Goal: Task Accomplishment & Management: Complete application form

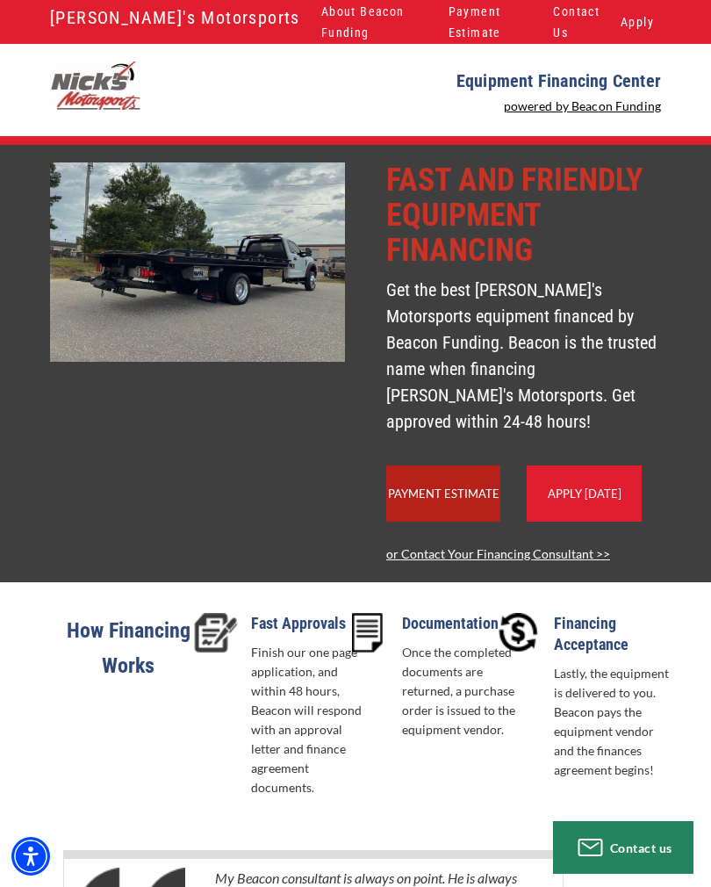
click at [609, 495] on link "Apply Today" at bounding box center [585, 493] width 74 height 14
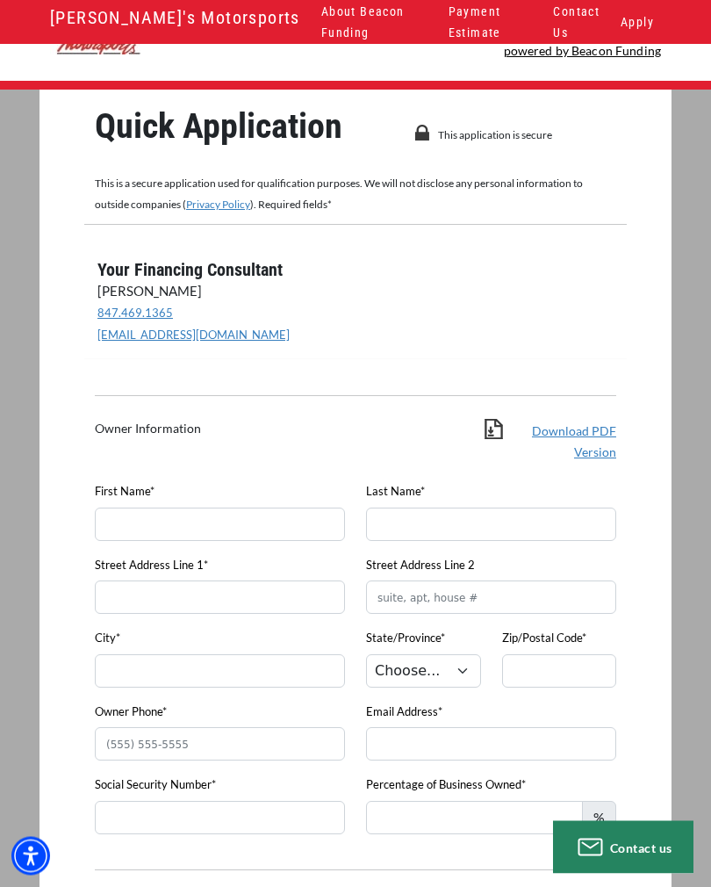
scroll to position [56, 0]
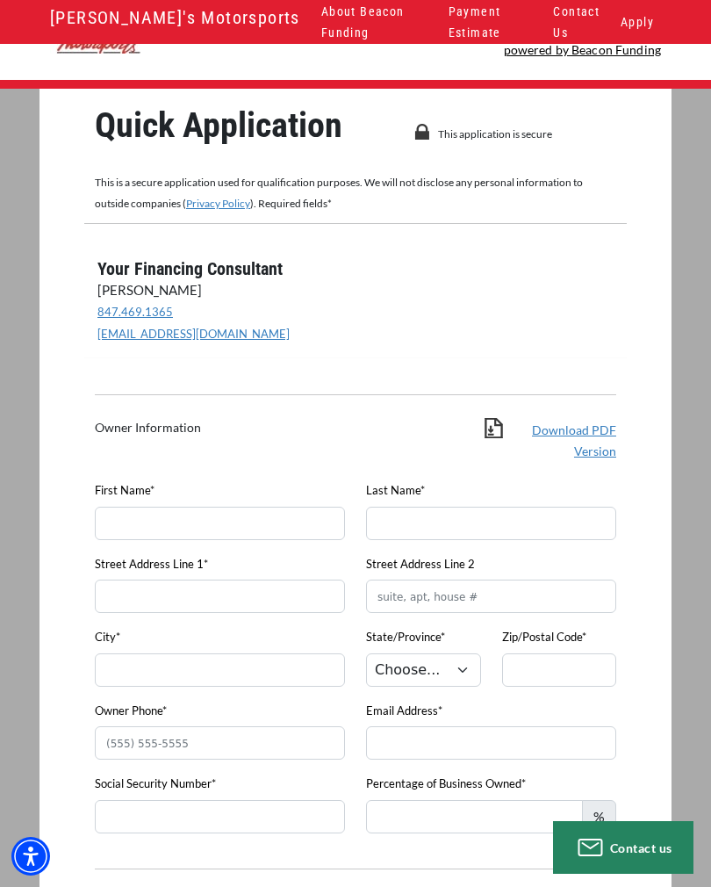
click at [595, 453] on link "Download PDF Version" at bounding box center [574, 440] width 84 height 36
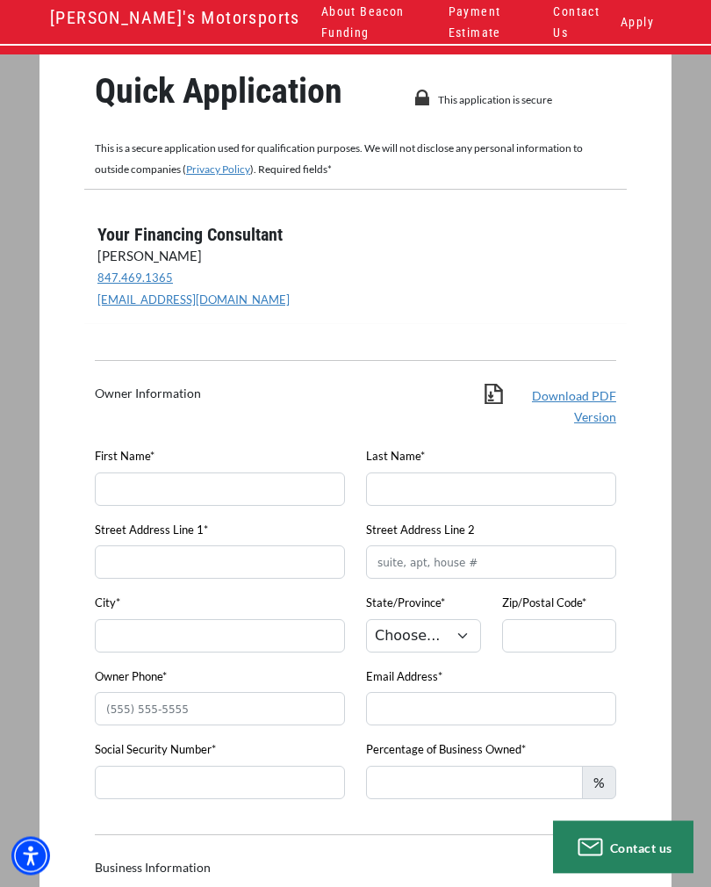
scroll to position [93, 0]
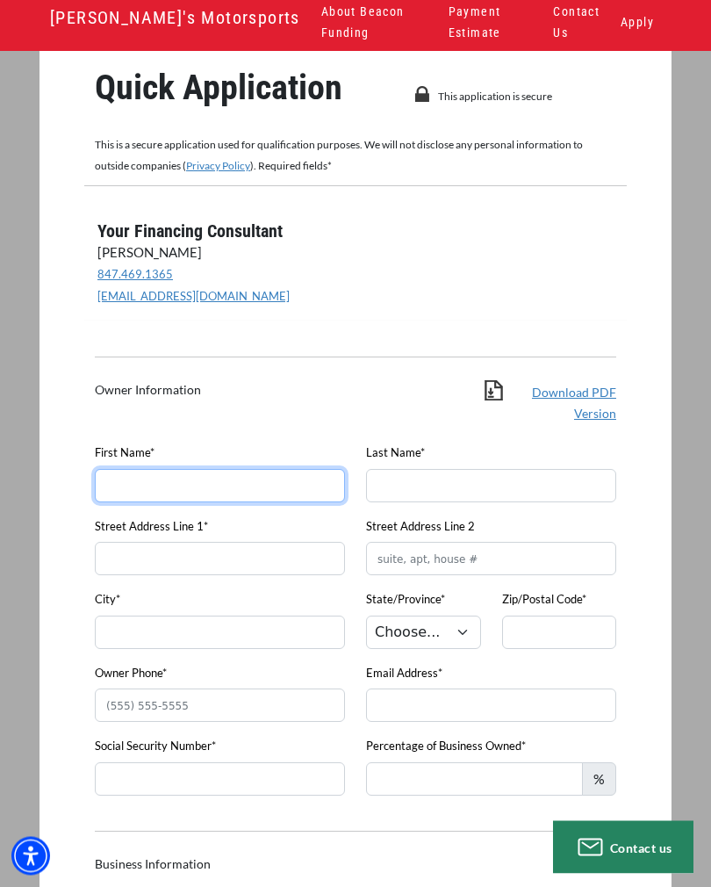
click at [285, 484] on input "First Name*" at bounding box center [220, 486] width 250 height 33
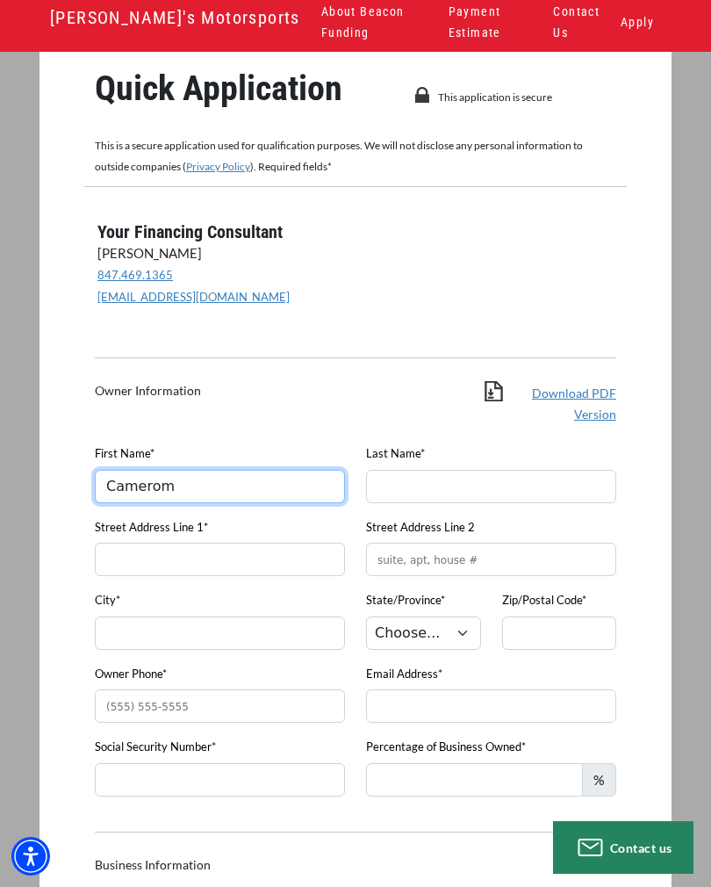
type input "Camerom"
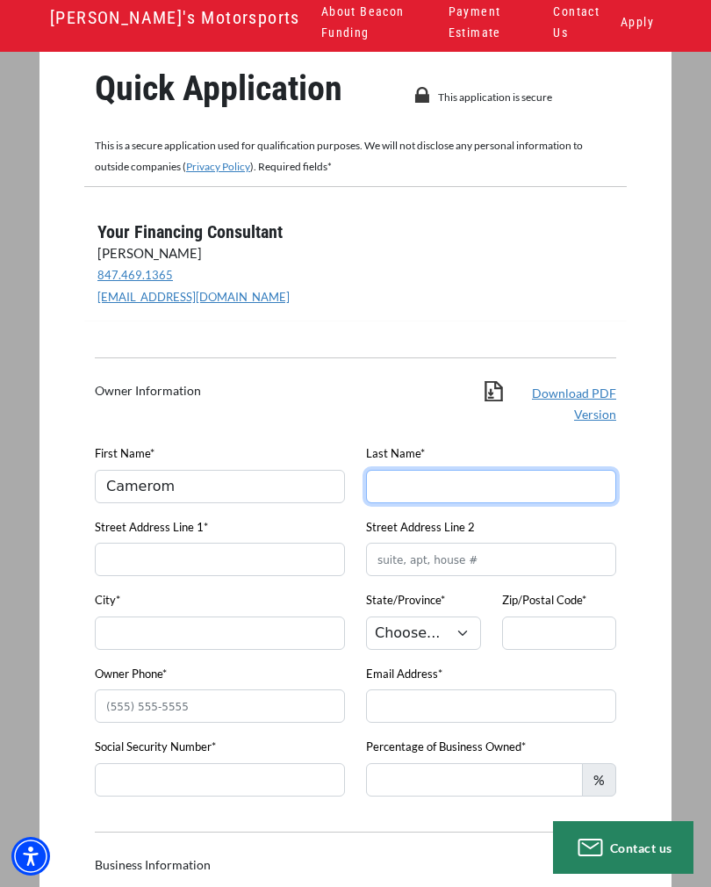
click at [508, 484] on input "Last Name*" at bounding box center [491, 486] width 250 height 33
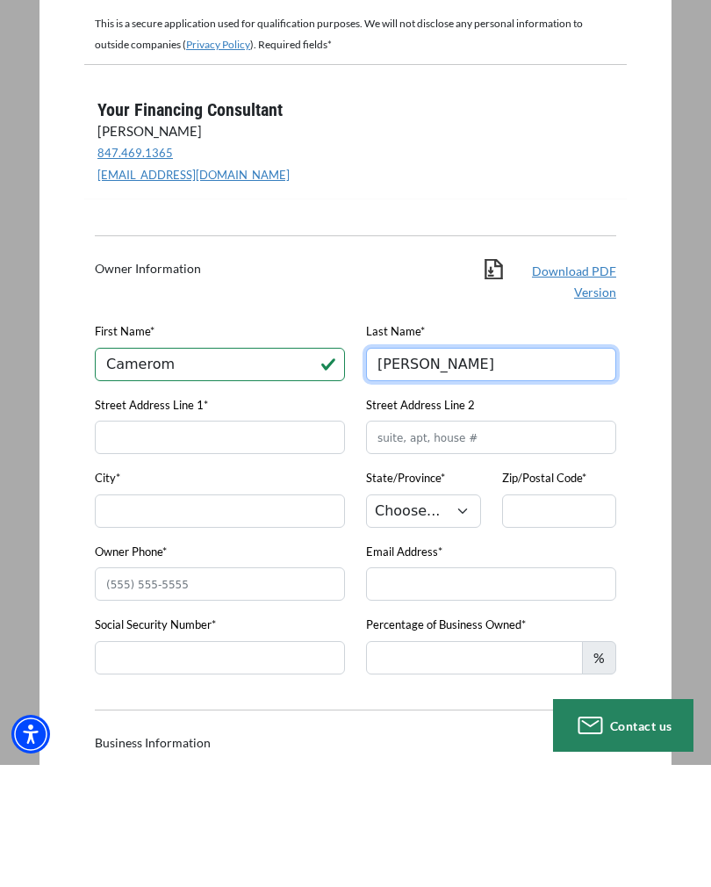
type input "Osborne"
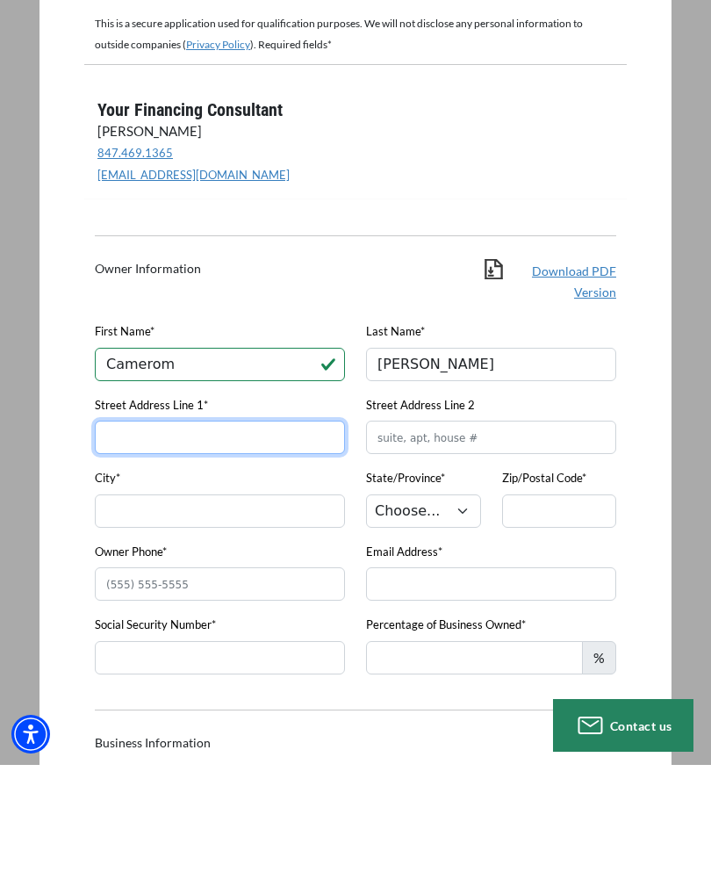
click at [296, 543] on input "Street Address Line 1*" at bounding box center [220, 559] width 250 height 33
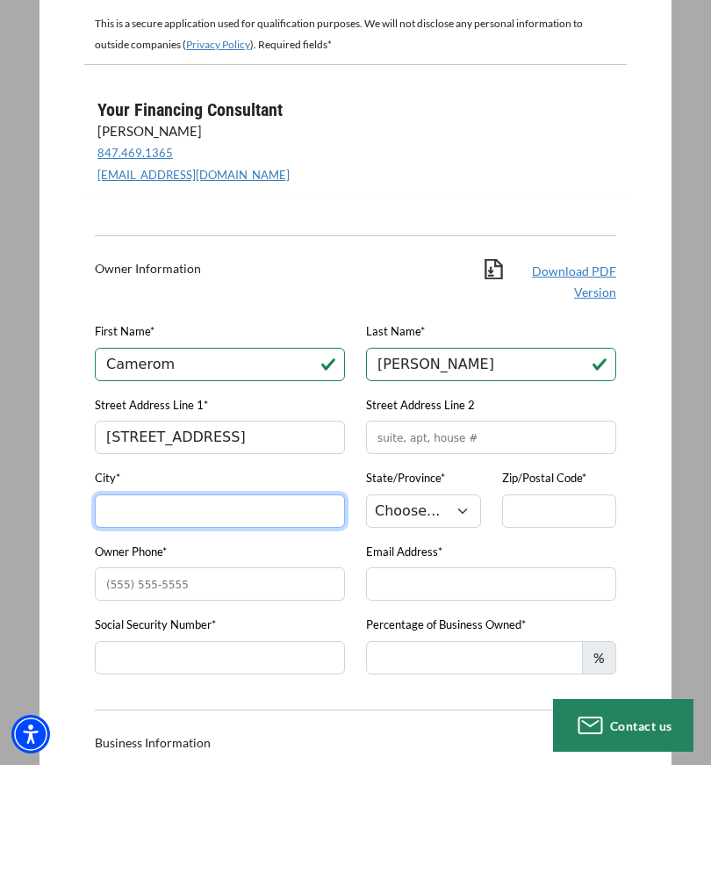
click at [270, 616] on input "City*" at bounding box center [220, 632] width 250 height 33
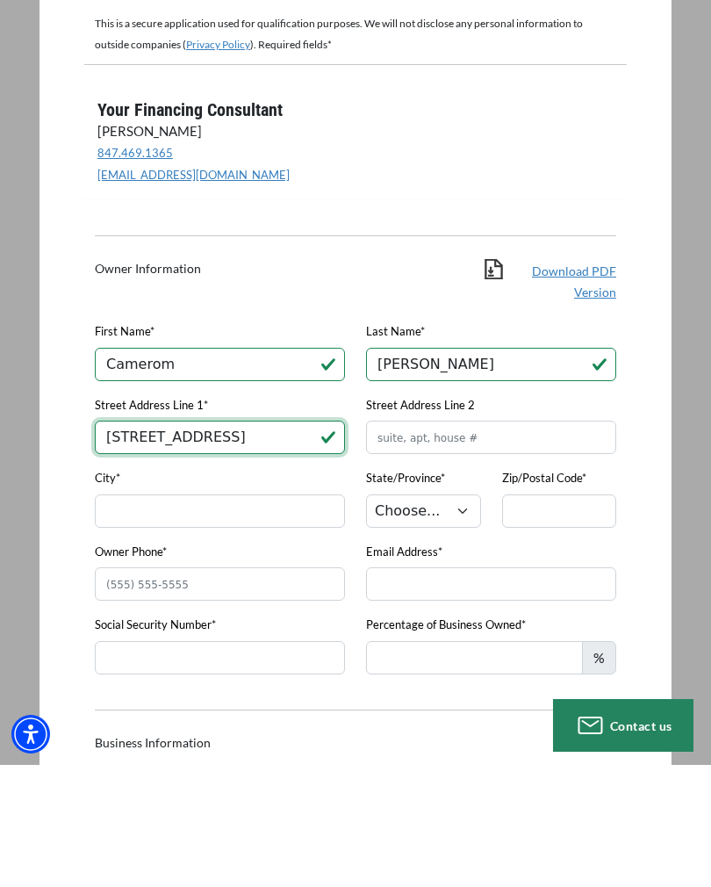
click at [266, 543] on input "121 Madison Ave" at bounding box center [220, 559] width 250 height 33
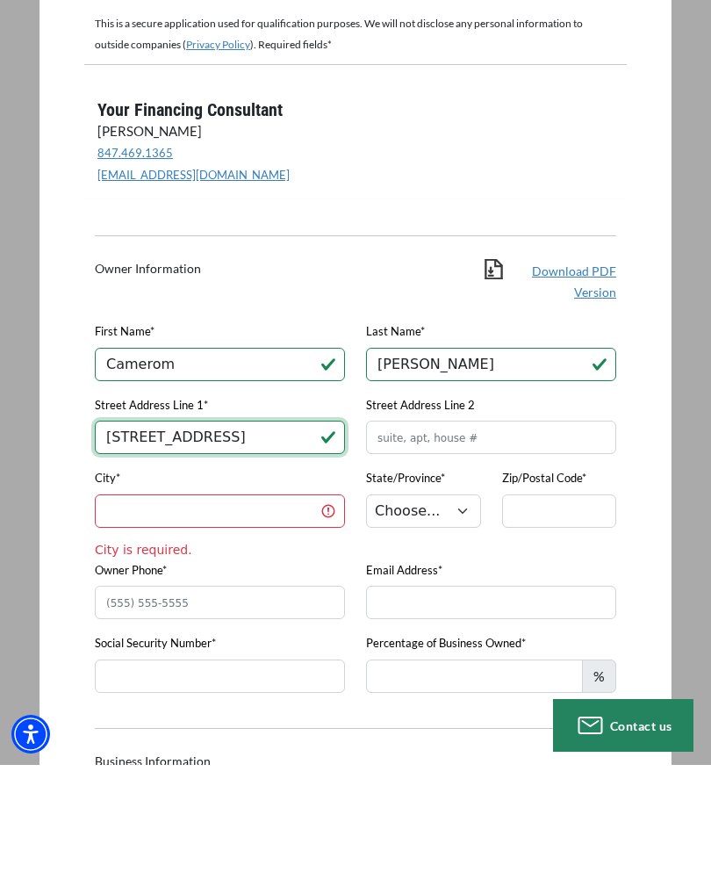
type input "121 Madison Ave apt 105"
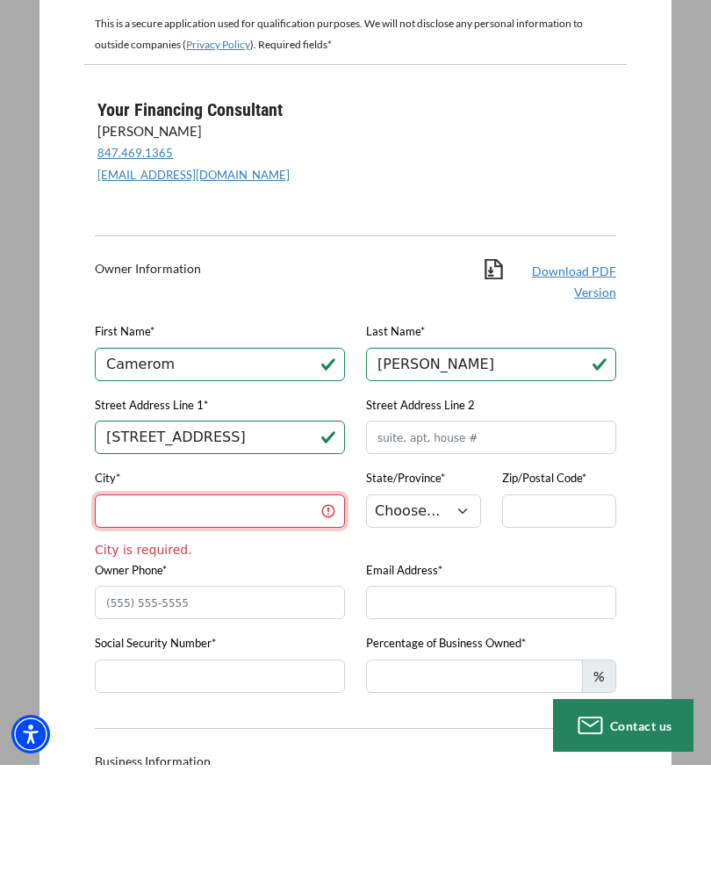
click at [263, 616] on input "City*" at bounding box center [220, 632] width 250 height 33
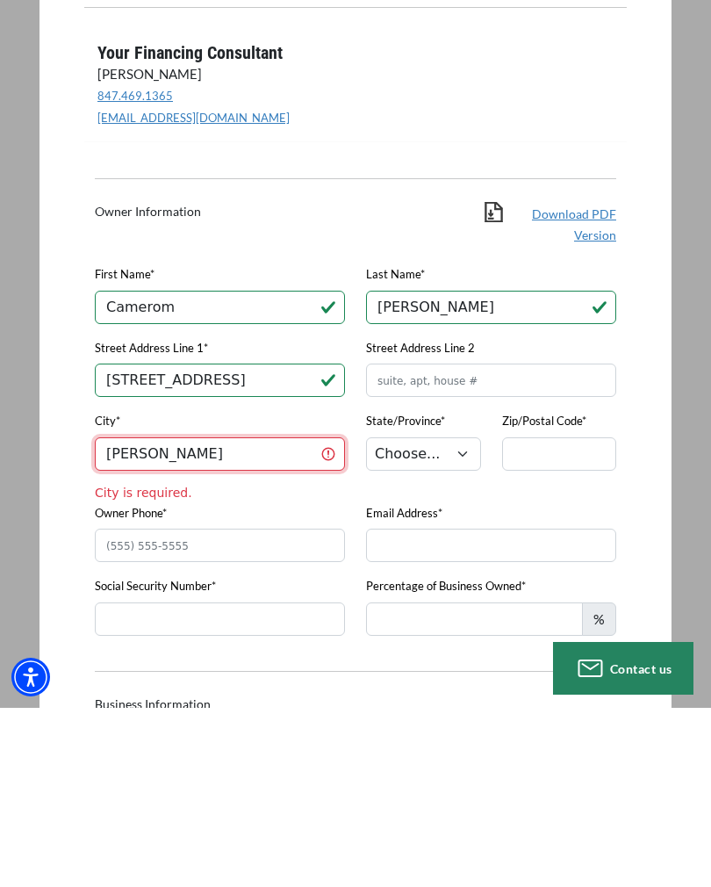
type input "Wallace"
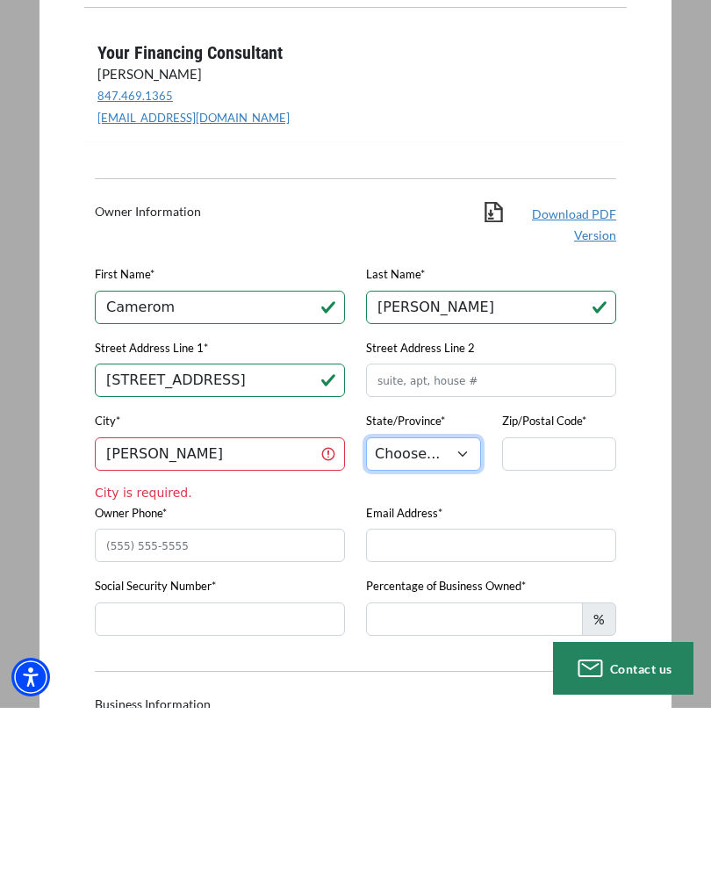
click at [461, 616] on select "Choose... AL AK AZ AR CA CO CT DE DC FL GA HI ID IL IN IA KS KY LA ME MD MA MI …" at bounding box center [423, 632] width 115 height 33
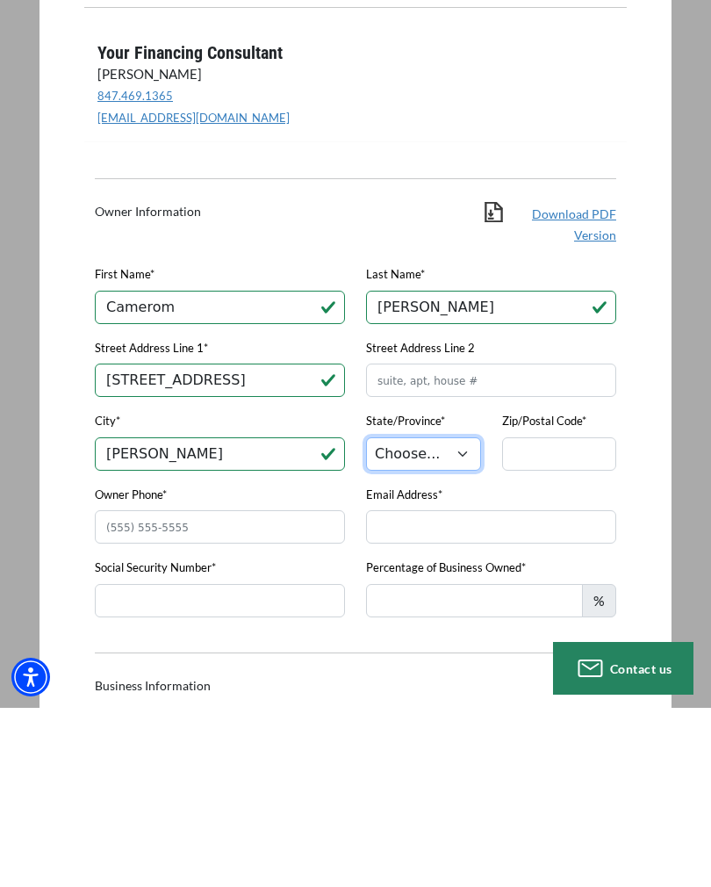
scroll to position [273, 0]
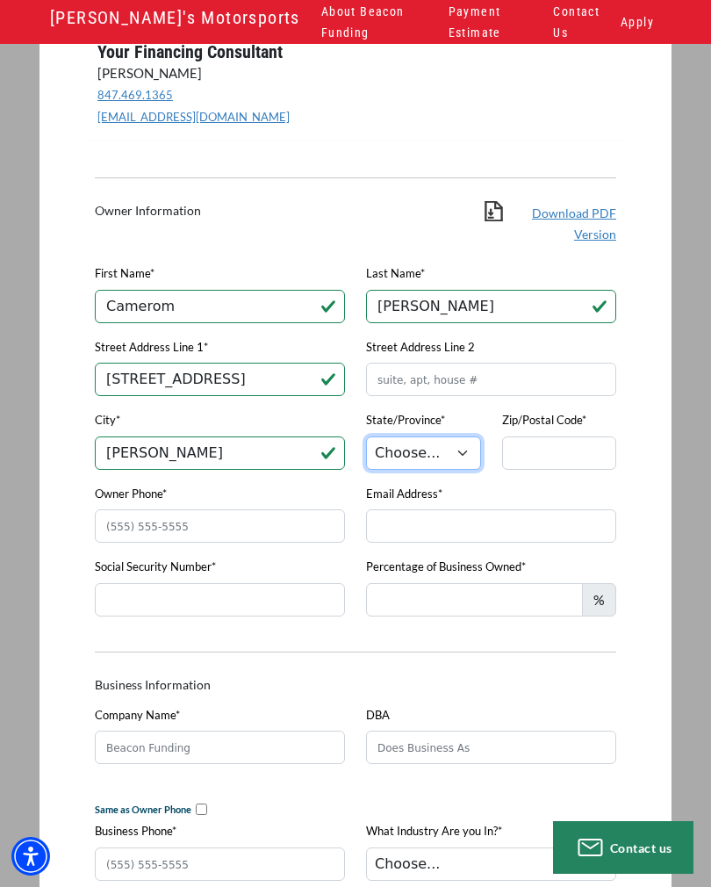
select select "35"
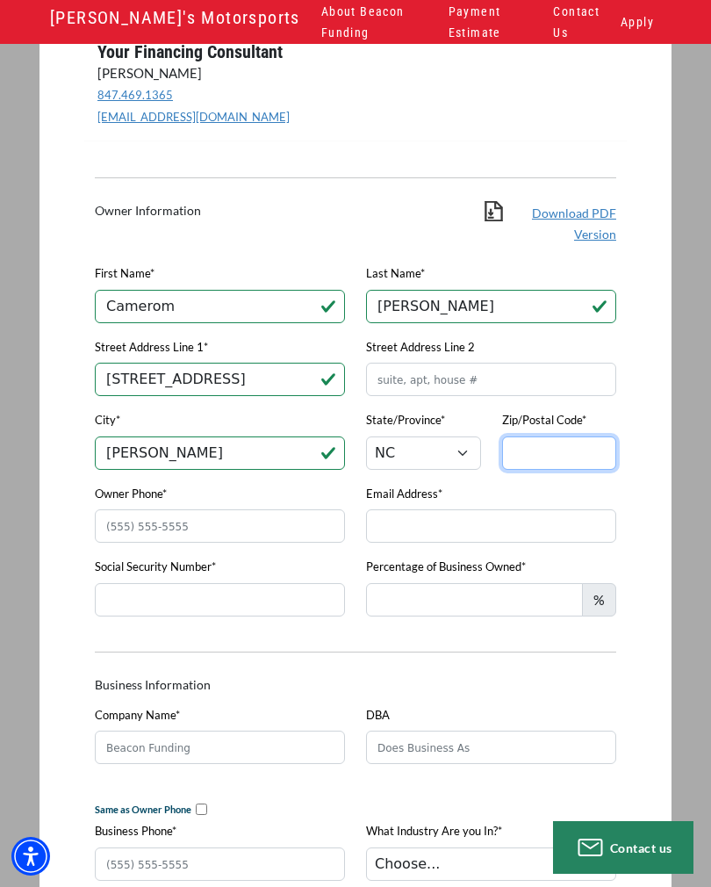
click at [579, 448] on input "Zip/Postal Code*" at bounding box center [559, 452] width 115 height 33
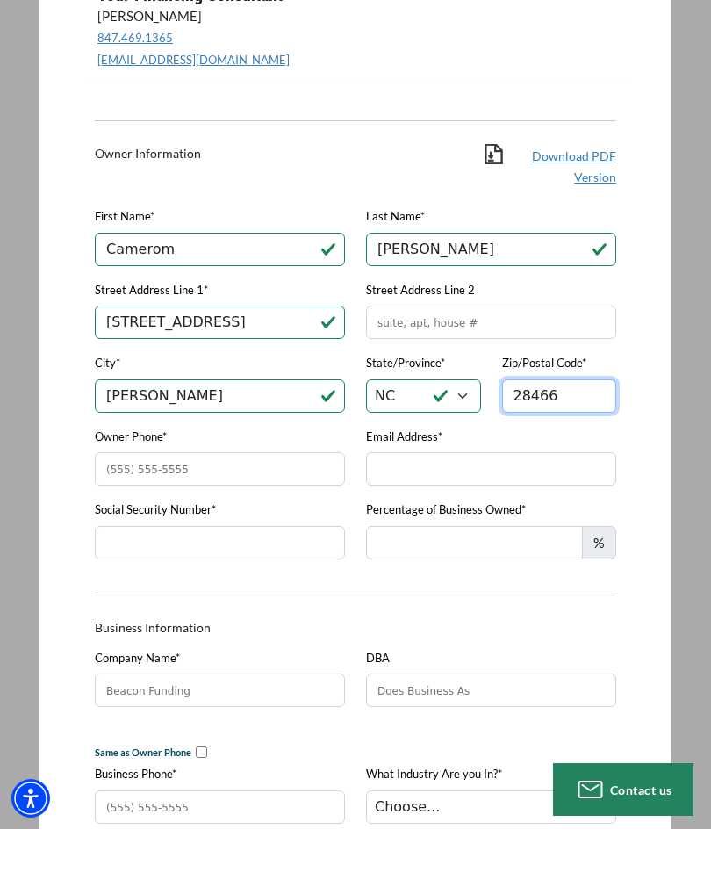
type input "28466"
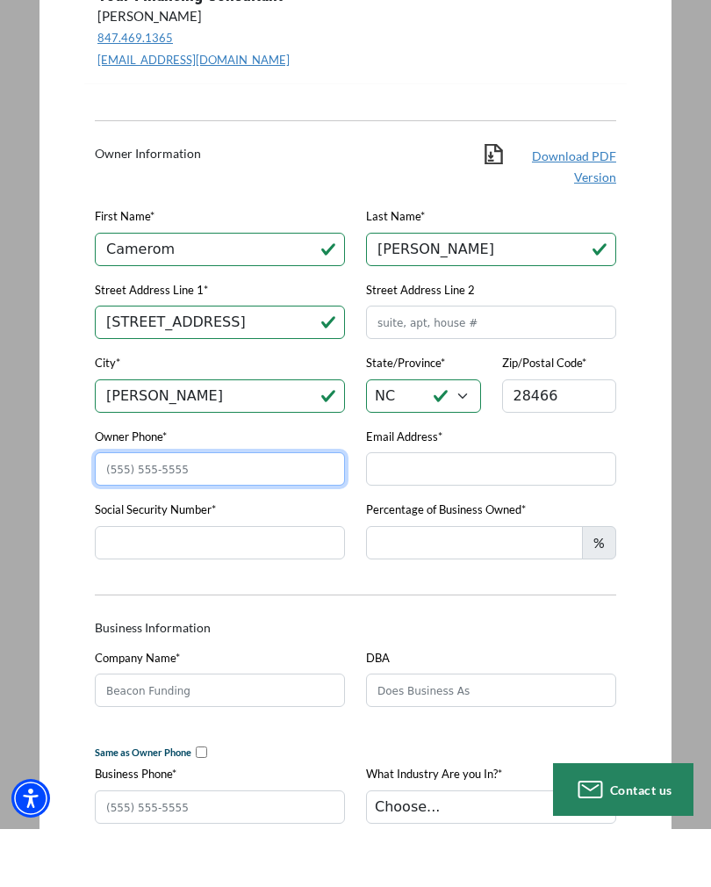
click at [290, 510] on input "Owner Phone*" at bounding box center [220, 526] width 250 height 33
type input "(336) 391-2311"
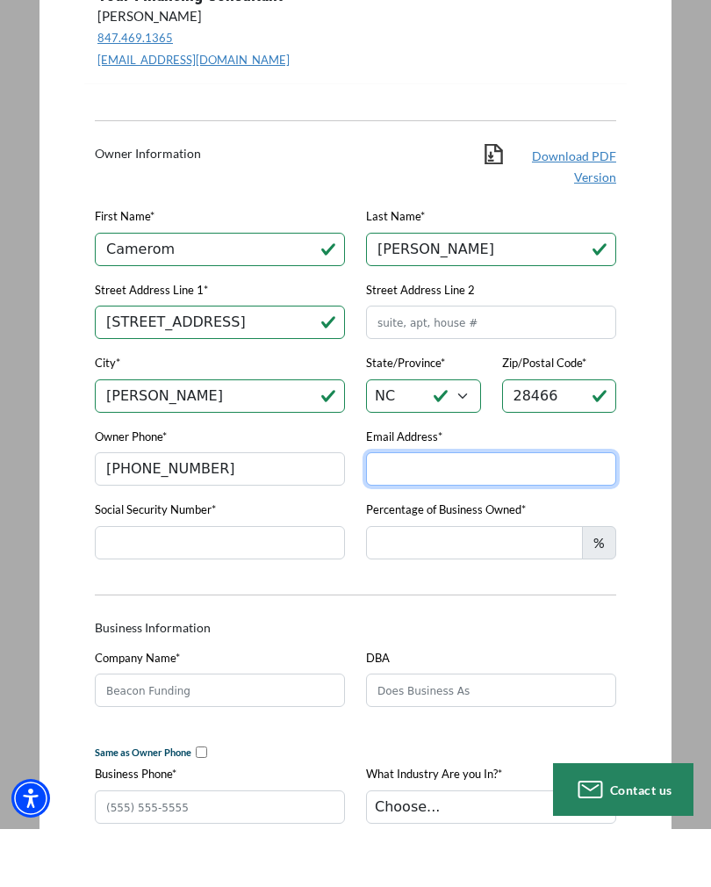
click at [529, 510] on input "Email Address*" at bounding box center [491, 526] width 250 height 33
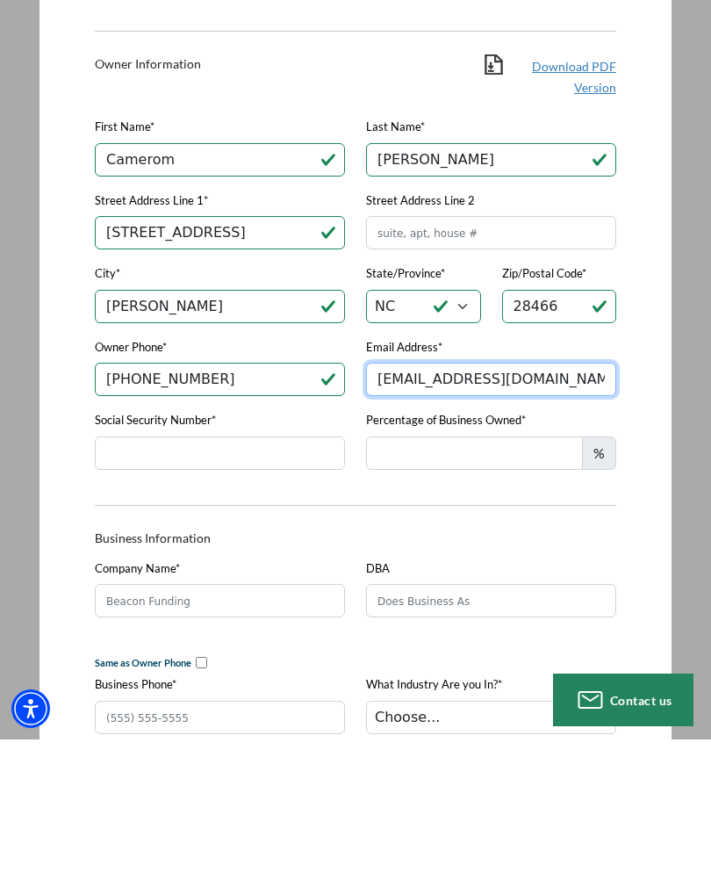
type input "co120911@gmail.com"
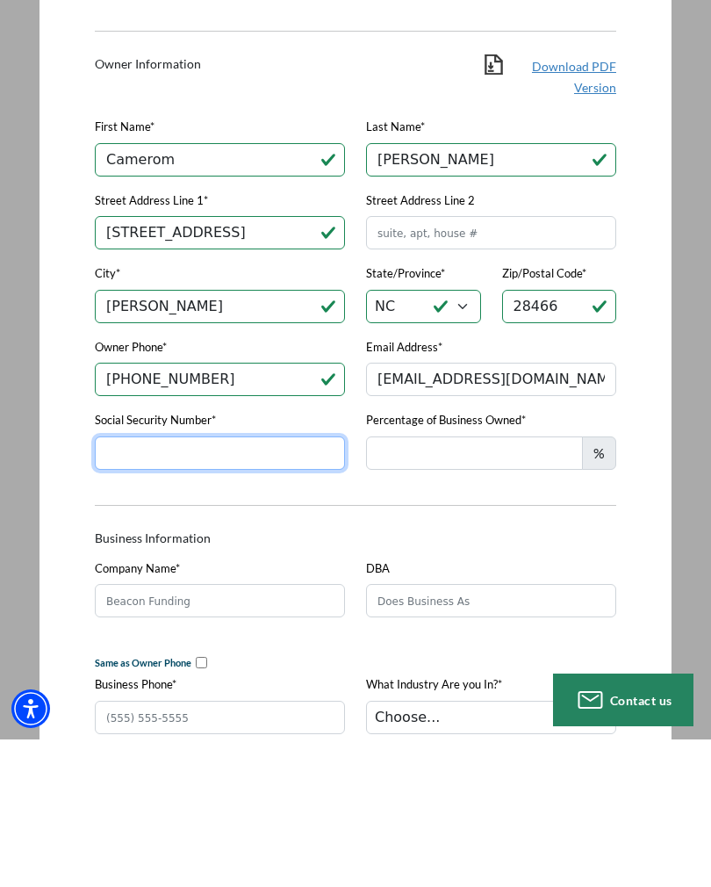
click at [294, 584] on input "Social Security Number*" at bounding box center [220, 600] width 250 height 33
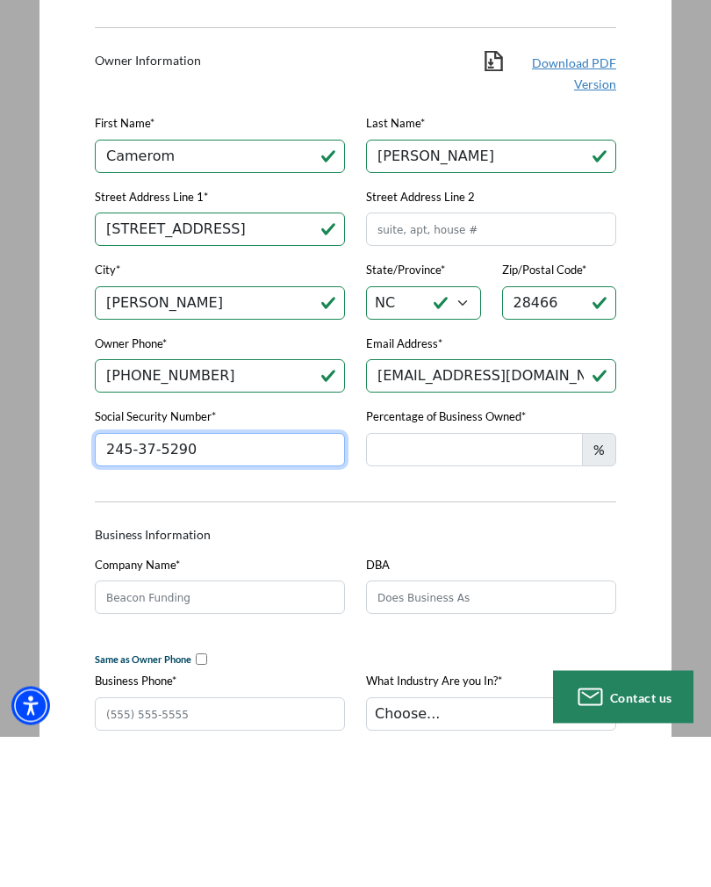
type input "245-37-5290"
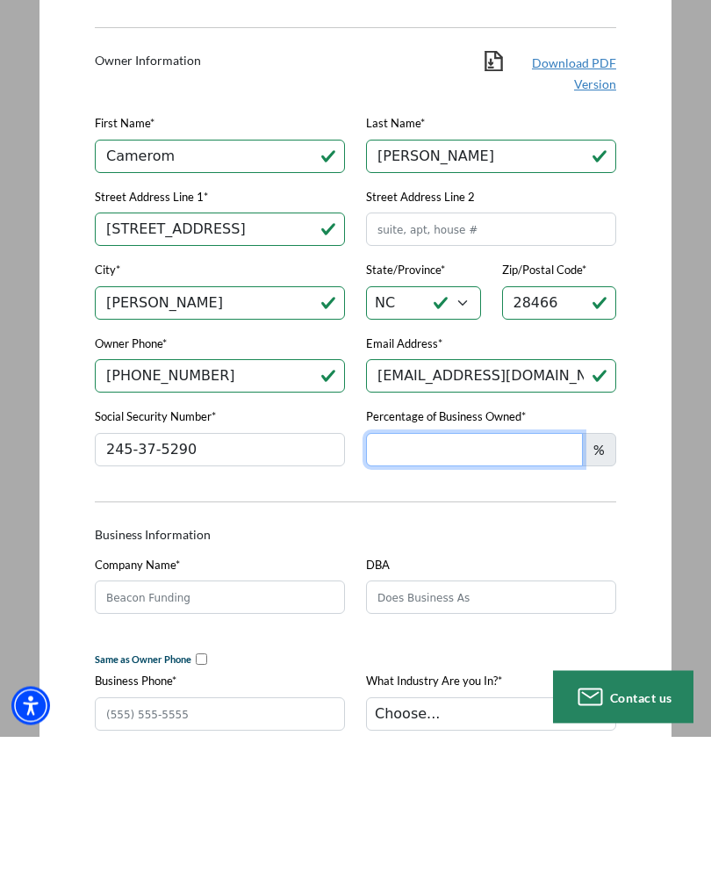
click at [522, 584] on input "Percentage of Business Owned*" at bounding box center [474, 600] width 217 height 33
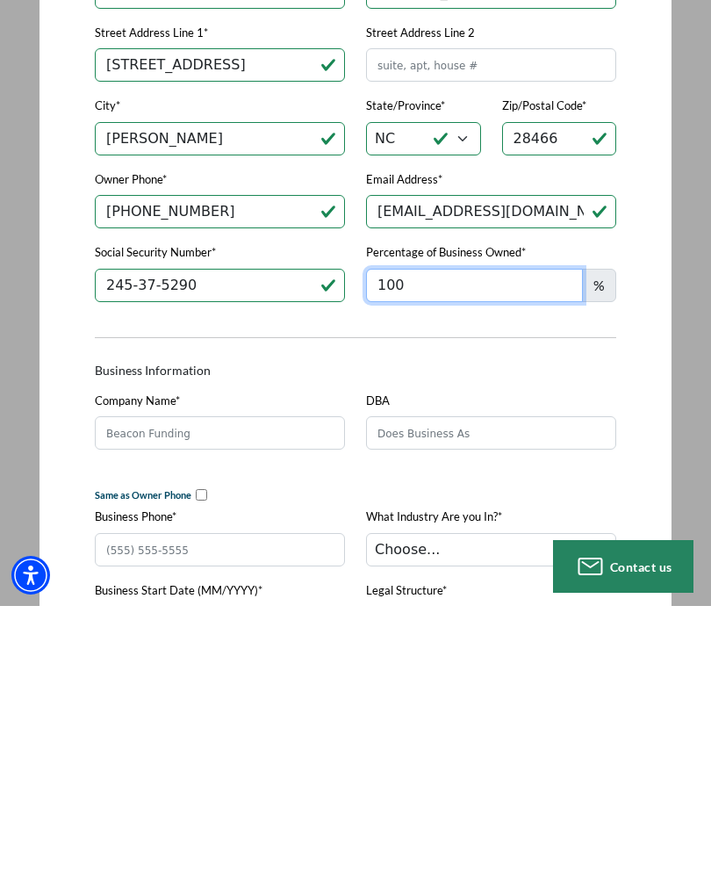
scroll to position [312, 0]
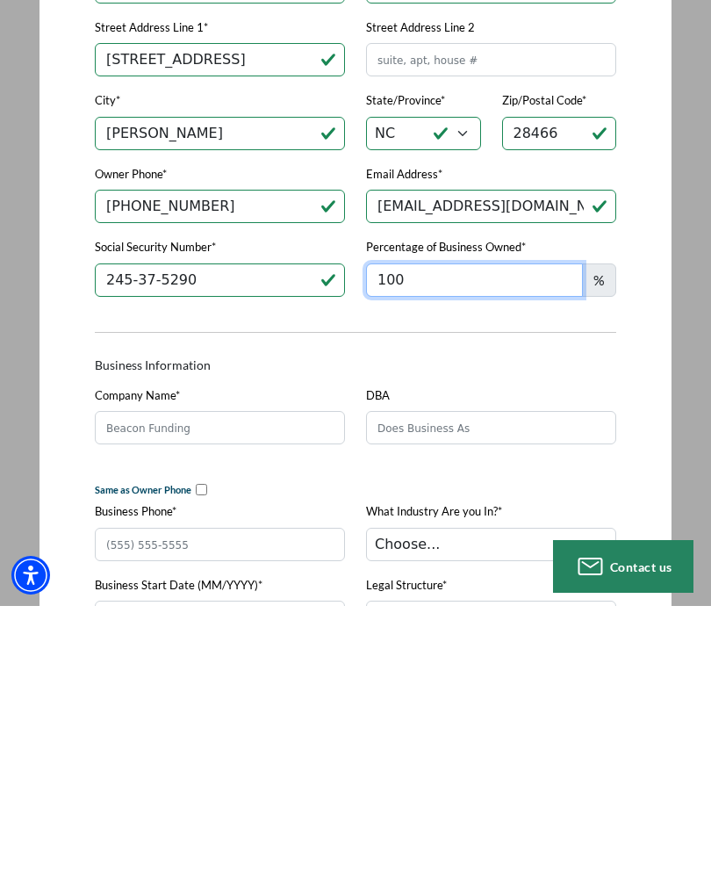
type input "100"
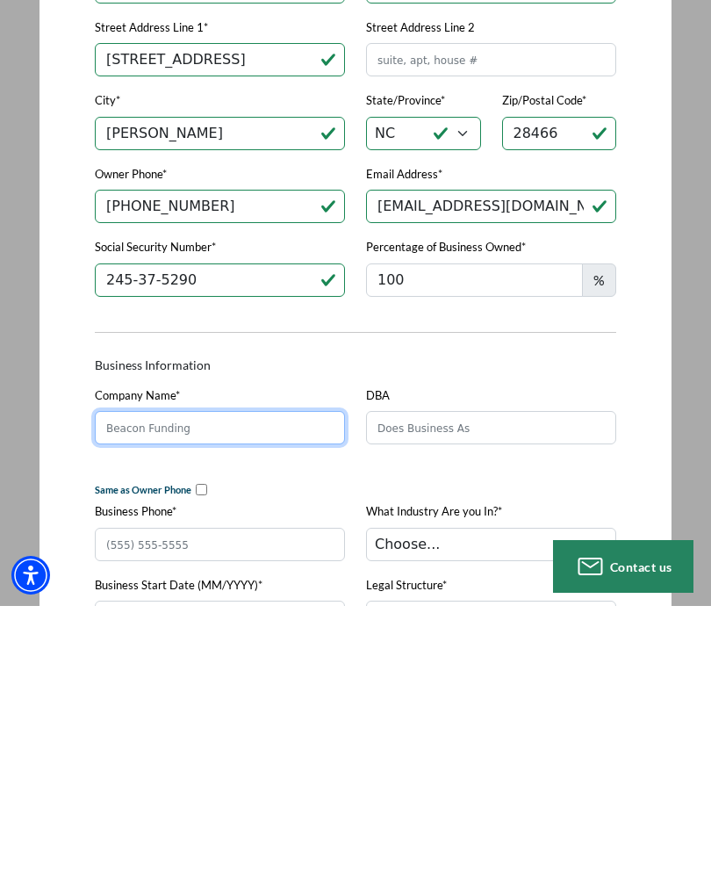
click at [315, 692] on input "Company Name*" at bounding box center [220, 708] width 250 height 33
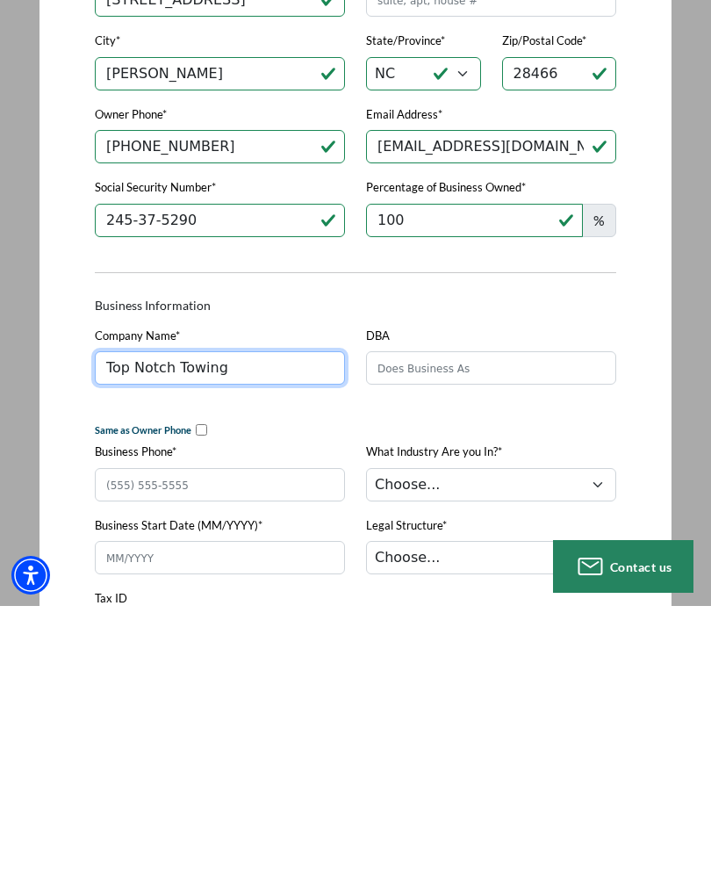
scroll to position [375, 0]
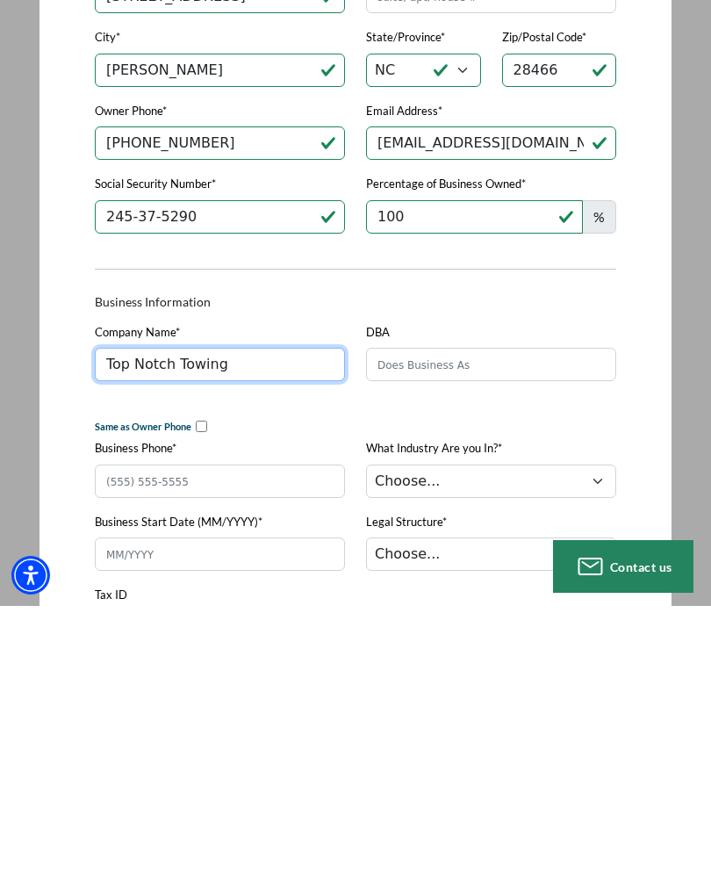
type input "Top Notch Towing"
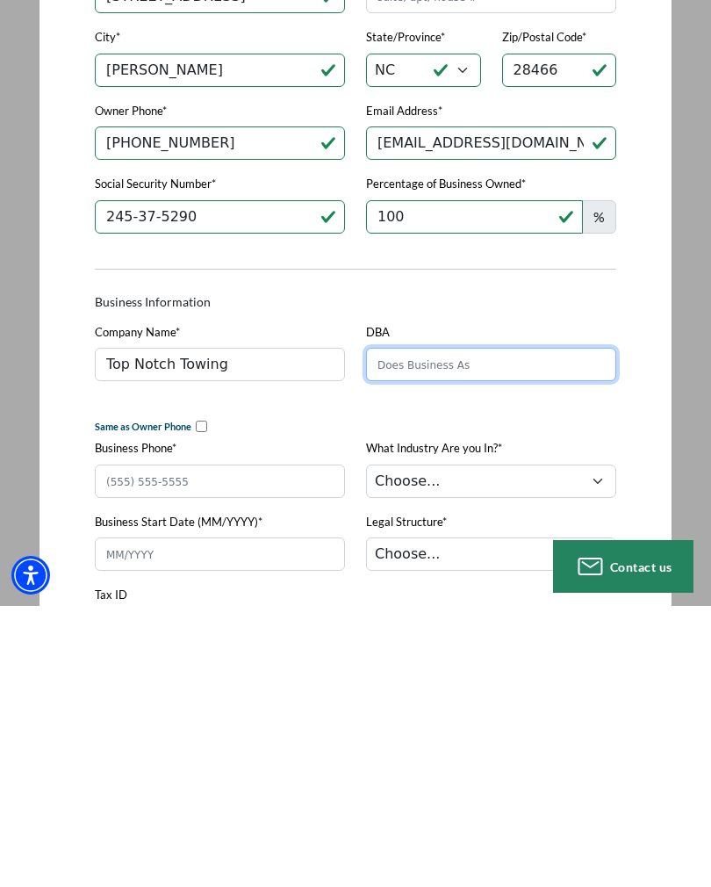
click at [531, 629] on input "DBA" at bounding box center [491, 645] width 250 height 33
type input "Towing service"
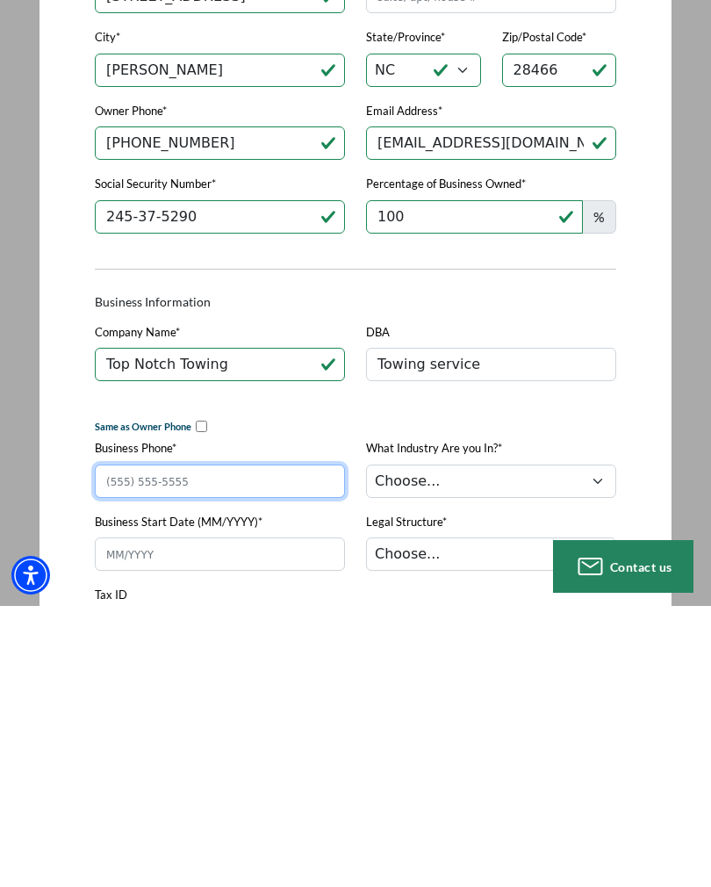
click at [296, 745] on input "Business Phone*" at bounding box center [220, 761] width 250 height 33
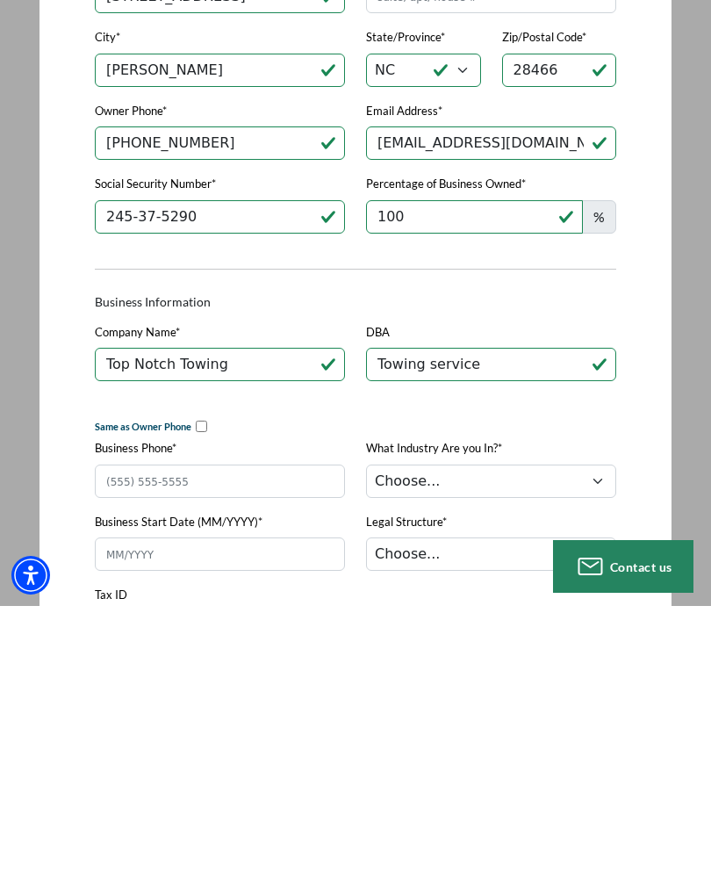
click at [205, 702] on input "checkbox" at bounding box center [201, 707] width 11 height 11
checkbox input "true"
type input "(336) 391-2311"
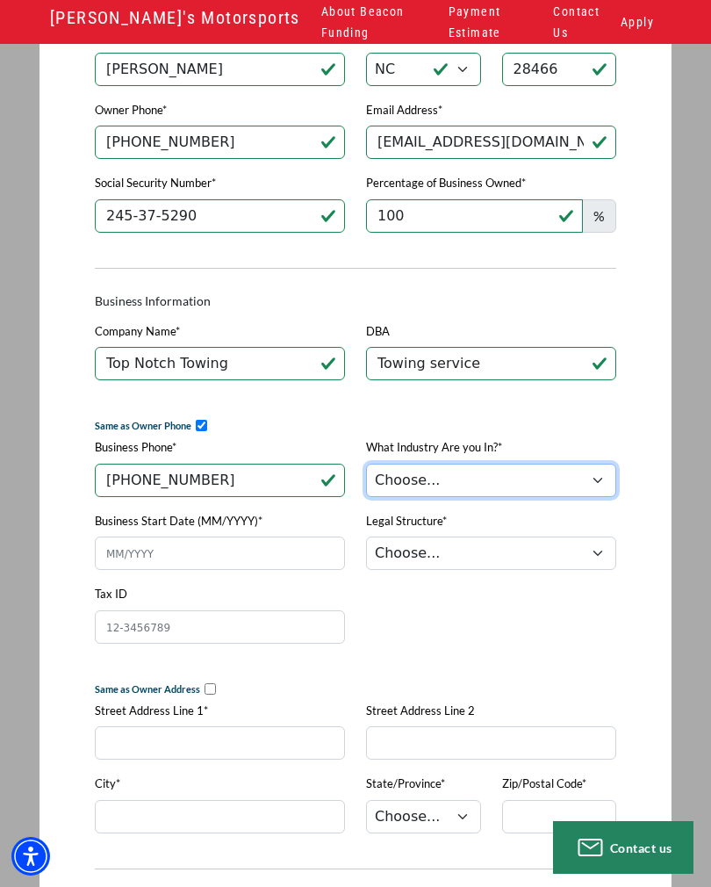
click at [602, 484] on select "Choose... Towing Landscape/Hardscape Decorated Apparel Septic Light Constructio…" at bounding box center [491, 480] width 250 height 33
select select "1"
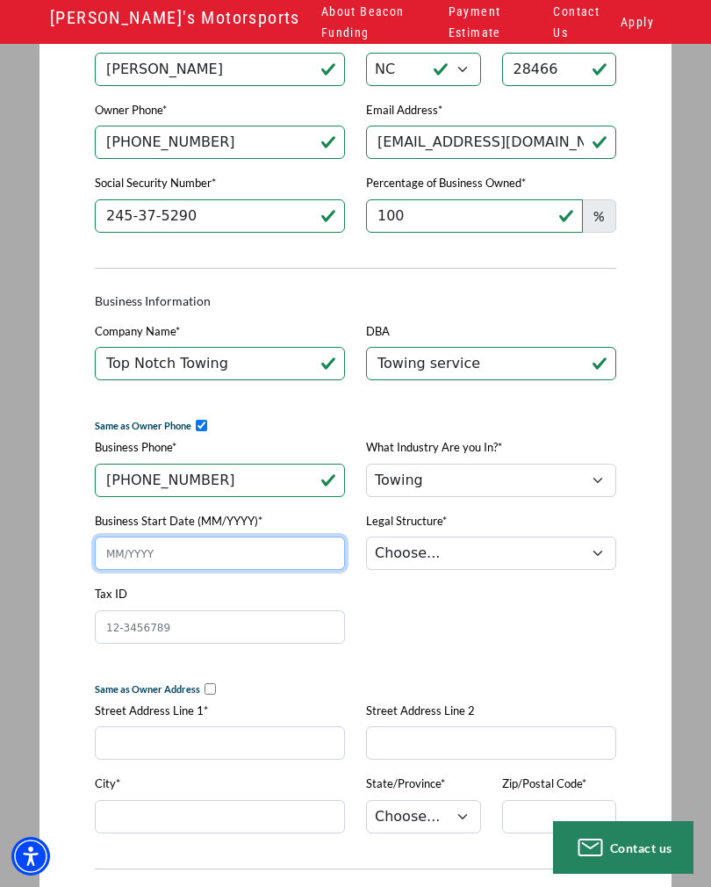
click at [277, 564] on input "Business Start Date (MM/YYYY)*" at bounding box center [220, 552] width 250 height 33
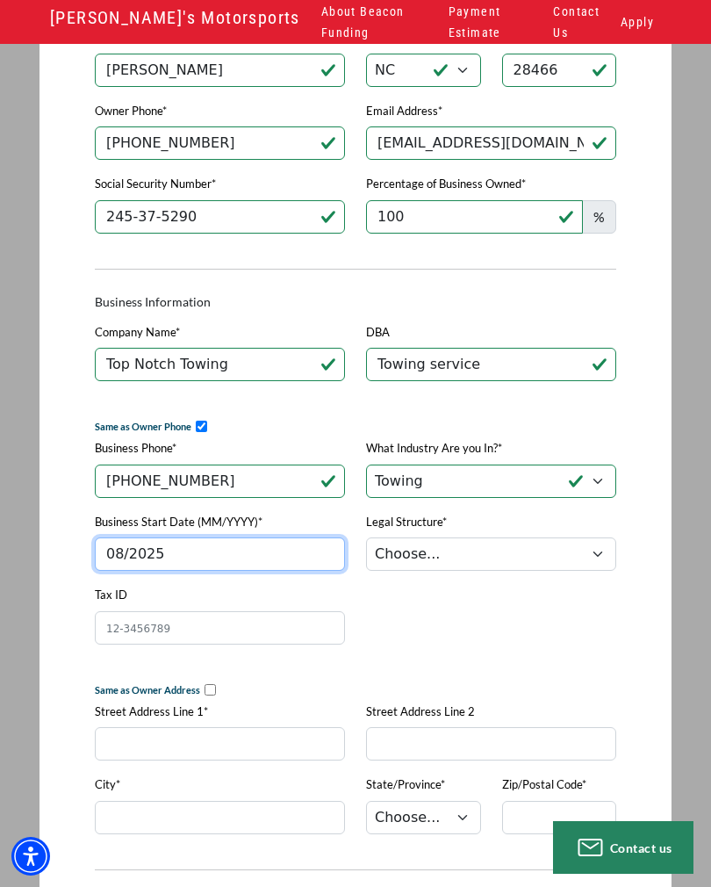
type input "08/2025"
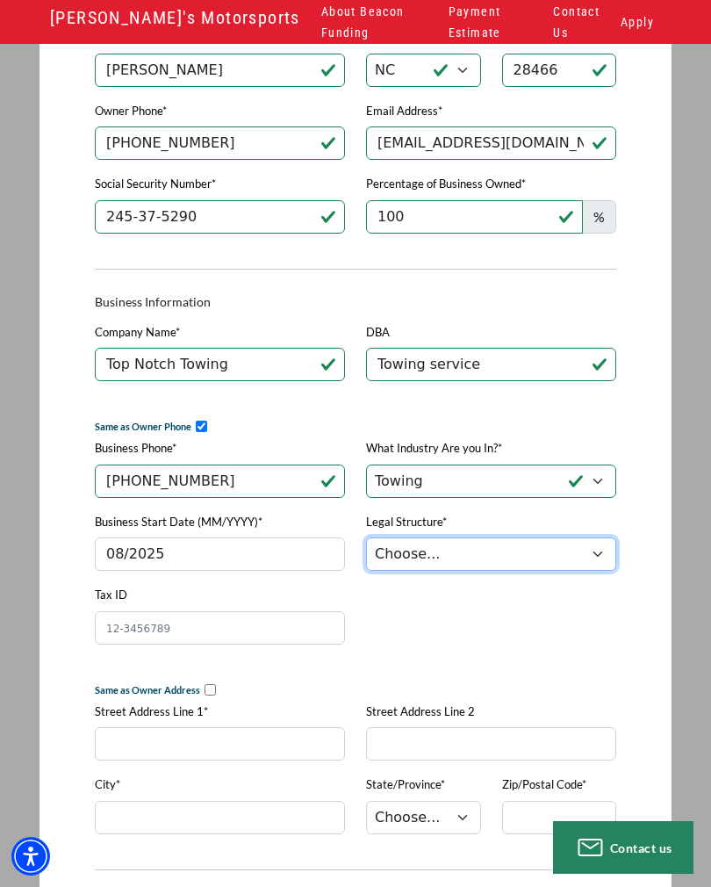
click at [588, 562] on select "Choose... Corporation LLC LLP Municipality Non-Profit Partnership Proprietorship" at bounding box center [491, 553] width 250 height 33
select select "2"
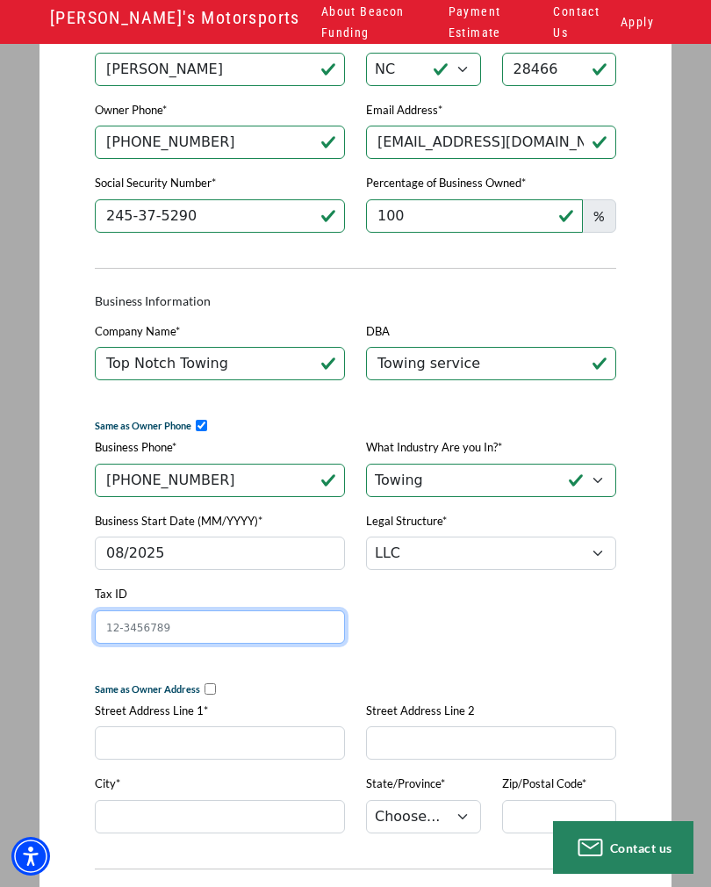
click at [284, 633] on input "Tax ID" at bounding box center [220, 626] width 250 height 33
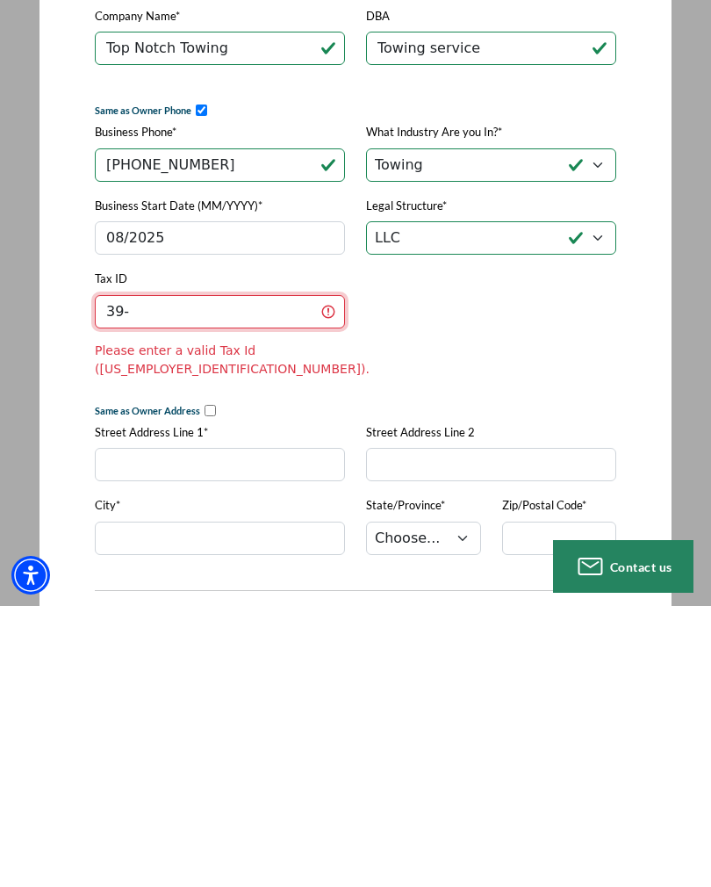
scroll to position [972, 0]
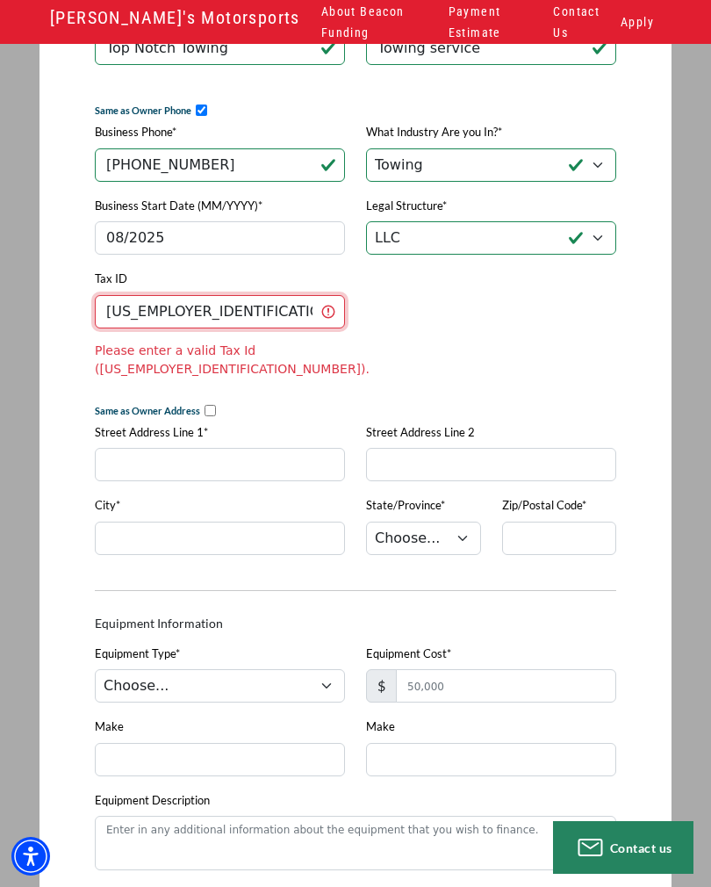
type input "39-4463071"
click at [519, 364] on div "Owner Information Download PDF Version First Name* Camerom Last Name* Osborne S…" at bounding box center [355, 421] width 543 height 1928
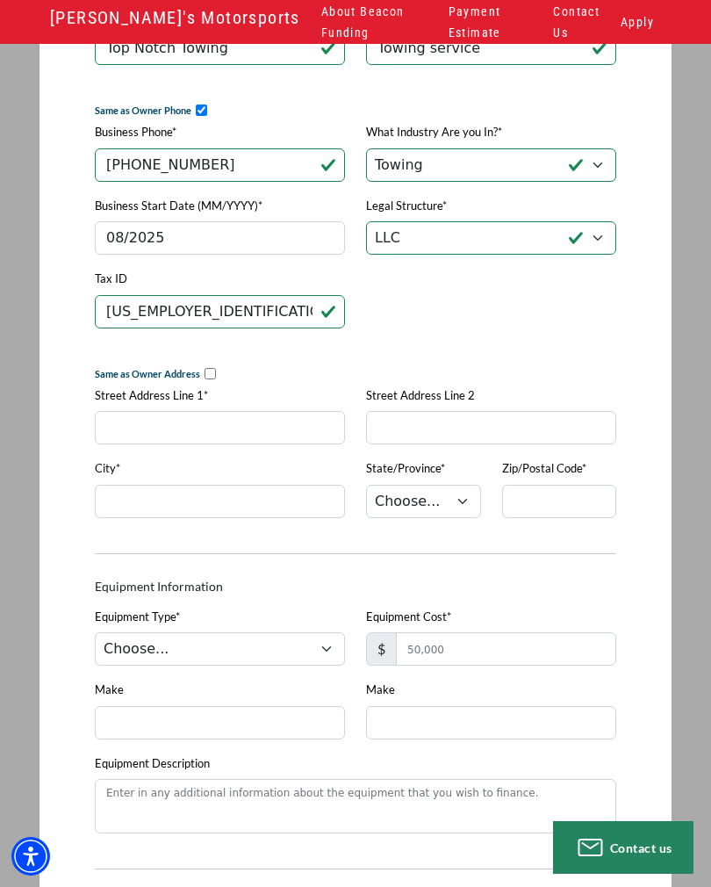
click at [214, 378] on input "checkbox" at bounding box center [210, 373] width 11 height 11
checkbox input "true"
type input "121 Madison Ave apt 105"
type input "[PERSON_NAME]"
select select "35"
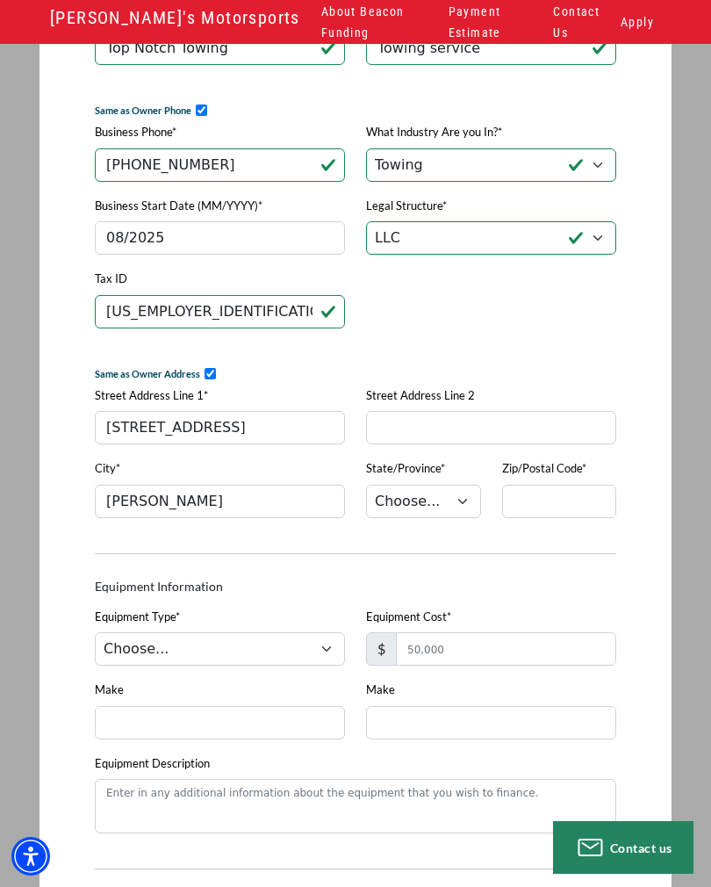
type input "28466"
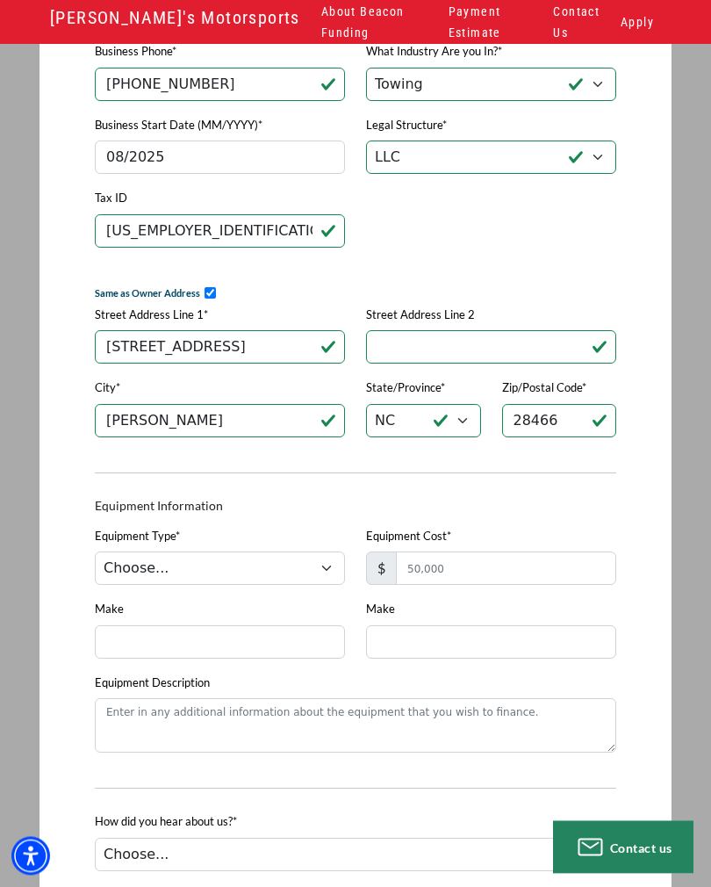
scroll to position [1055, 0]
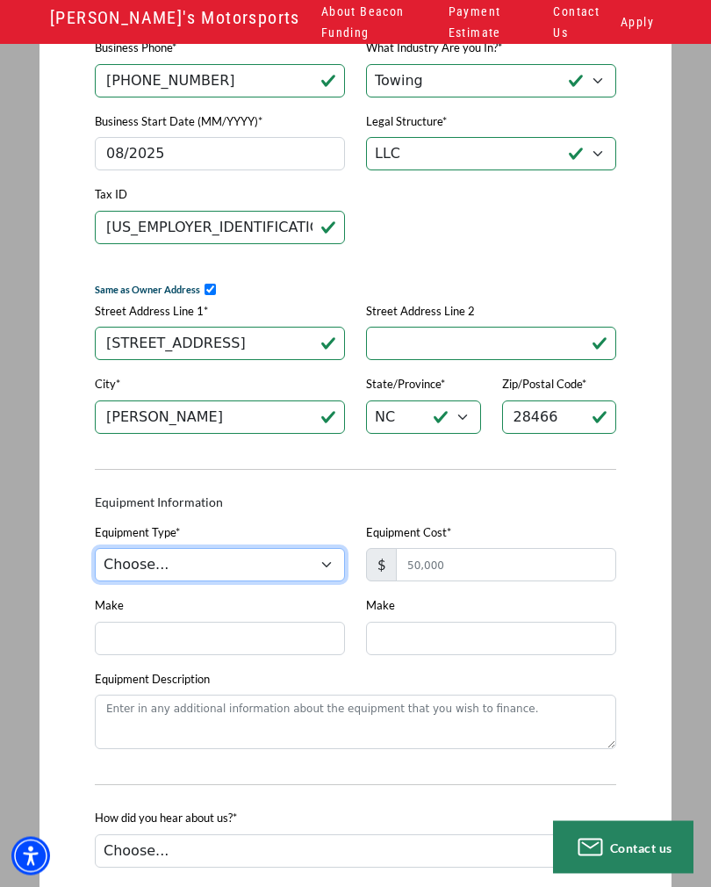
click at [338, 575] on select "Choose... Backhoe Boom/Bucket Truck Chipper Commercial Mower Crane DTG/DTF Prin…" at bounding box center [220, 565] width 250 height 33
select select "5"
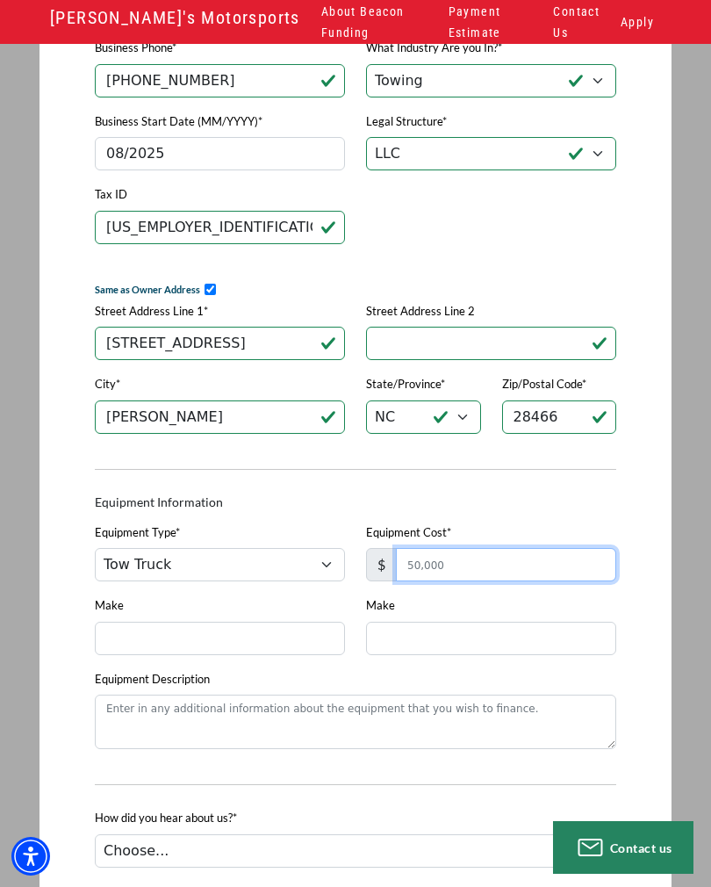
click at [559, 572] on input "Equipment Cost*" at bounding box center [506, 564] width 220 height 33
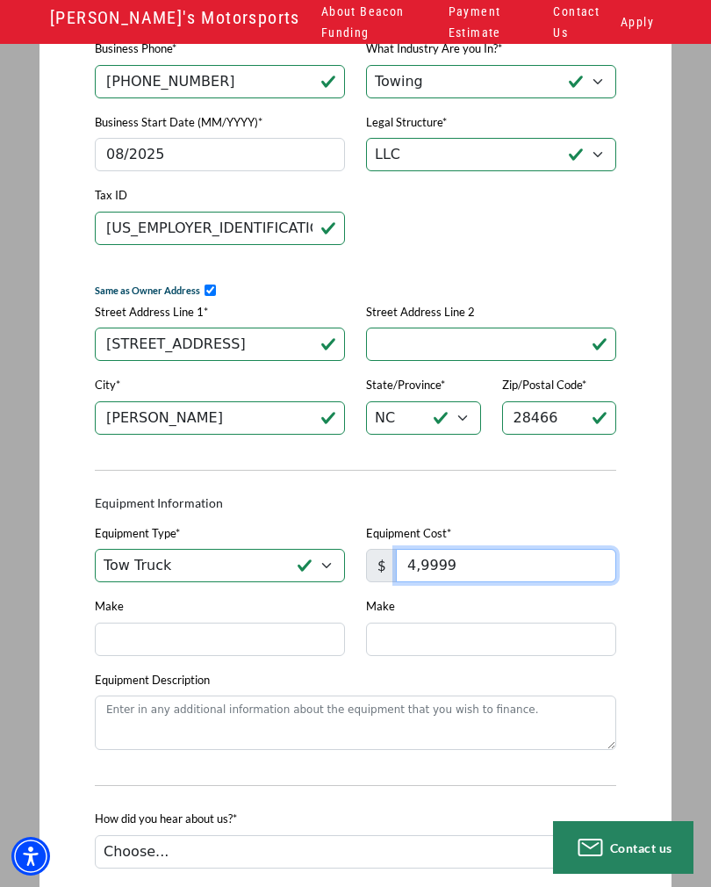
type input "49,999"
click at [704, 571] on div "Quick Application This application is secure This is a secure application used …" at bounding box center [355, 189] width 711 height 2201
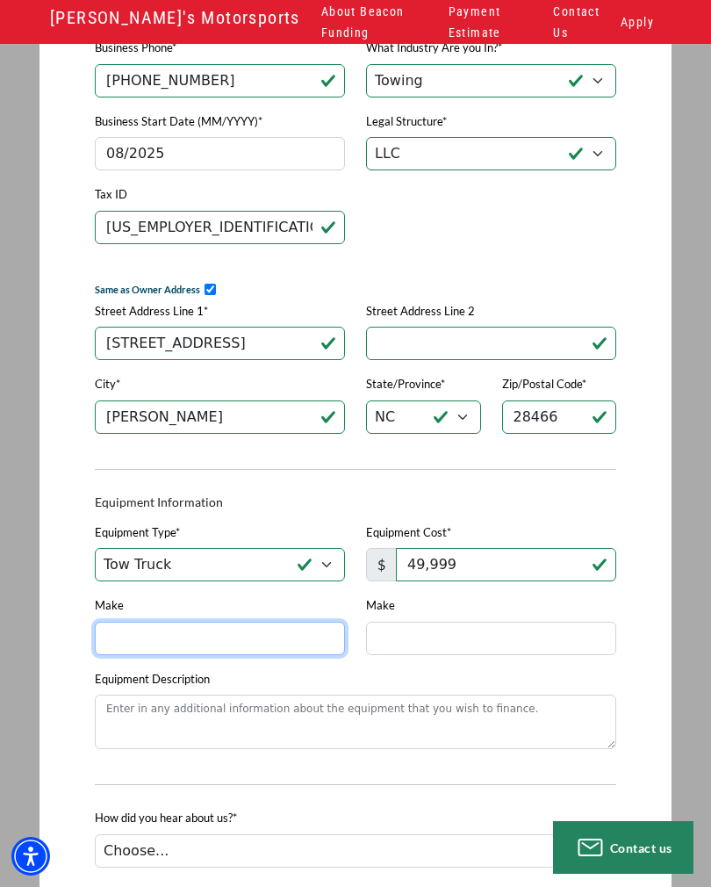
click at [275, 637] on input "Make" at bounding box center [220, 638] width 250 height 33
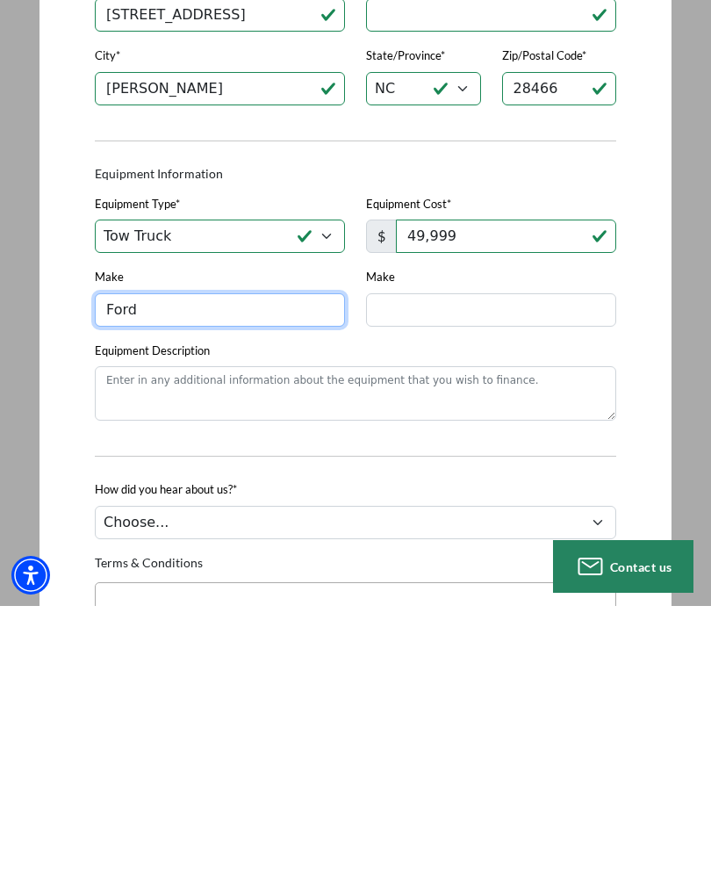
type input "Ford"
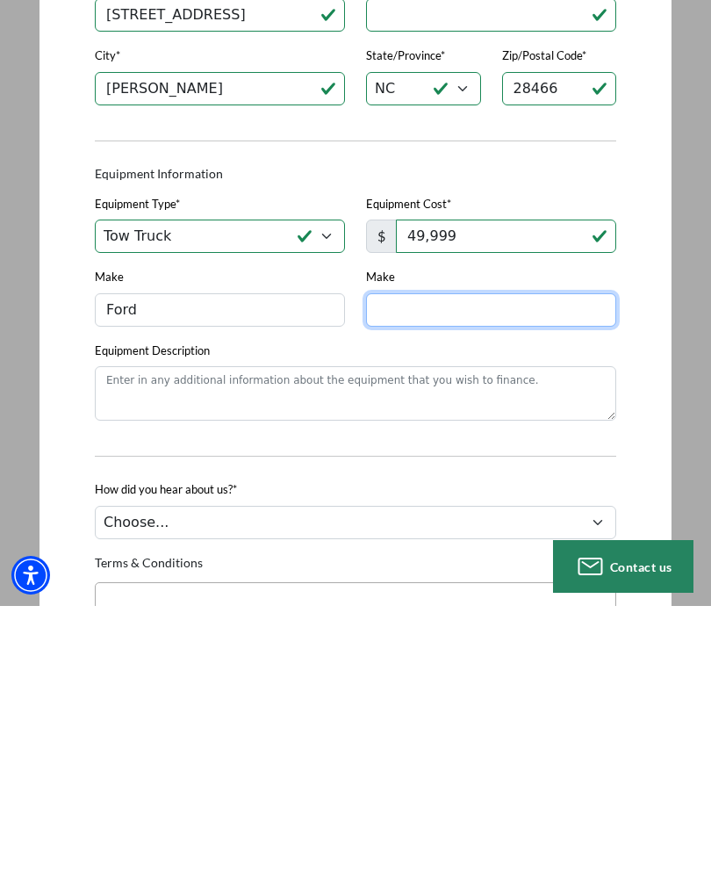
click at [455, 574] on input "Make" at bounding box center [491, 590] width 250 height 33
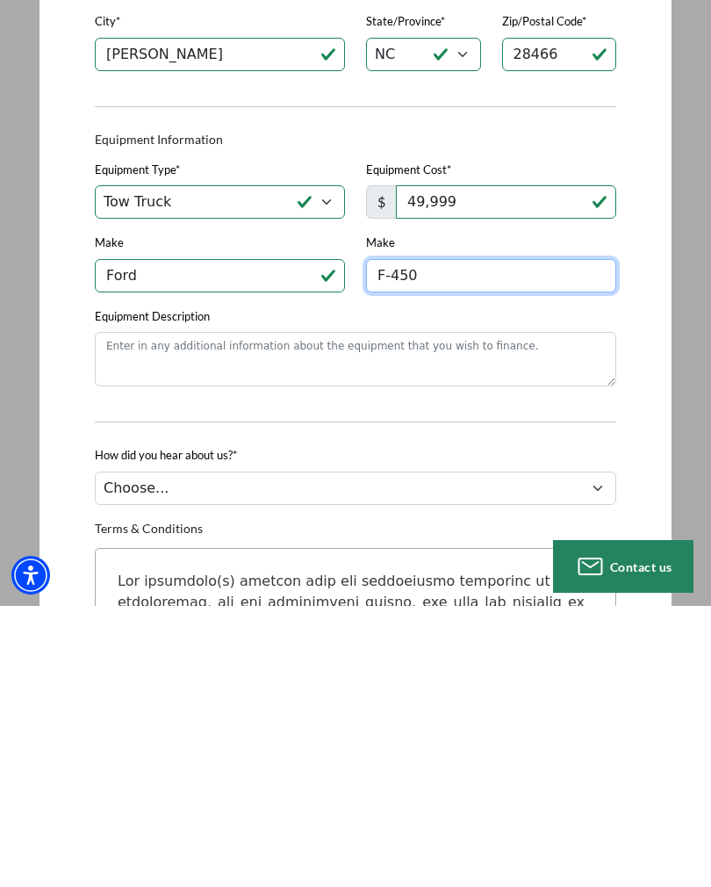
scroll to position [1139, 0]
type input "F-450"
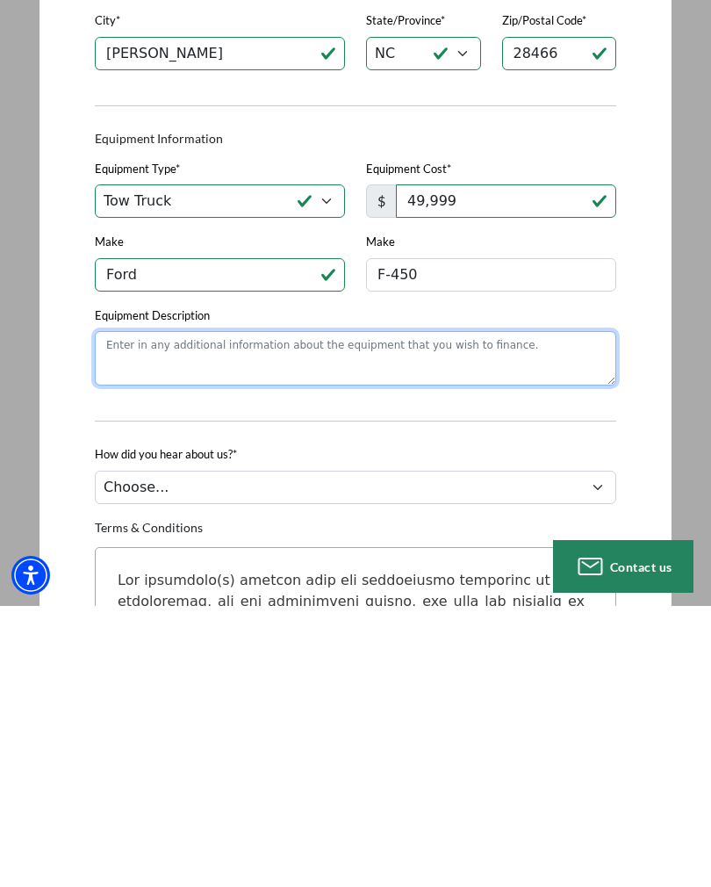
click at [559, 612] on textarea "Equipment Description" at bounding box center [356, 639] width 522 height 54
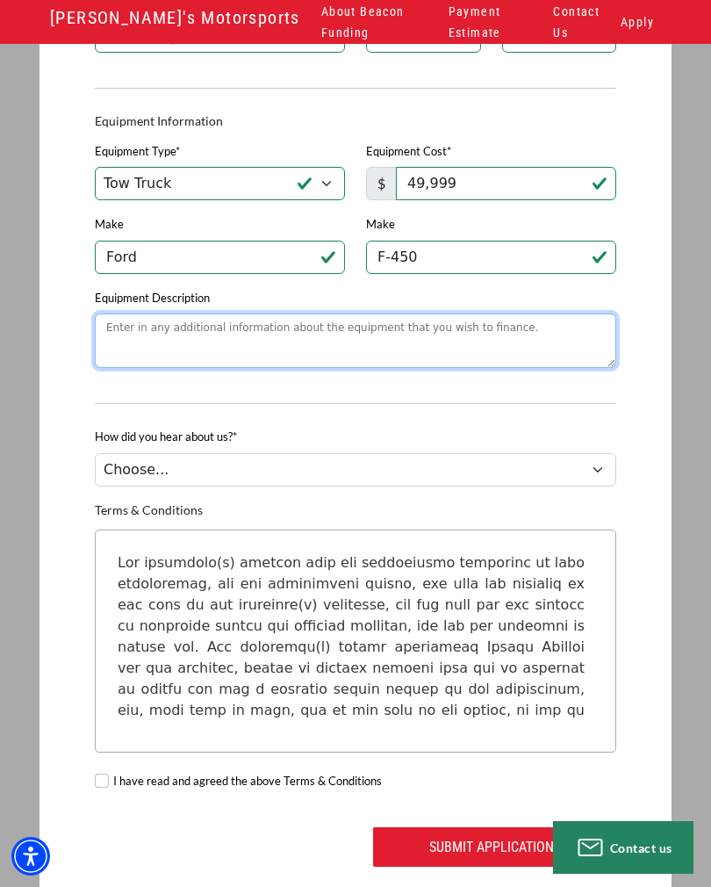
scroll to position [1436, 0]
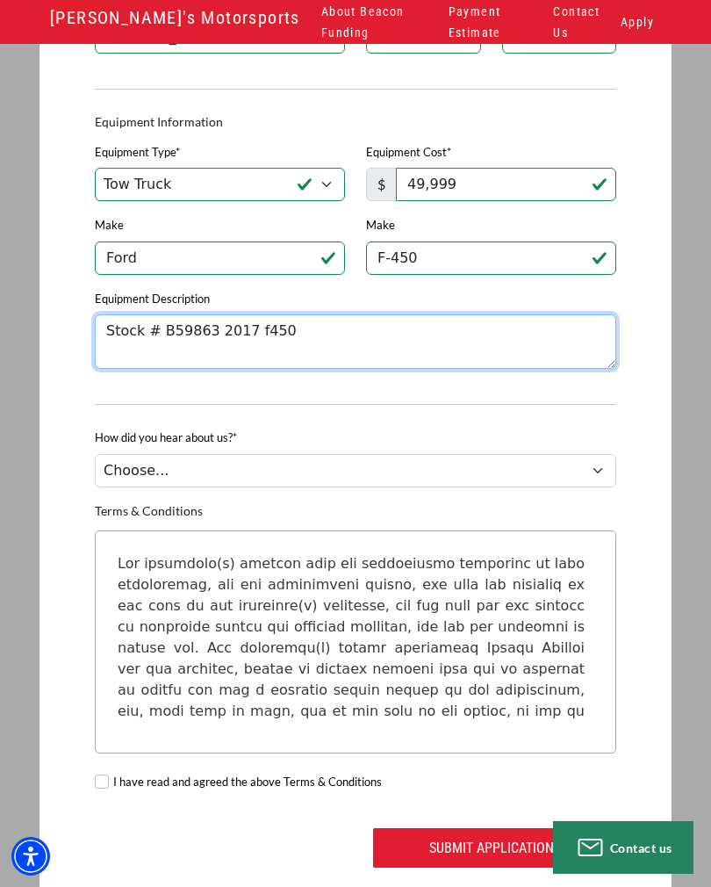
type textarea "Stock # B59863 2017 f450"
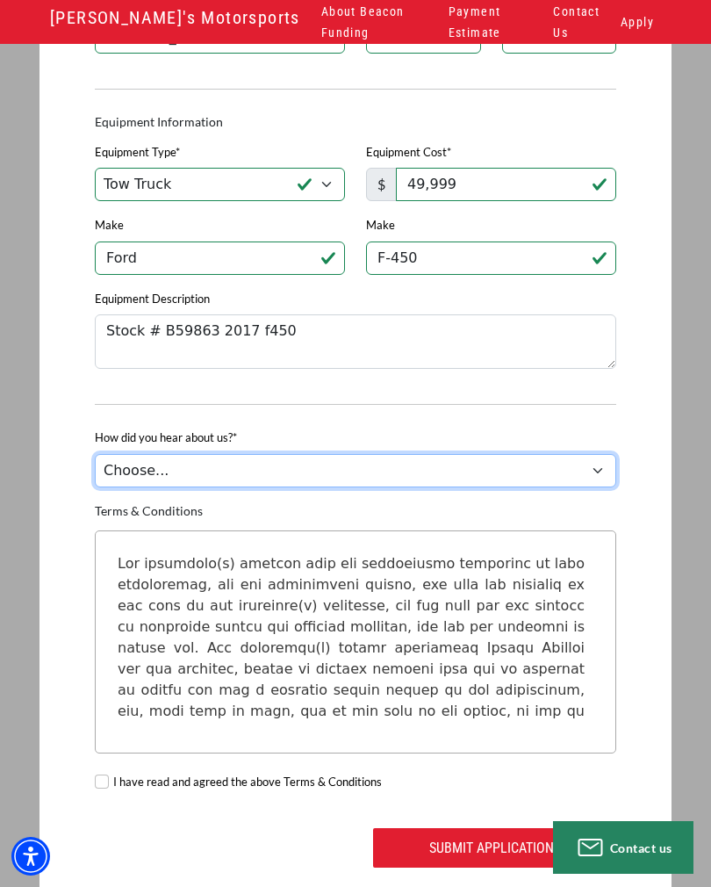
click at [602, 484] on select "Choose... Internet Search Vendor Referral Word of Mouth Client Referral Email E…" at bounding box center [356, 470] width 522 height 33
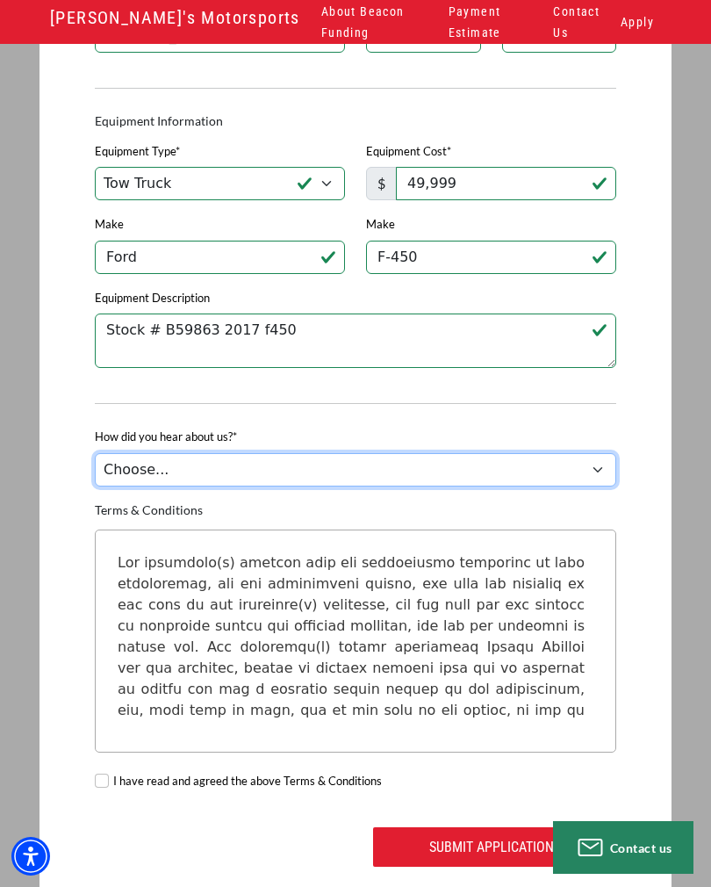
select select "279640001"
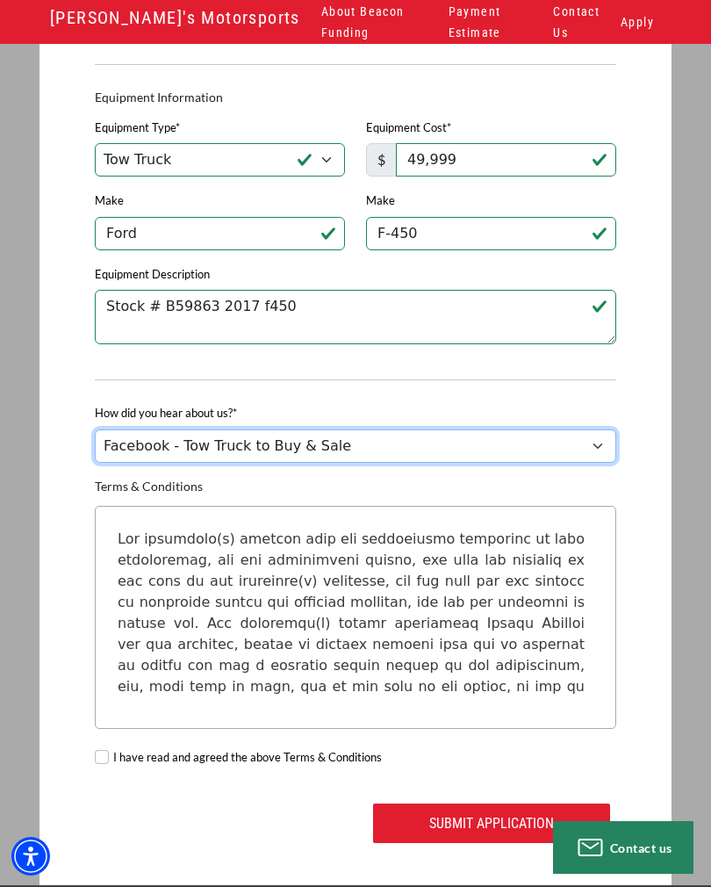
scroll to position [1488, 0]
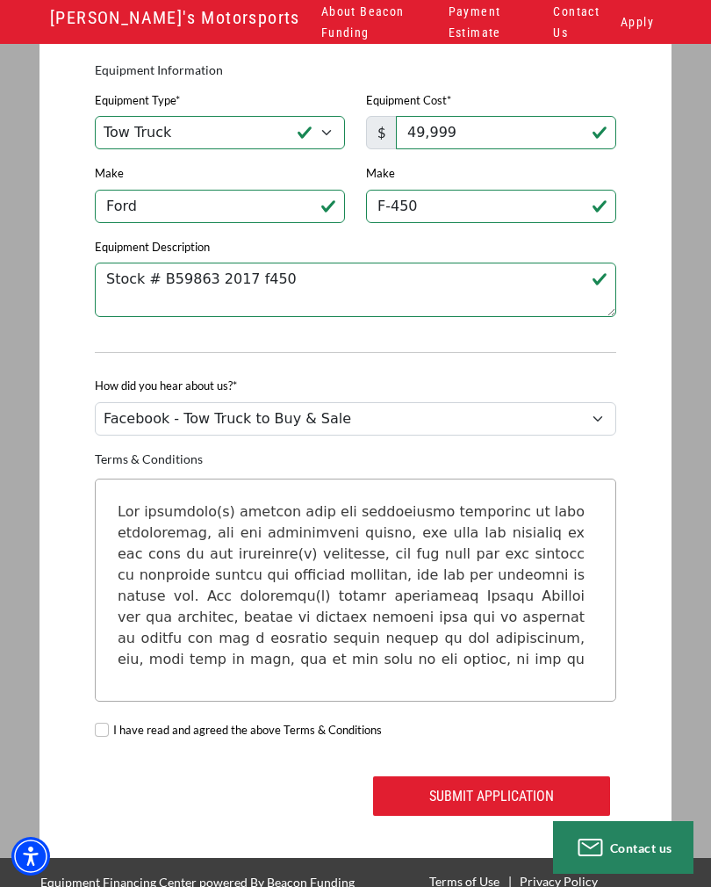
click at [108, 737] on input "I have read and agreed the above Terms & Conditions" at bounding box center [102, 730] width 14 height 14
checkbox input "true"
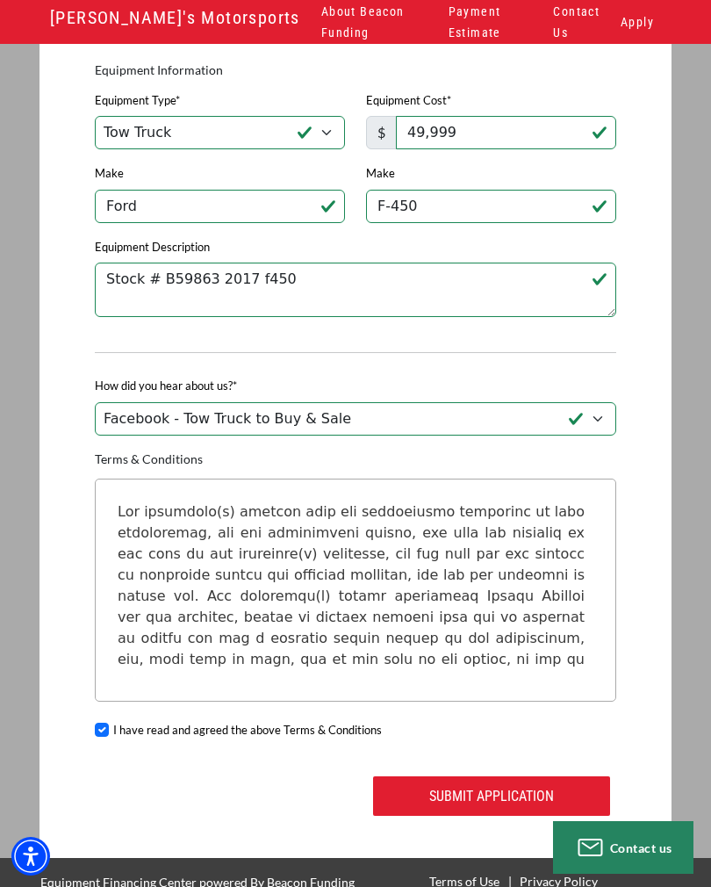
click at [534, 802] on button "Submit Application" at bounding box center [491, 796] width 237 height 40
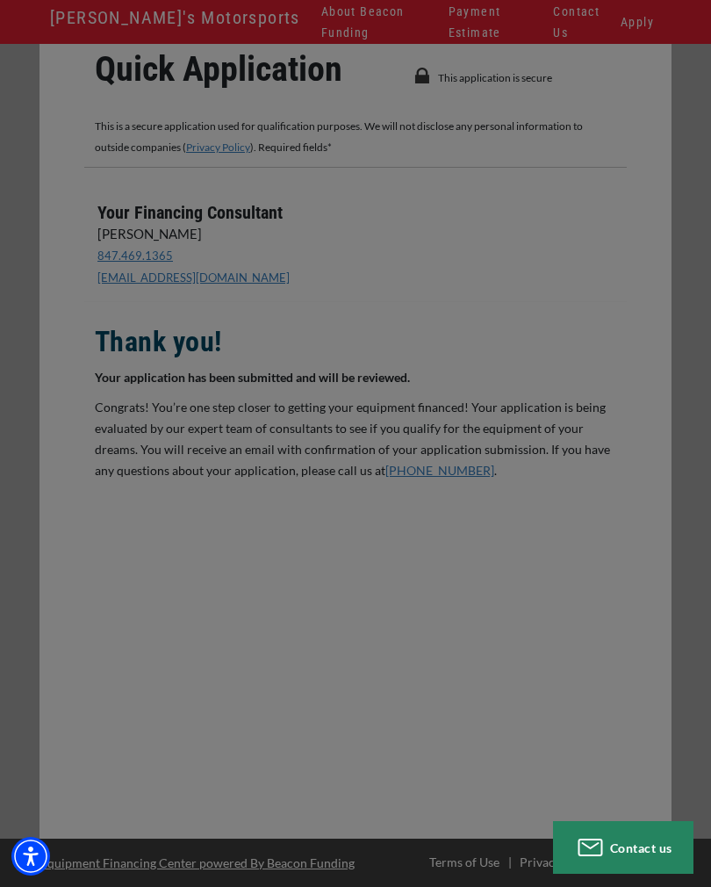
scroll to position [83, 0]
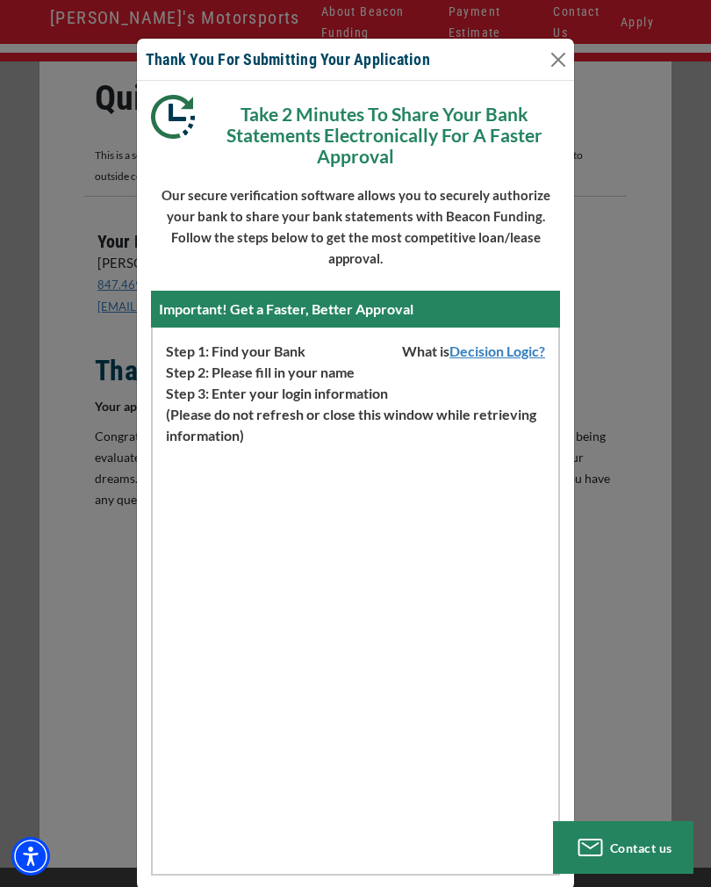
click at [514, 353] on link "Decision Logic?" at bounding box center [504, 350] width 109 height 17
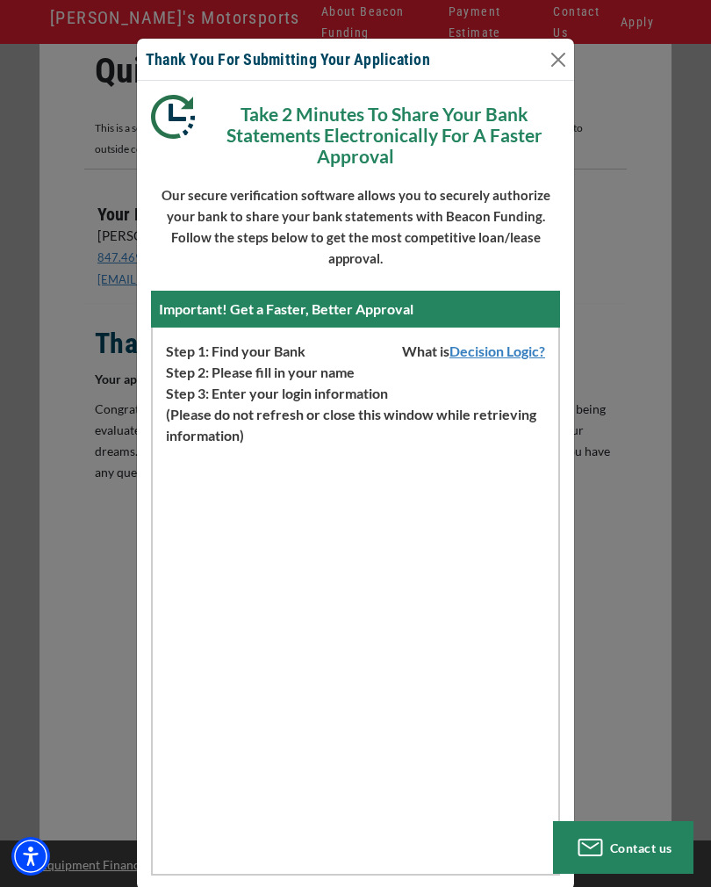
click at [563, 65] on button "Close" at bounding box center [558, 60] width 28 height 28
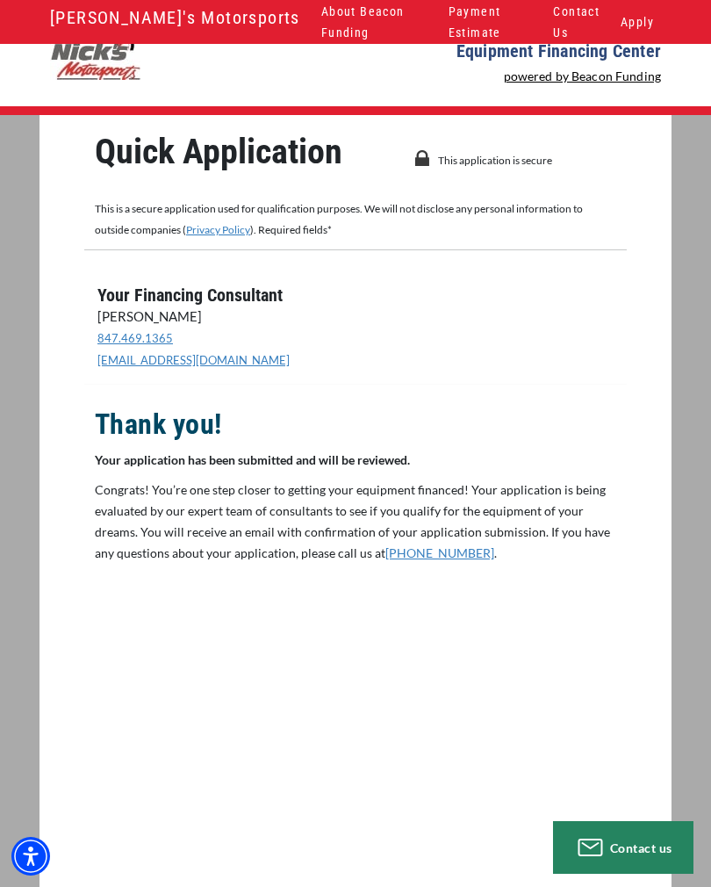
scroll to position [0, 0]
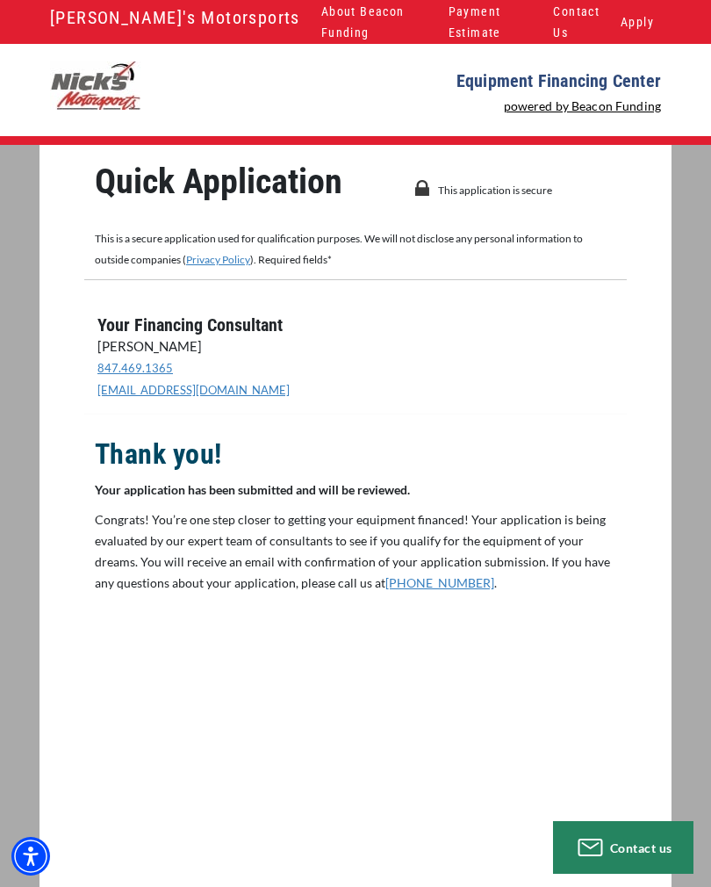
click at [620, 847] on span "Contact us" at bounding box center [641, 847] width 62 height 15
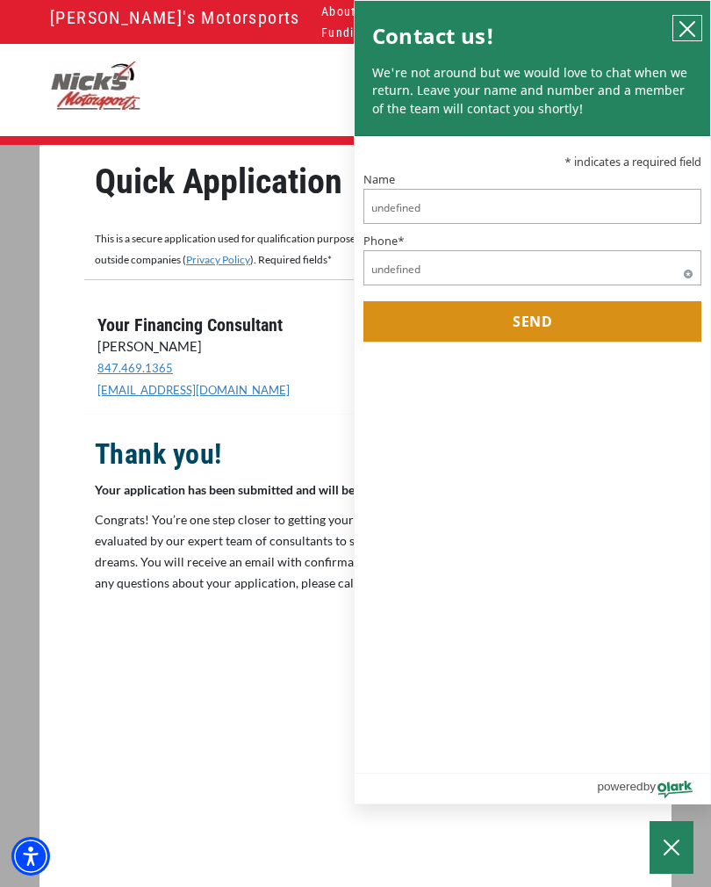
click at [689, 36] on icon "close chatbox" at bounding box center [688, 29] width 18 height 18
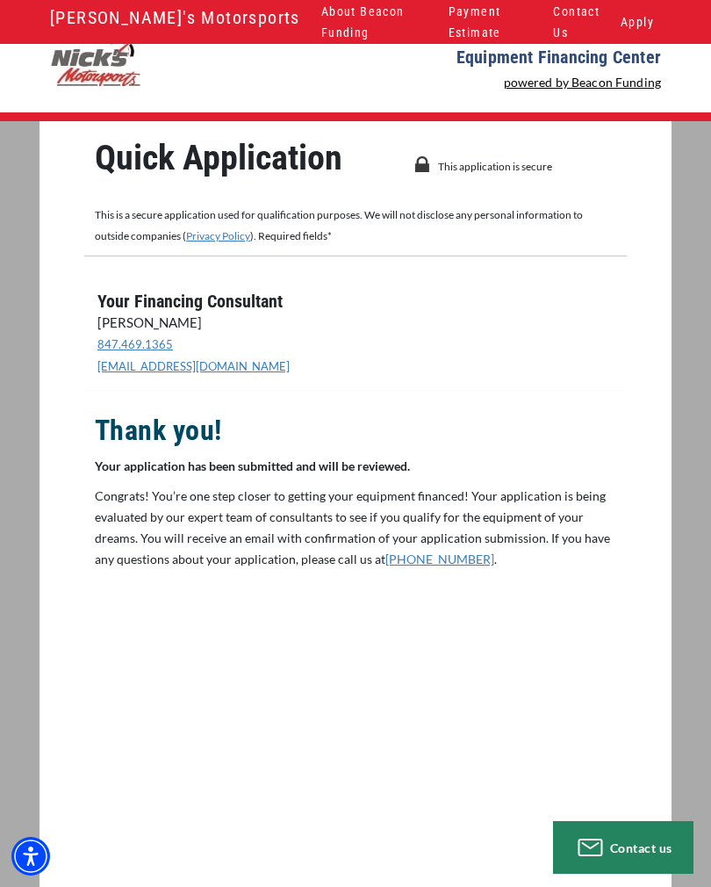
scroll to position [26, 0]
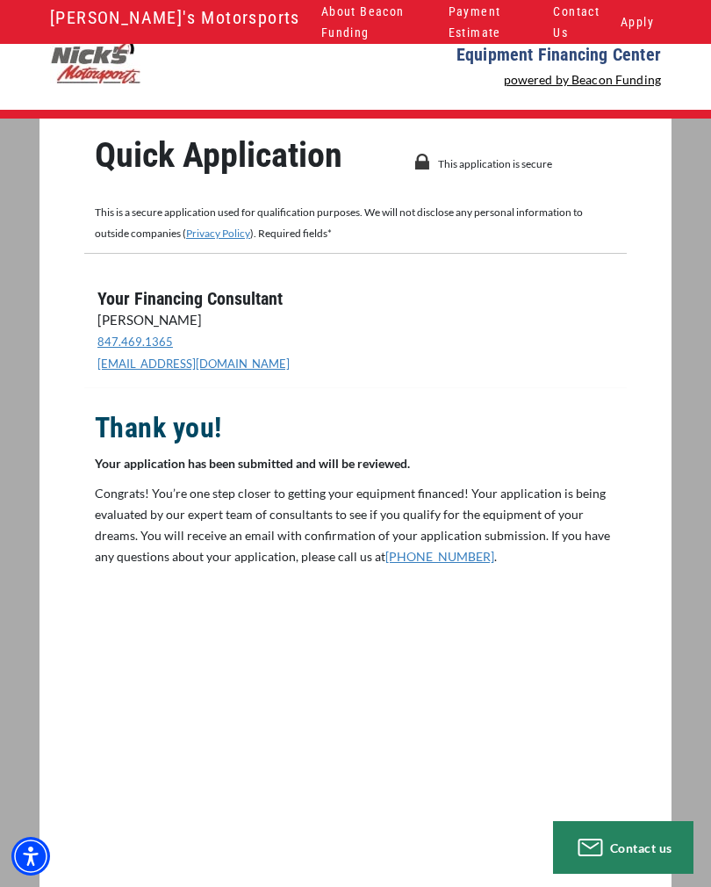
click at [617, 85] on link "powered by Beacon Funding" at bounding box center [583, 79] width 158 height 15
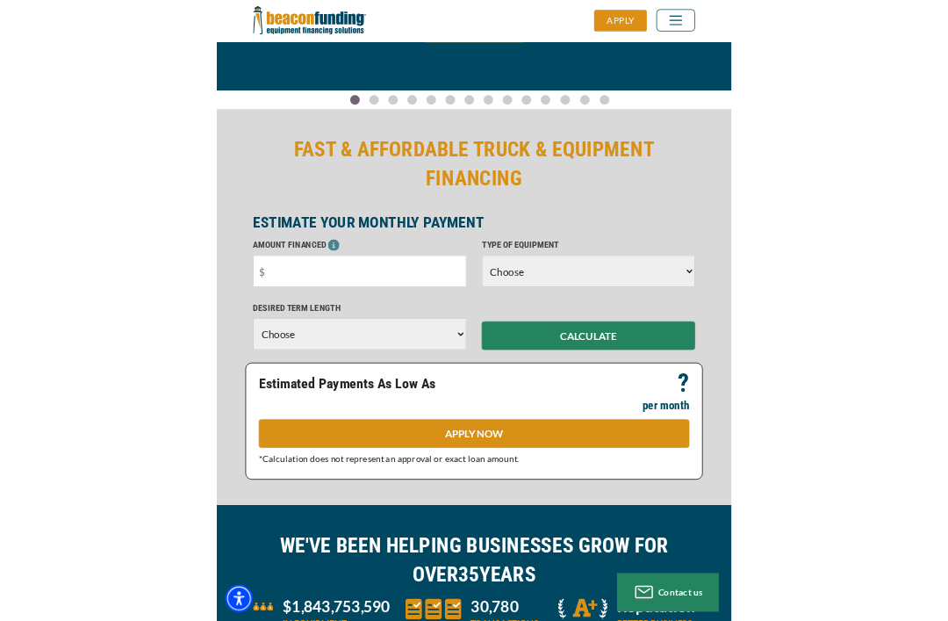
scroll to position [269, 0]
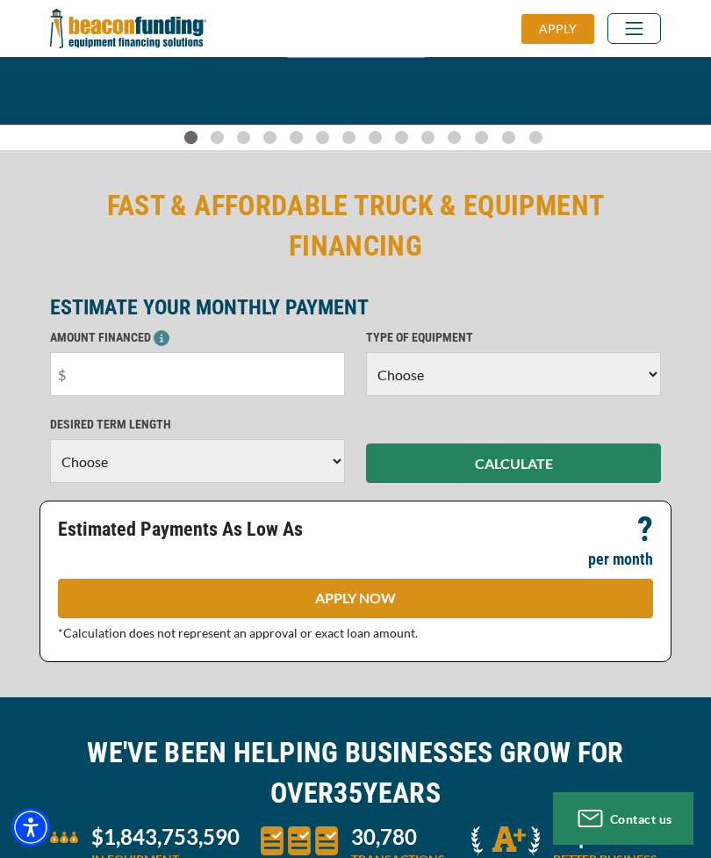
click at [275, 381] on input "text" at bounding box center [197, 374] width 295 height 44
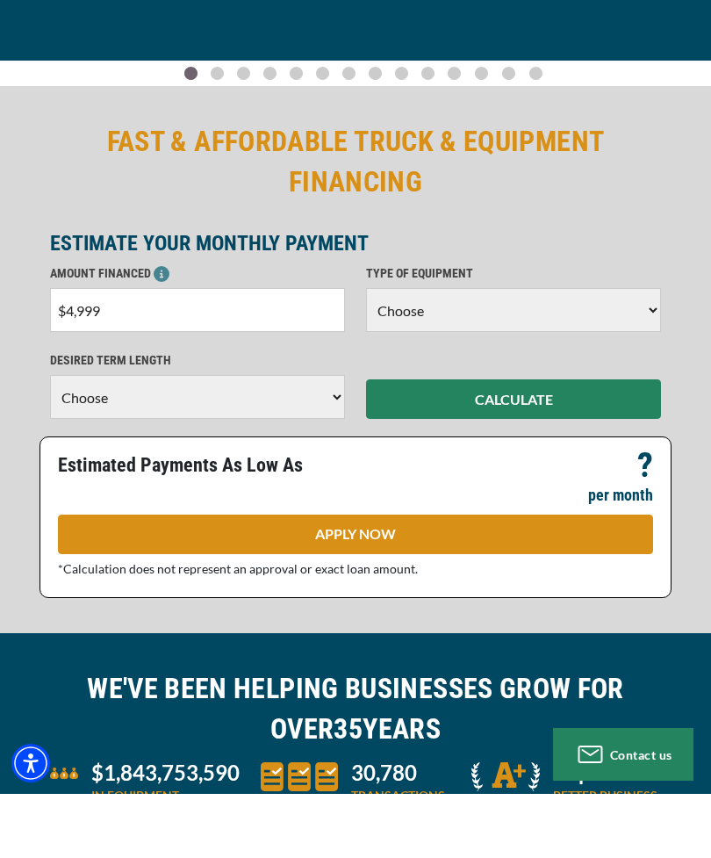
type input "$49,999"
click at [643, 352] on select "Choose Backhoe Boom/Bucket Truck Chipper Commercial Mower Crane DTG/DTF Printin…" at bounding box center [513, 374] width 295 height 44
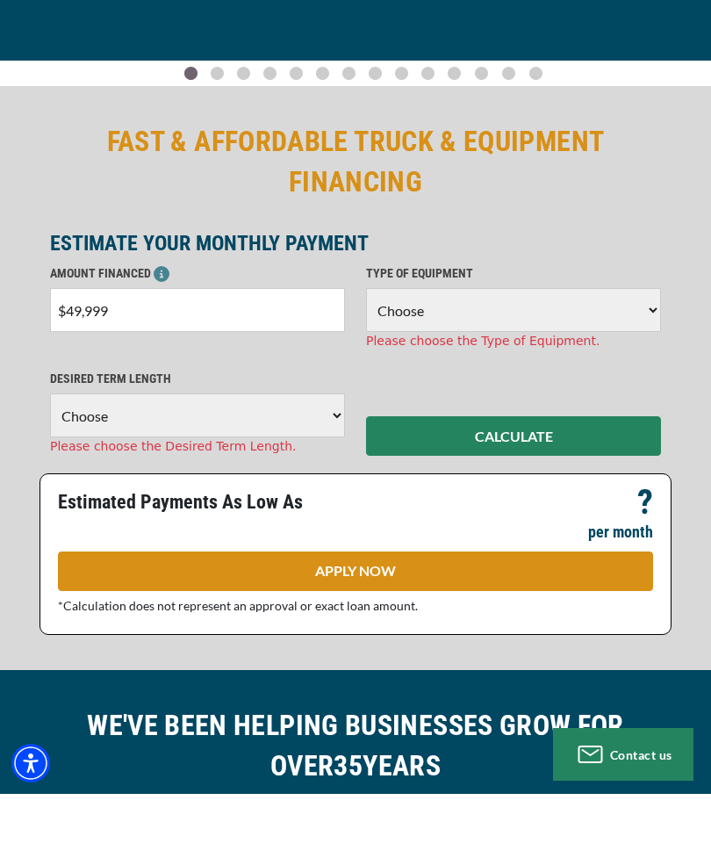
scroll to position [333, 0]
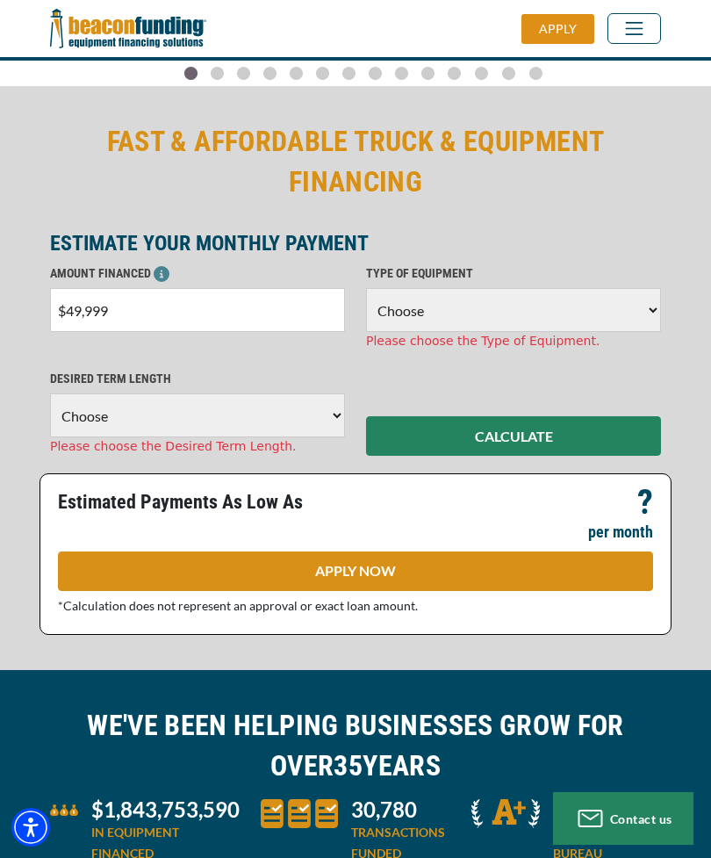
select select "5"
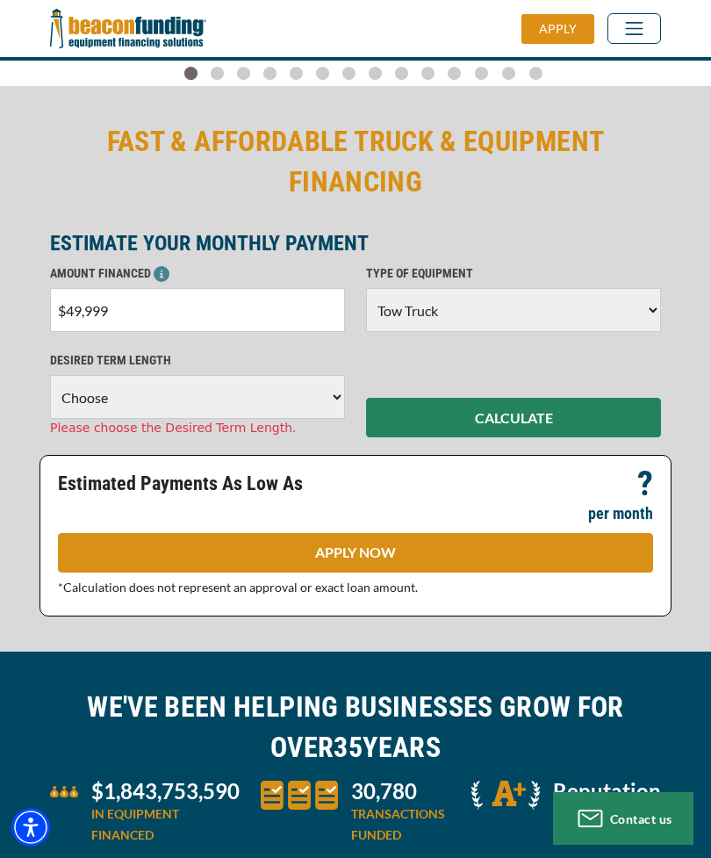
click at [328, 405] on select "Choose 36 Months 48 Months 60 Months" at bounding box center [197, 397] width 295 height 44
click at [324, 402] on select "Choose 36 Months 48 Months 60 Months" at bounding box center [197, 397] width 295 height 44
select select "60"
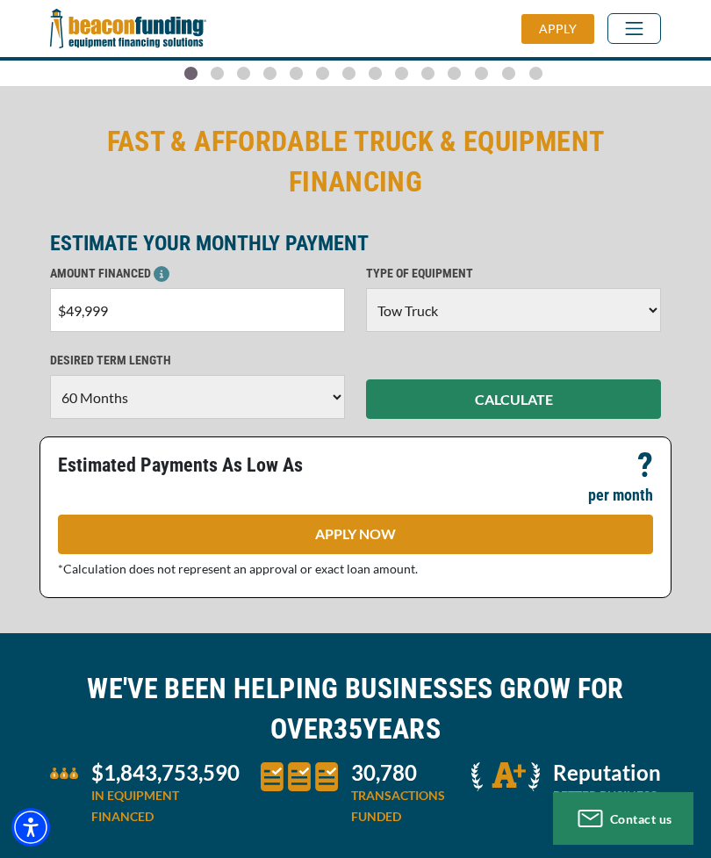
click at [549, 530] on link "APPLY NOW" at bounding box center [355, 535] width 595 height 40
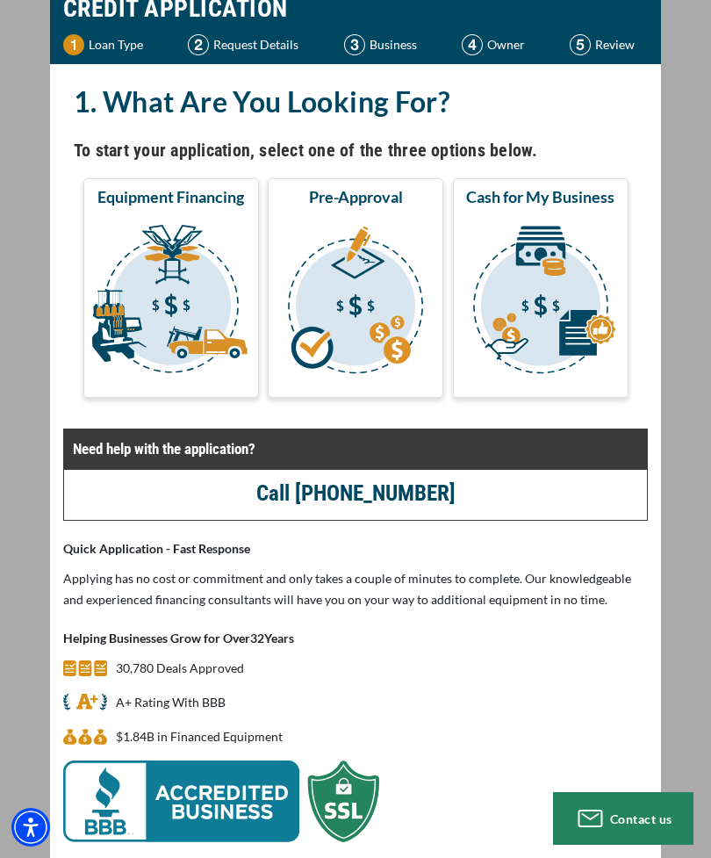
scroll to position [103, 0]
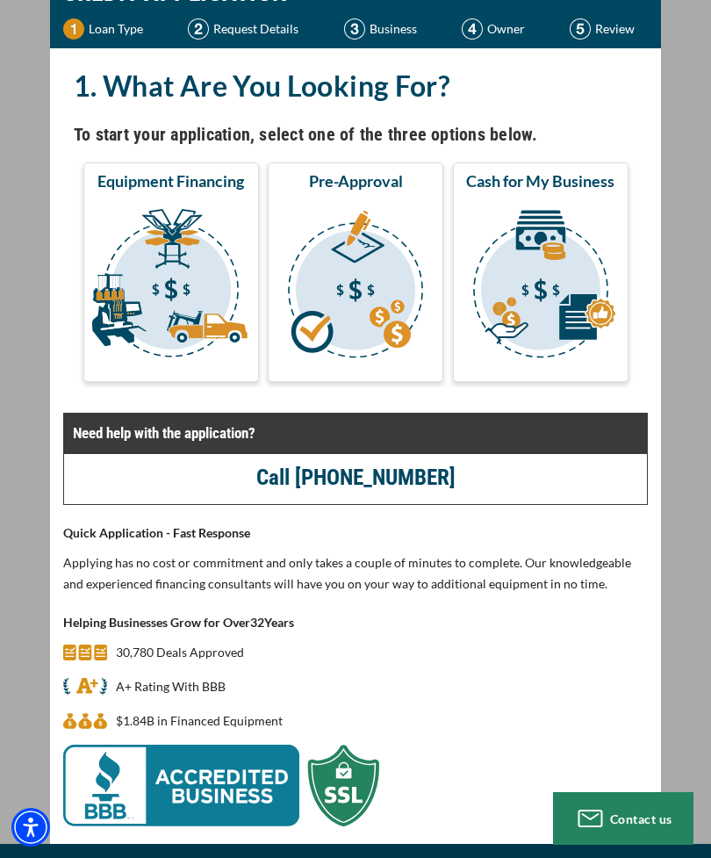
click at [145, 234] on img "submit" at bounding box center [171, 286] width 169 height 176
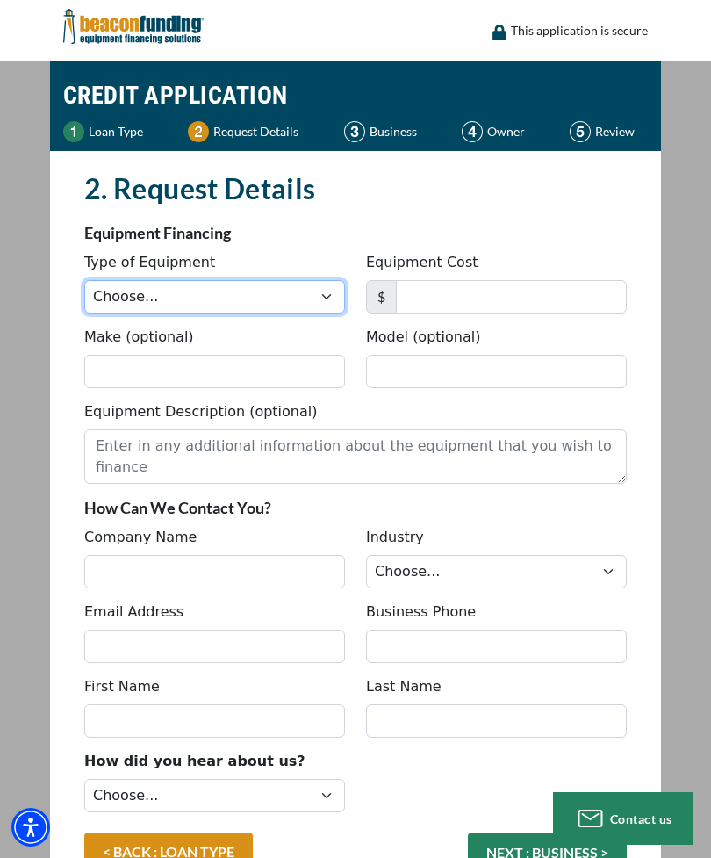
click at [328, 304] on select "Choose... Backhoe Boom/Bucket Truck Chipper Commercial Mower Crane DTG/DTF Prin…" at bounding box center [214, 296] width 261 height 33
select select "5"
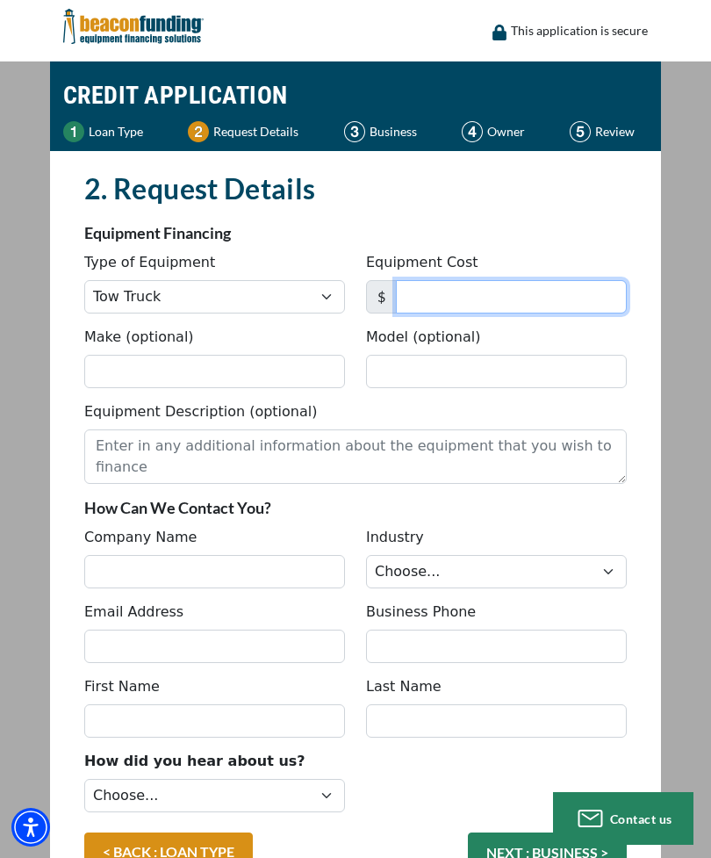
click at [537, 297] on input "Equipment Cost" at bounding box center [511, 296] width 231 height 33
type input "49,999"
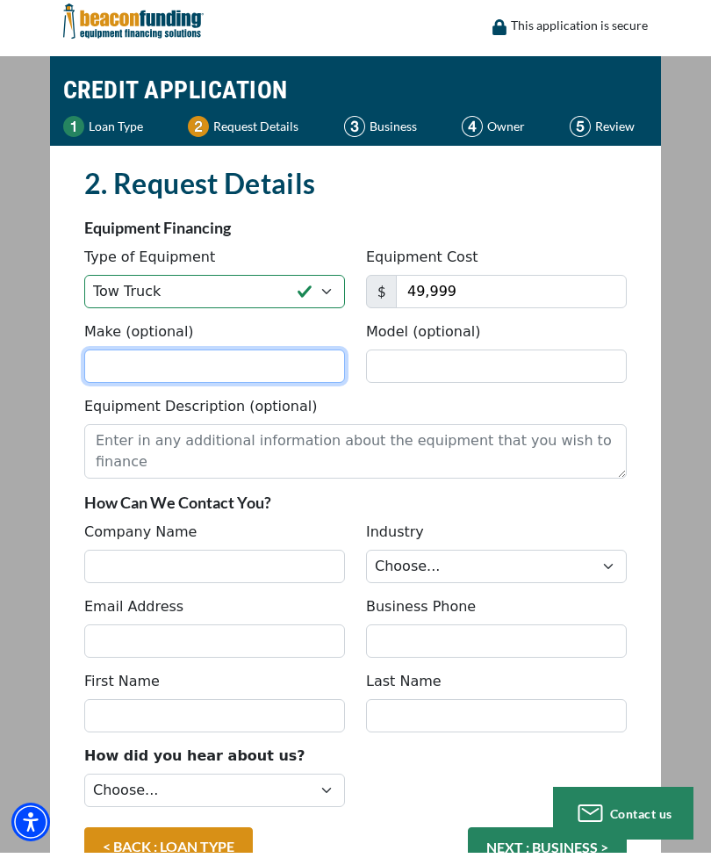
click at [292, 369] on input "Make (optional)" at bounding box center [214, 371] width 261 height 33
type input "Ford"
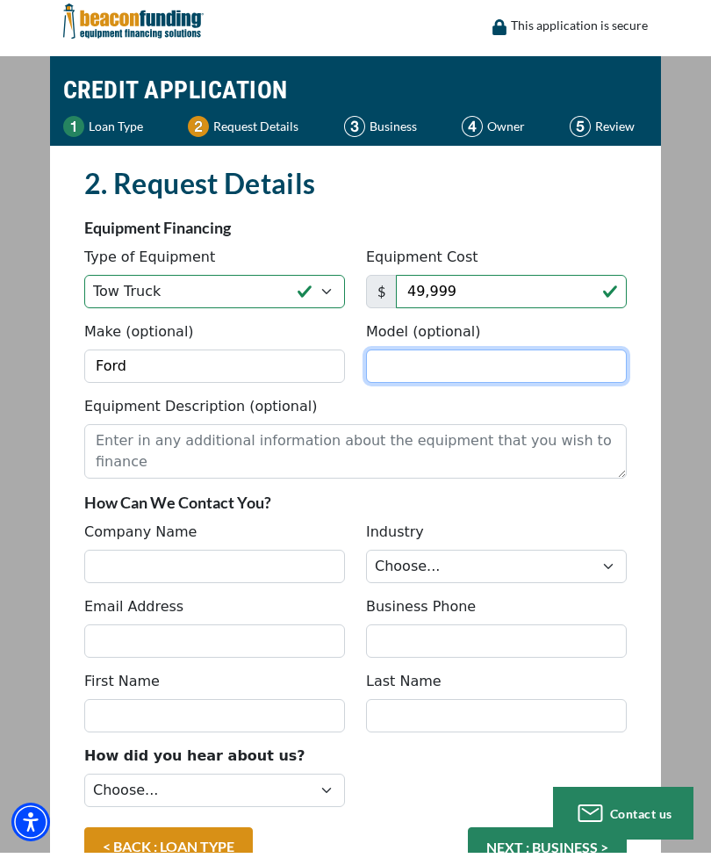
click at [503, 372] on input "Model (optional)" at bounding box center [496, 371] width 261 height 33
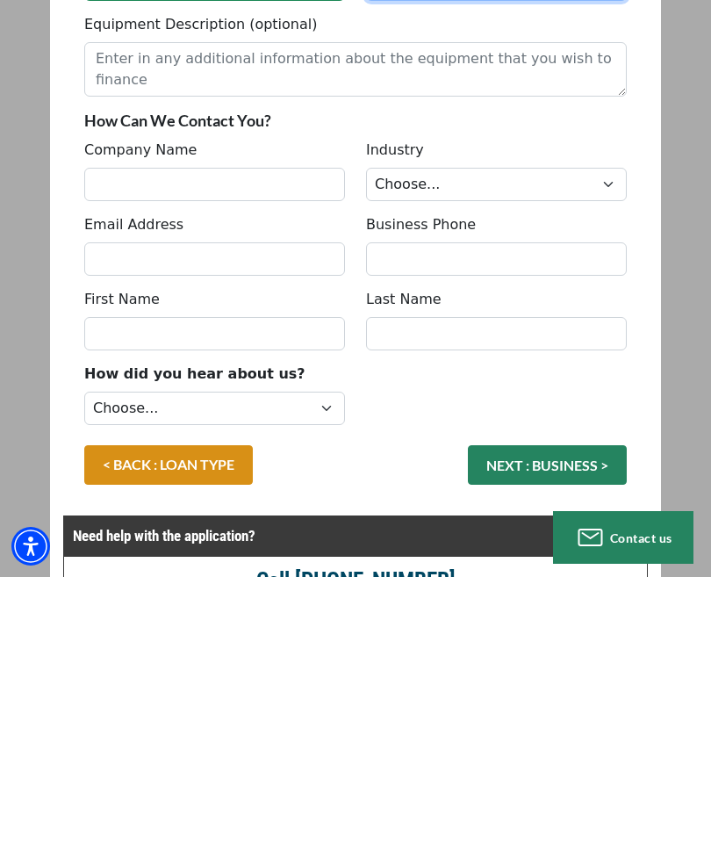
scroll to position [128, 0]
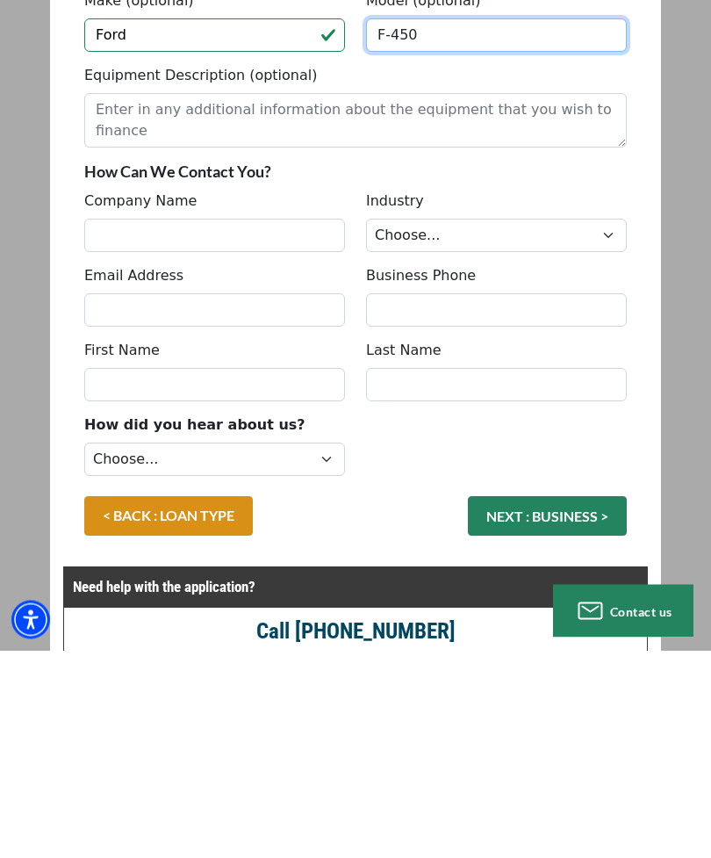
type input "F-450"
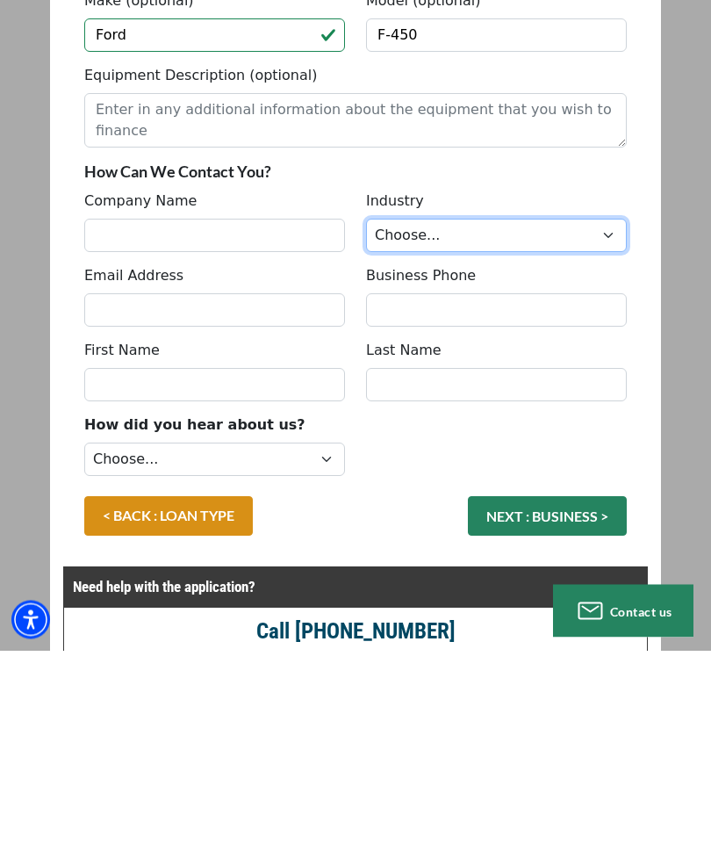
click at [614, 427] on select "Choose... Towing Landscape/Hardscape Decorated Apparel Septic Light Constructio…" at bounding box center [496, 443] width 261 height 33
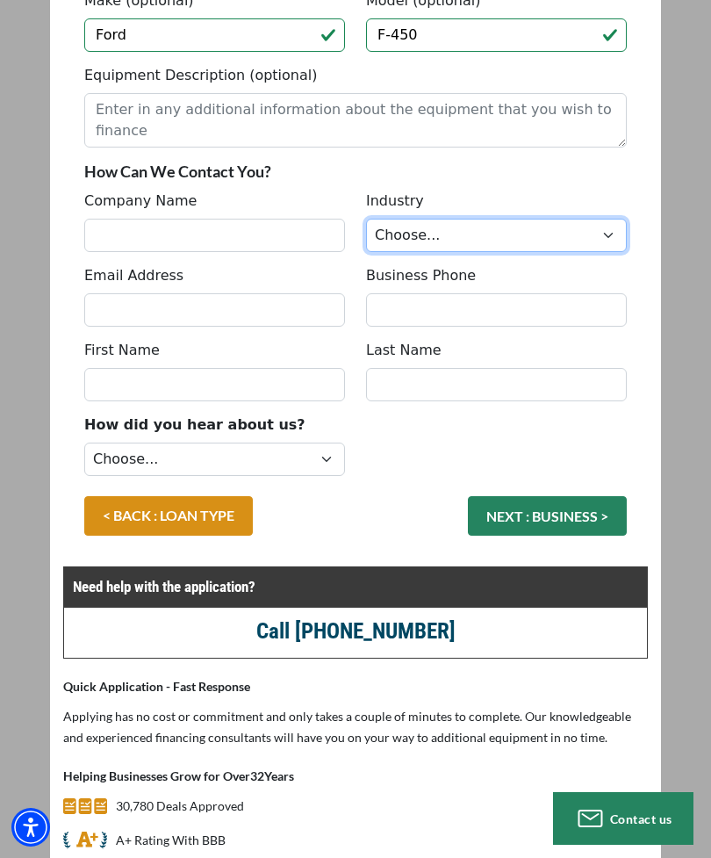
select select "1"
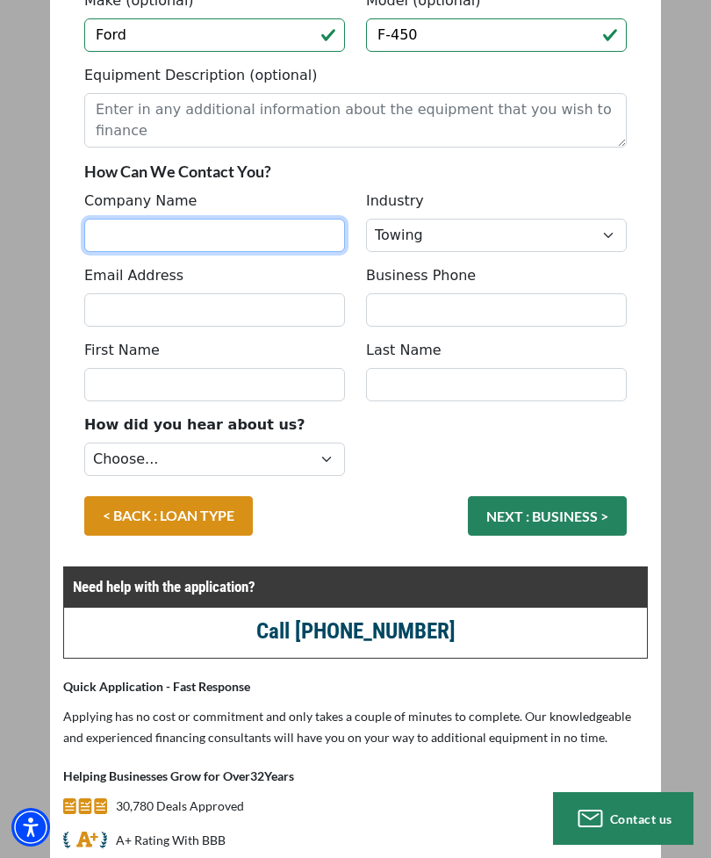
click at [284, 230] on input "Company Name" at bounding box center [214, 235] width 261 height 33
type input "Top notch towing"
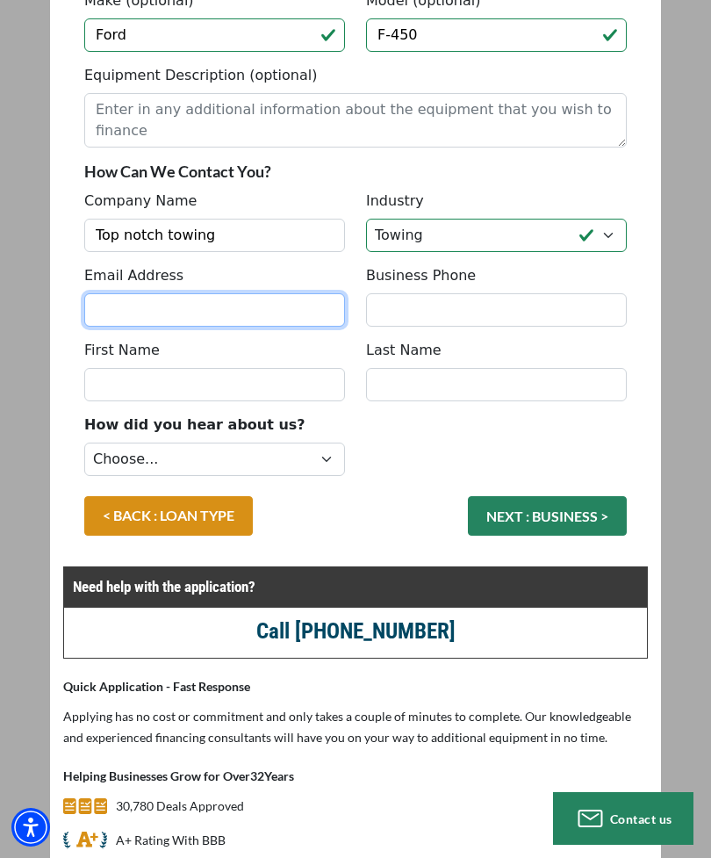
click at [300, 296] on input "Email Address" at bounding box center [214, 309] width 261 height 33
type input "co120911@gmail"
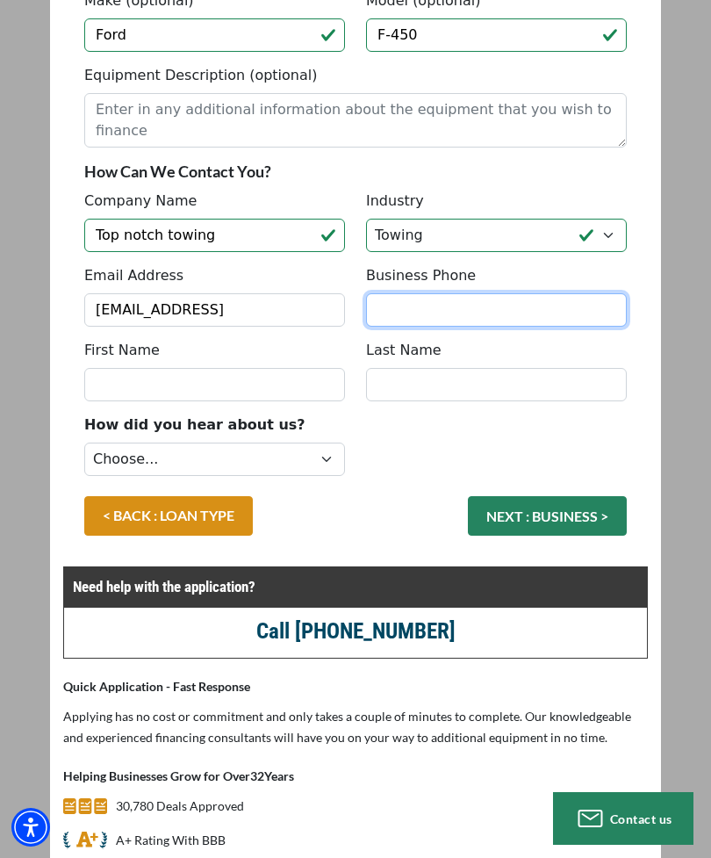
click at [585, 307] on input "Business Phone" at bounding box center [496, 309] width 261 height 33
type input "(336) 391-2311"
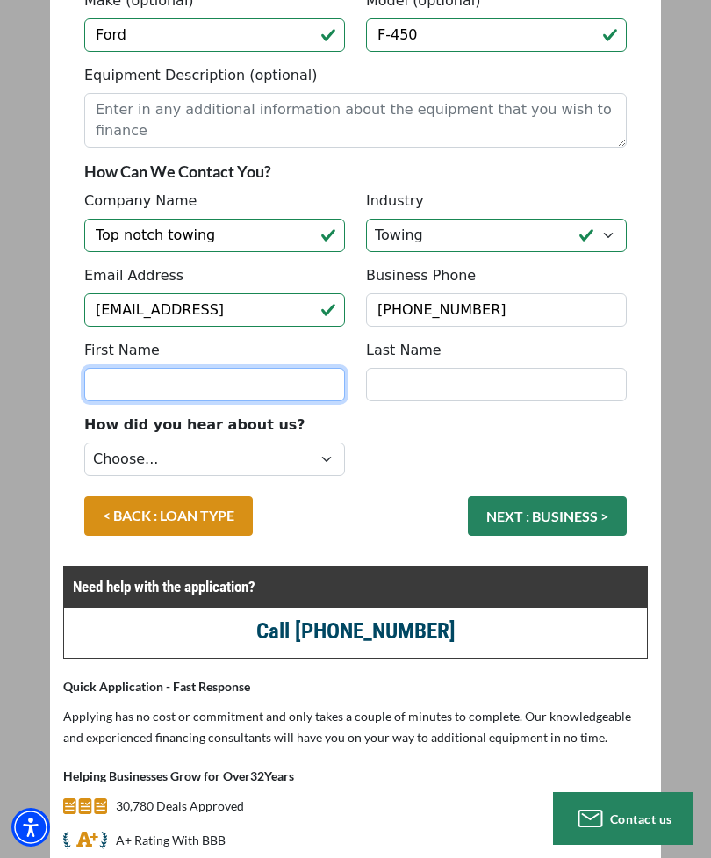
click at [268, 388] on input "First Name" at bounding box center [214, 384] width 261 height 33
type input "Cameron"
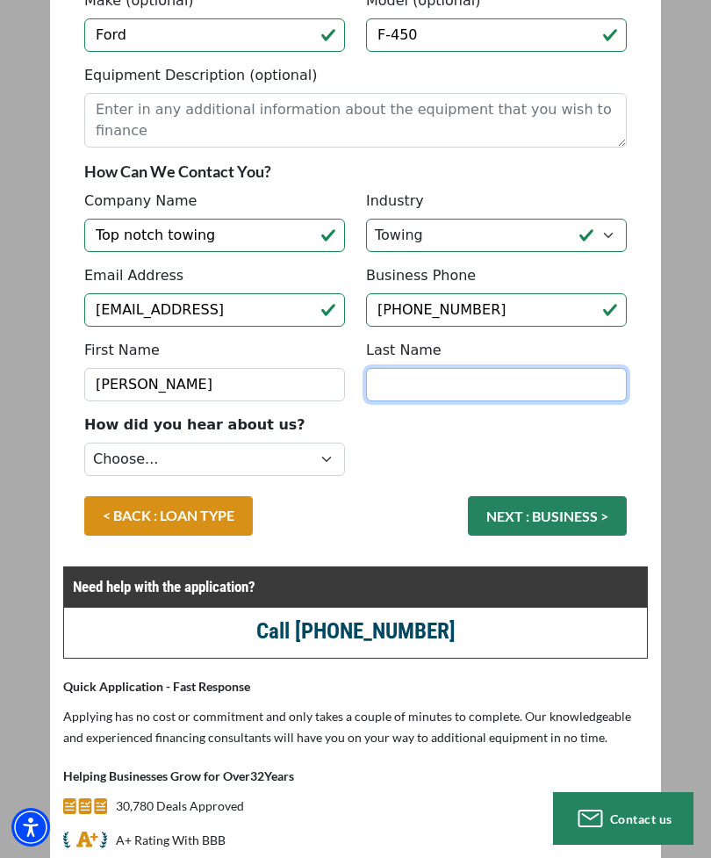
click at [536, 389] on input "Last Name" at bounding box center [496, 384] width 261 height 33
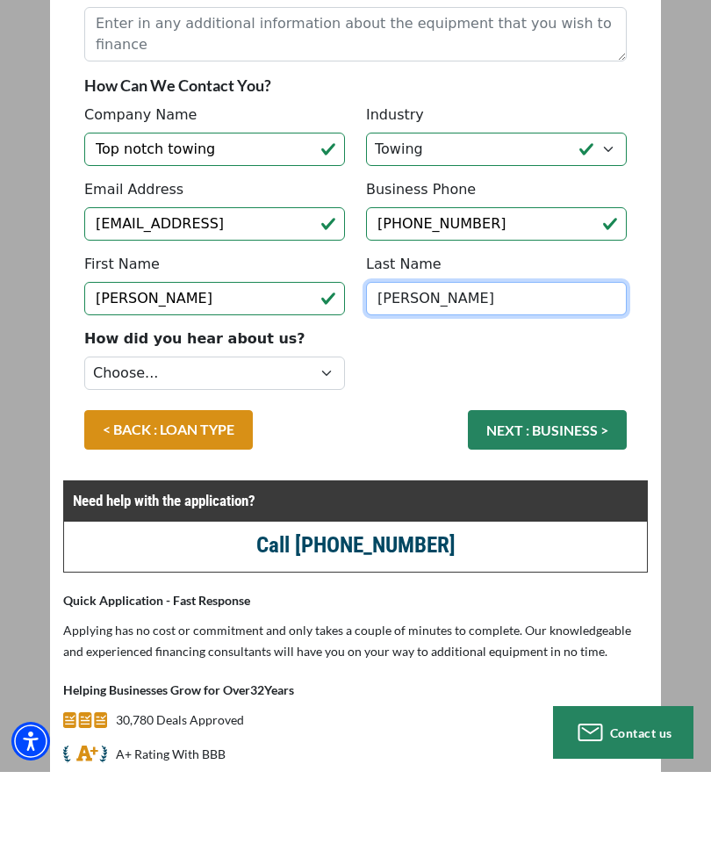
type input "[PERSON_NAME]"
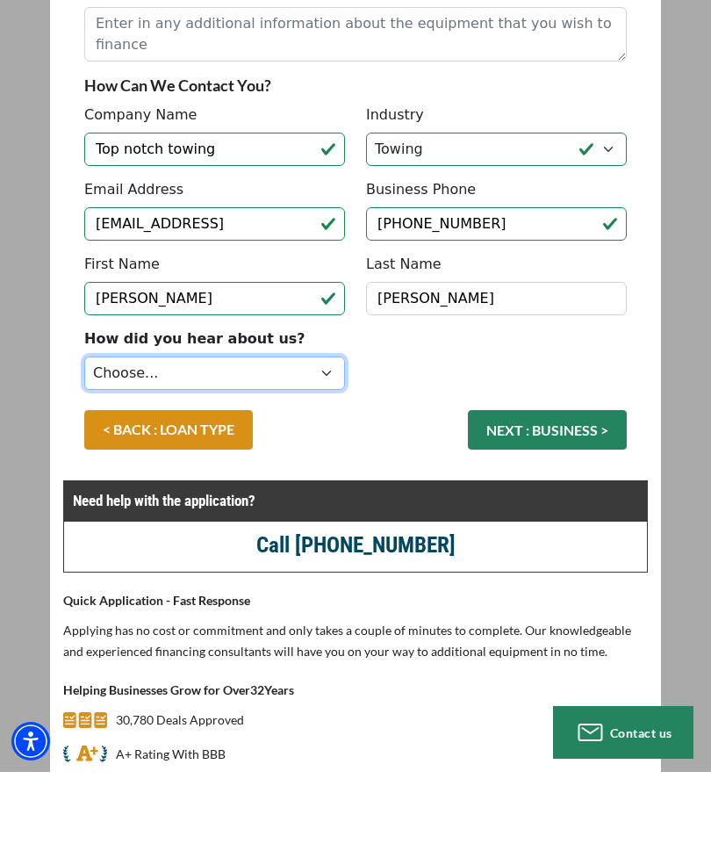
click at [328, 443] on select "Choose... Internet Search Vendor Referral Word of Mouth Client Referral Email E…" at bounding box center [214, 459] width 261 height 33
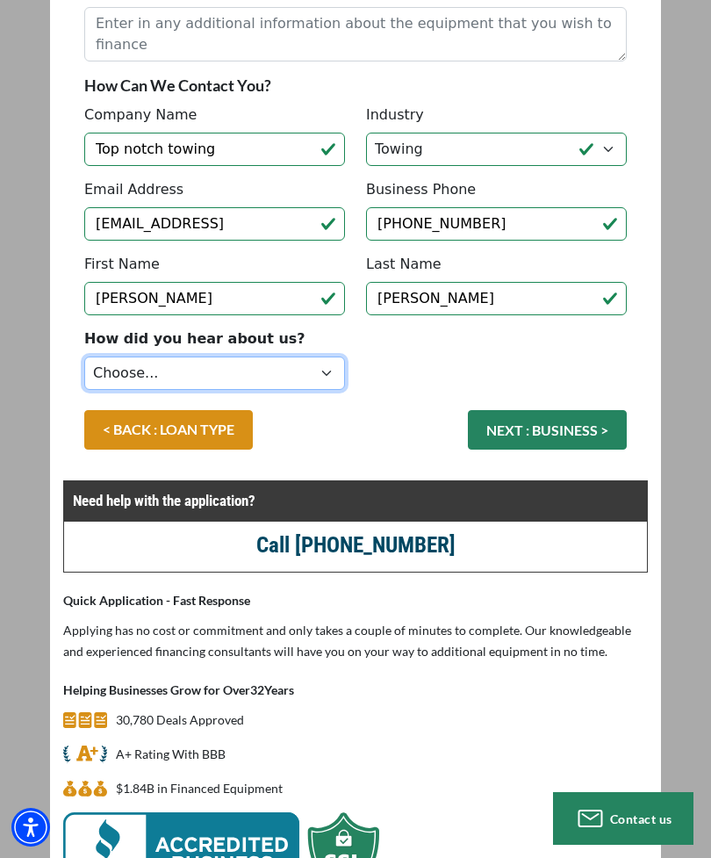
select select "279640001"
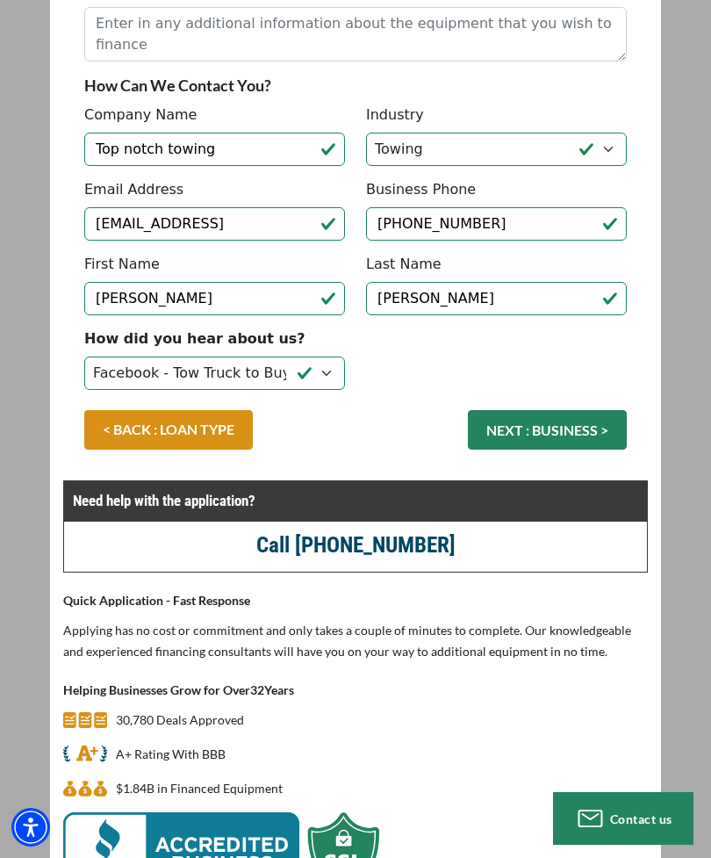
click at [591, 429] on button "NEXT : BUSINESS >" at bounding box center [547, 430] width 159 height 40
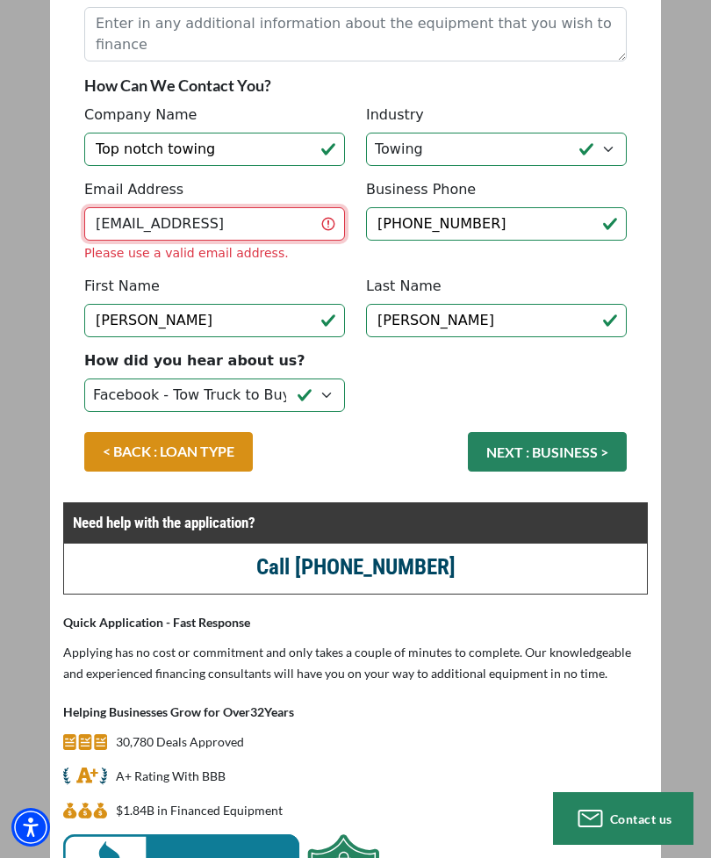
click at [271, 228] on input "co120911@gmail" at bounding box center [214, 223] width 261 height 33
type input "[EMAIL_ADDRESS][DOMAIN_NAME]"
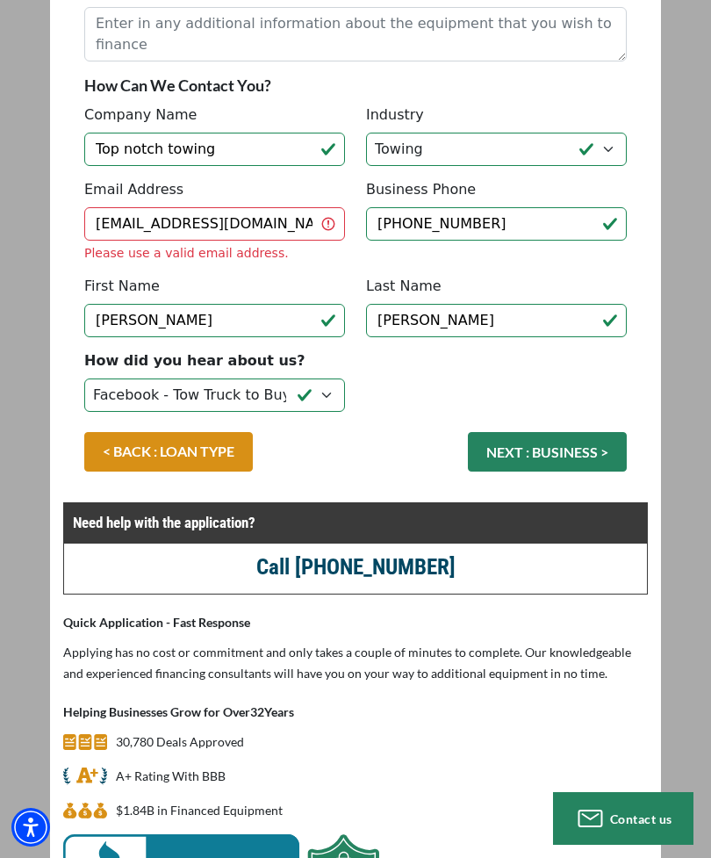
click at [580, 451] on div "< BACK : LOAN TYPE NEXT : BUSINESS >" at bounding box center [356, 460] width 564 height 57
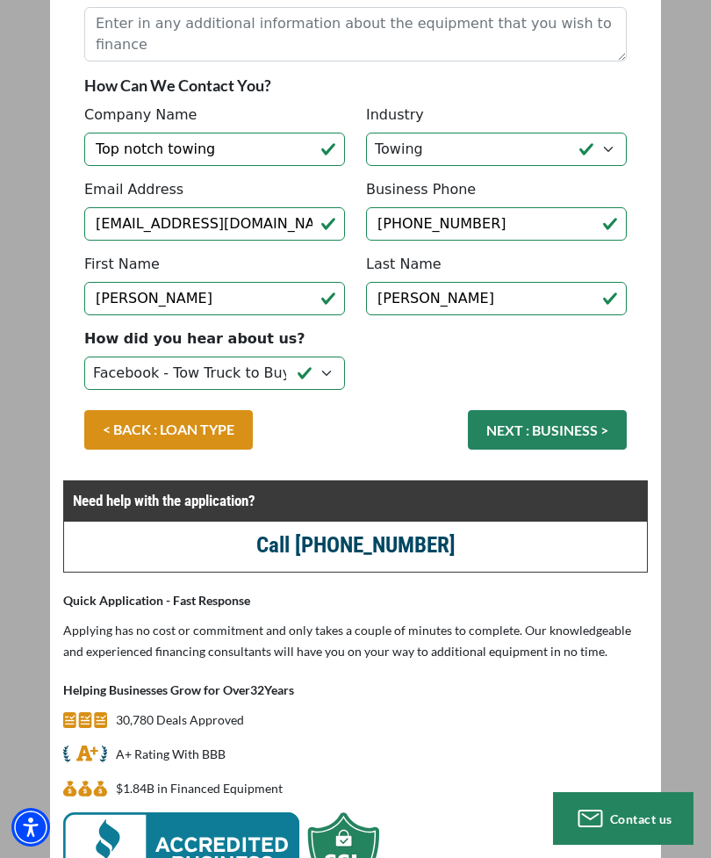
click at [572, 428] on button "NEXT : BUSINESS >" at bounding box center [547, 430] width 159 height 40
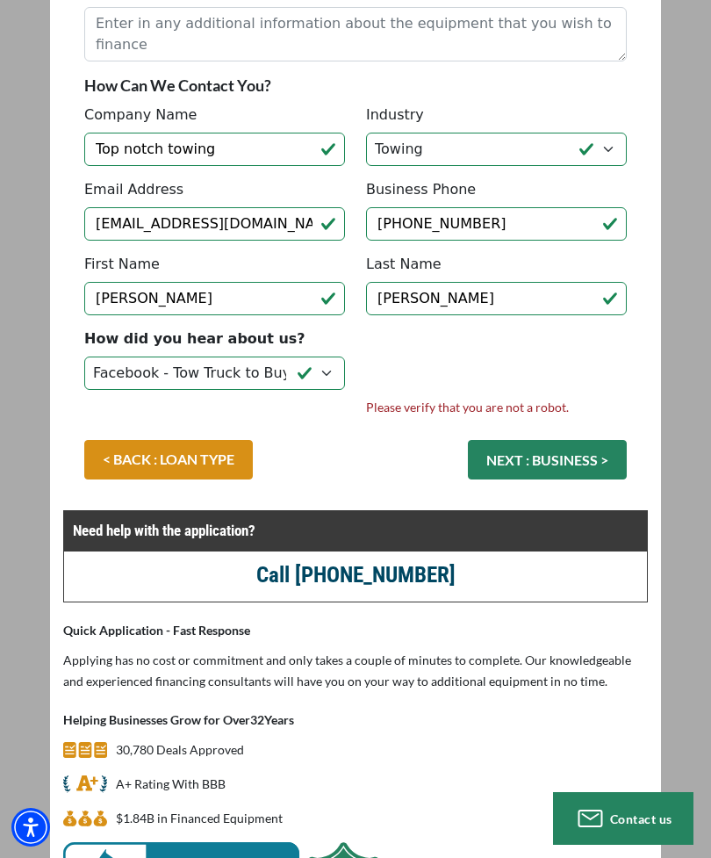
click at [572, 452] on button "NEXT : BUSINESS >" at bounding box center [547, 460] width 159 height 40
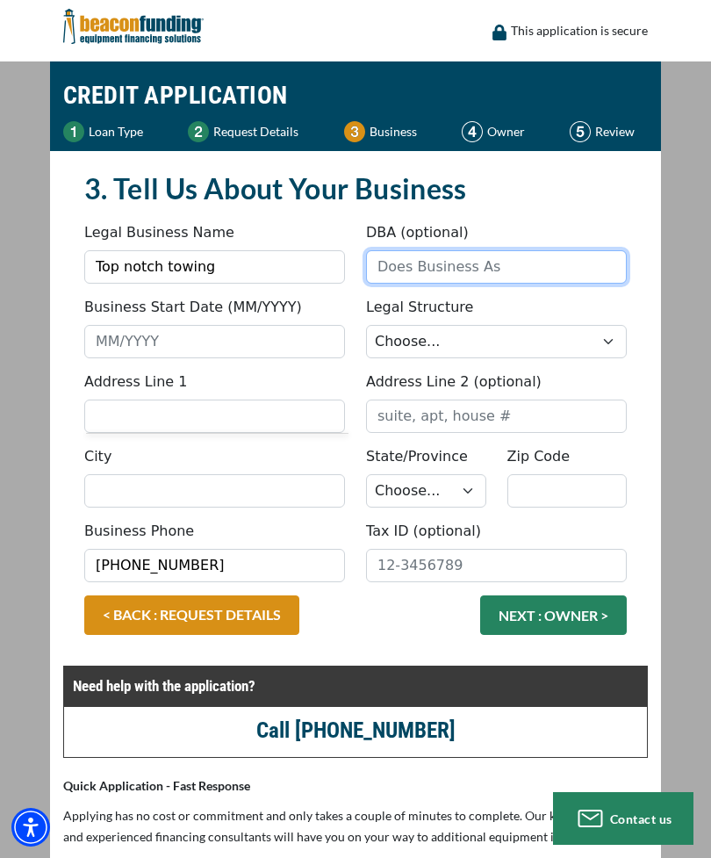
click at [578, 277] on input "DBA (optional)" at bounding box center [496, 266] width 261 height 33
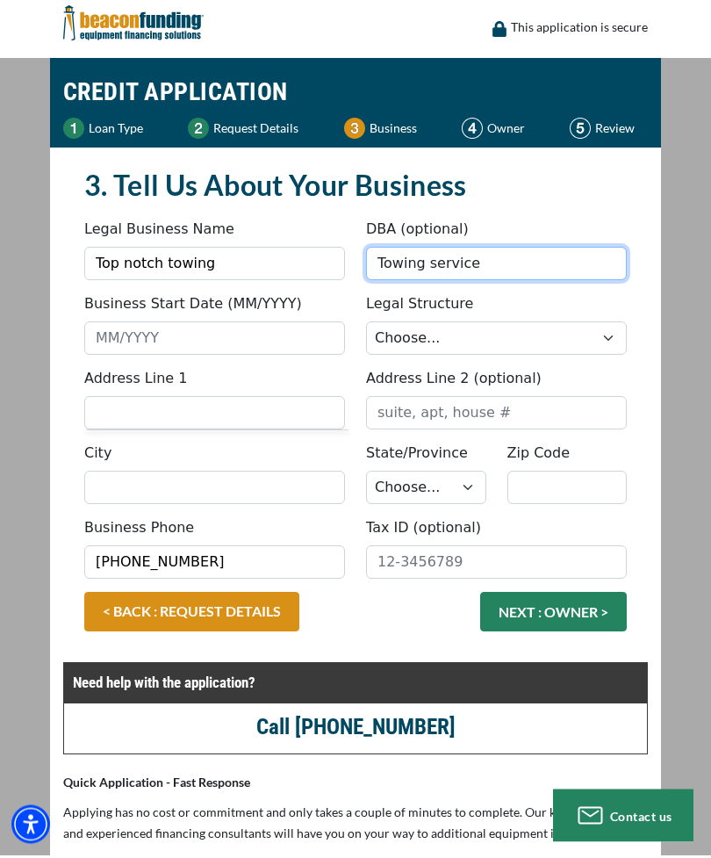
type input "Towing service"
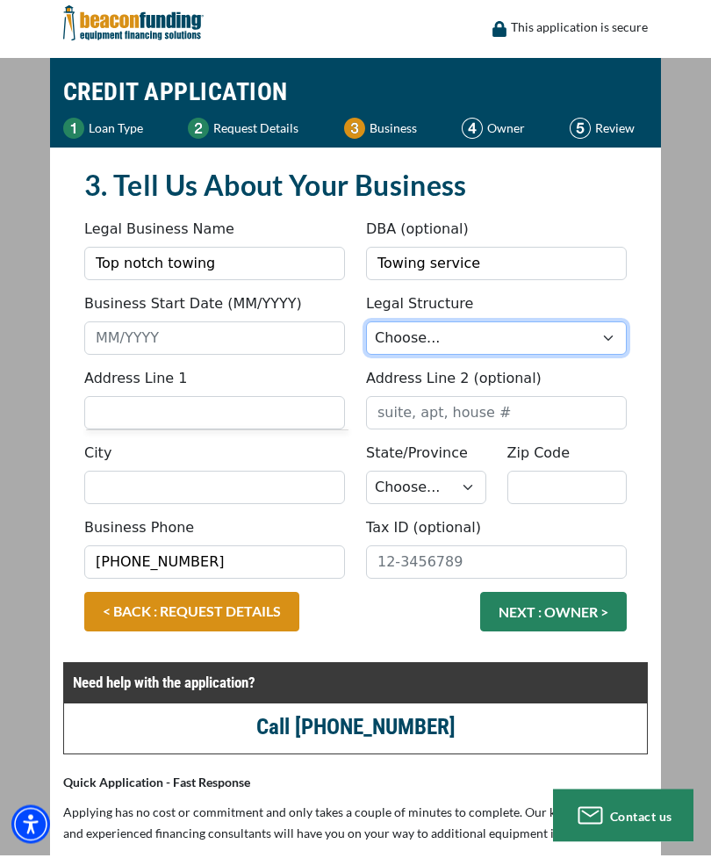
click at [616, 338] on select "Choose... Corporation LLC LLP Municipality Non-Profit Partnership Proprietorship" at bounding box center [496, 341] width 261 height 33
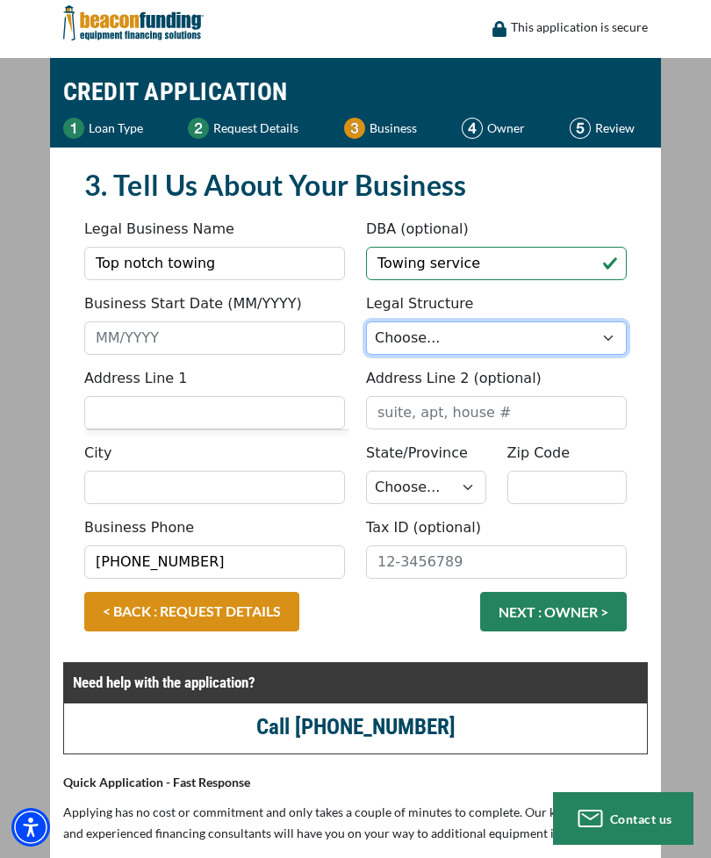
select select "2"
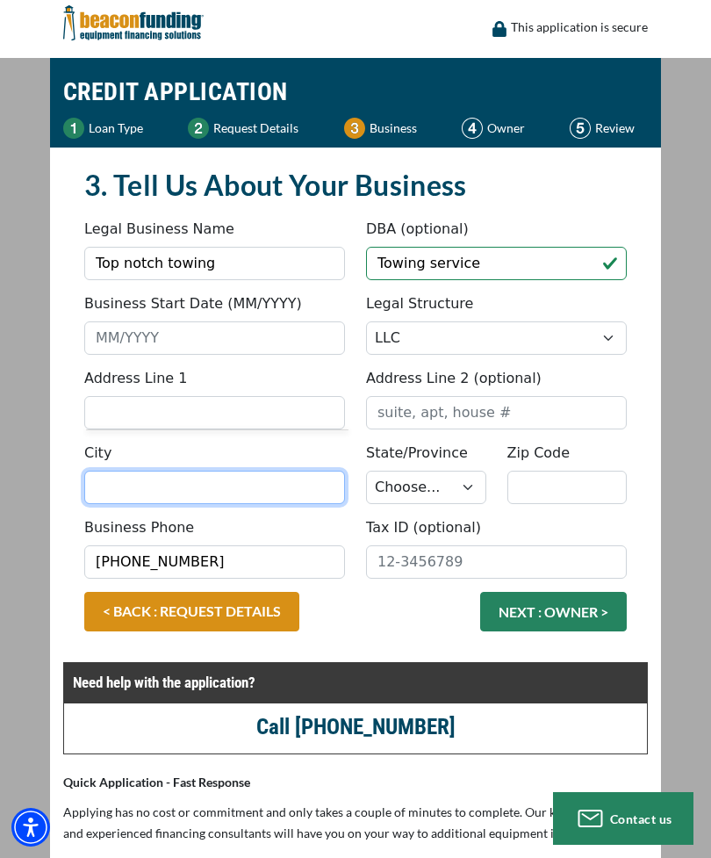
click at [292, 484] on input "City" at bounding box center [214, 487] width 261 height 33
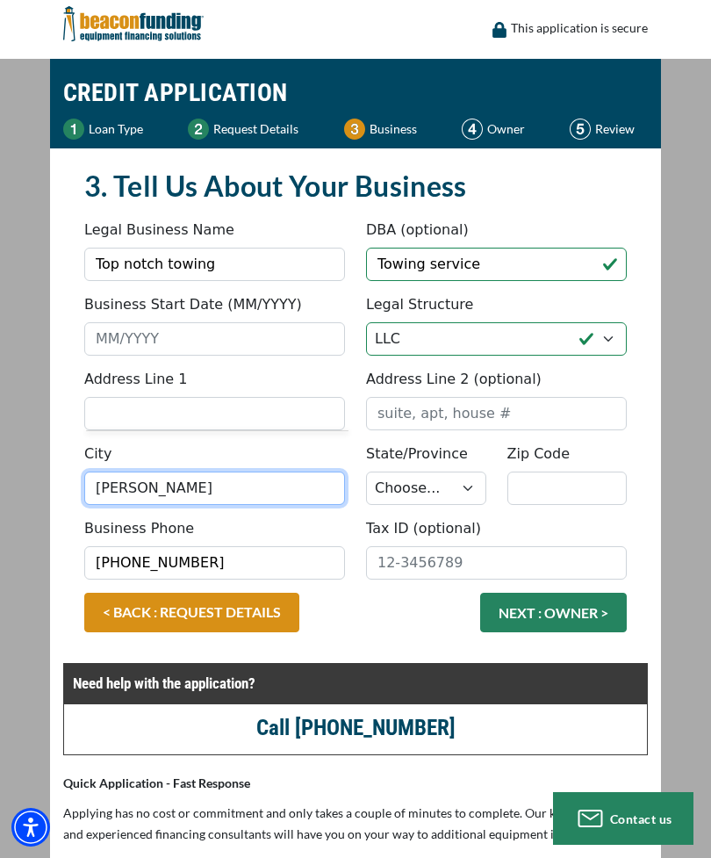
type input "Wallace"
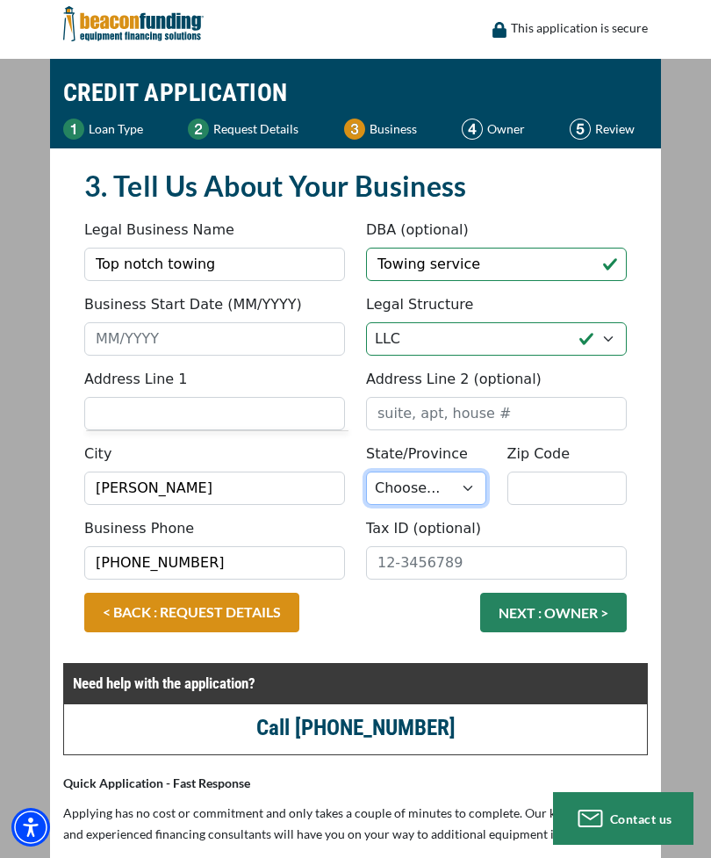
click at [472, 481] on select "Choose... AL AK AZ AR CA CO CT DE DC FL GA HI ID IL IN IA KS KY LA ME MD MA MI …" at bounding box center [426, 488] width 120 height 33
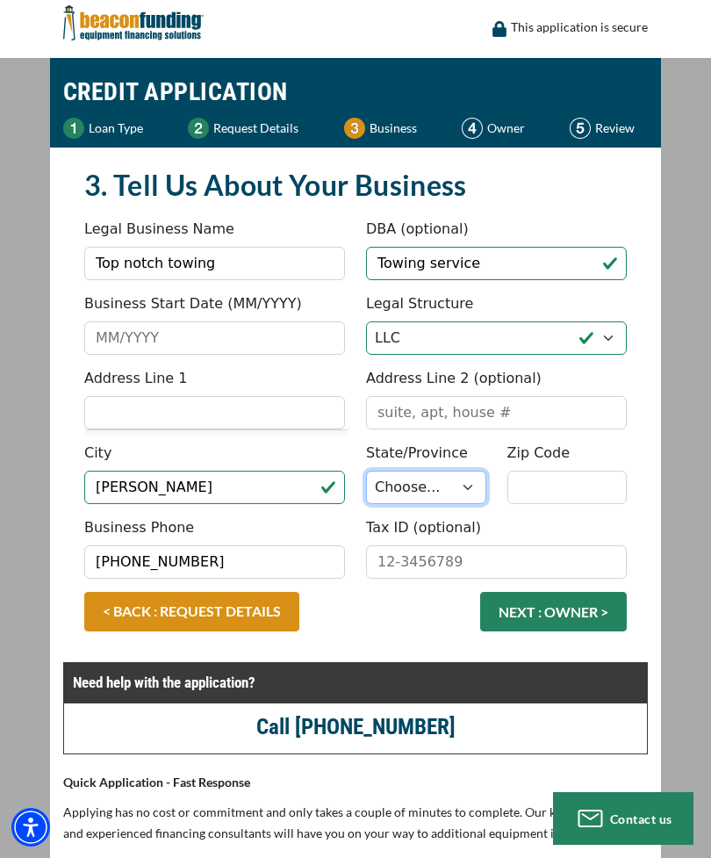
select select "35"
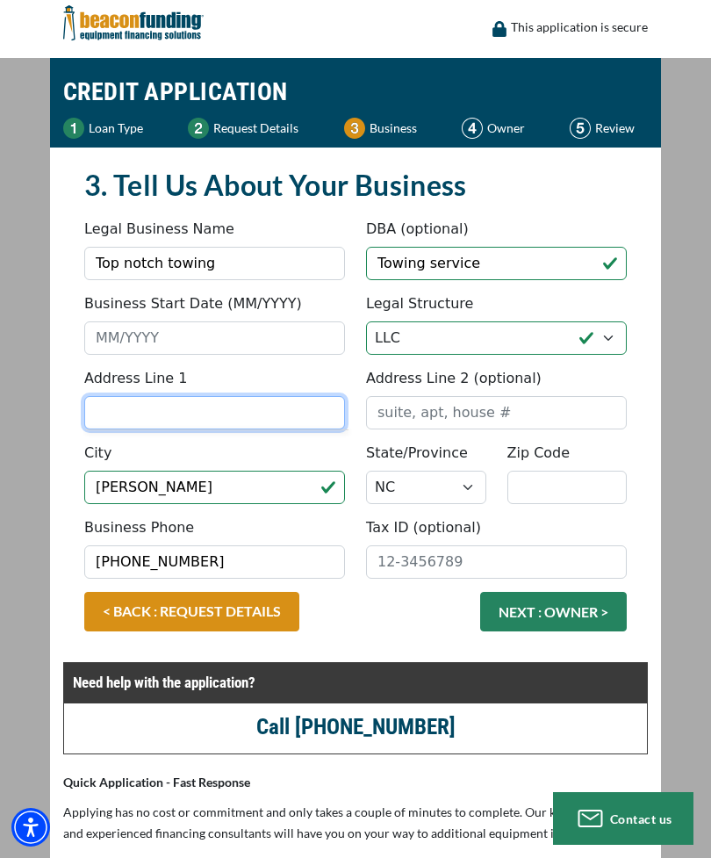
click at [292, 407] on input "Address Line 1" at bounding box center [214, 412] width 261 height 33
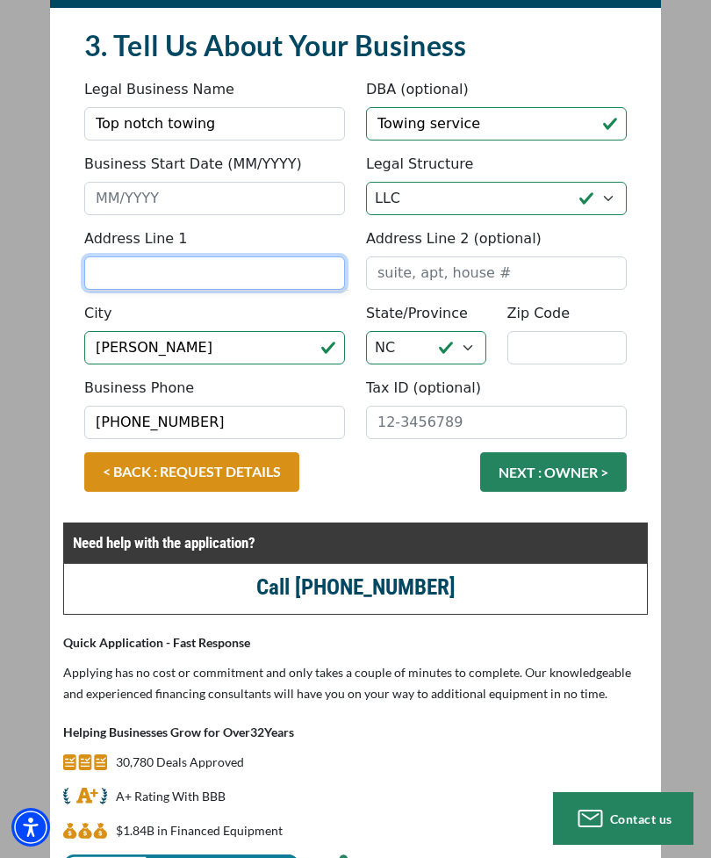
scroll to position [135, 0]
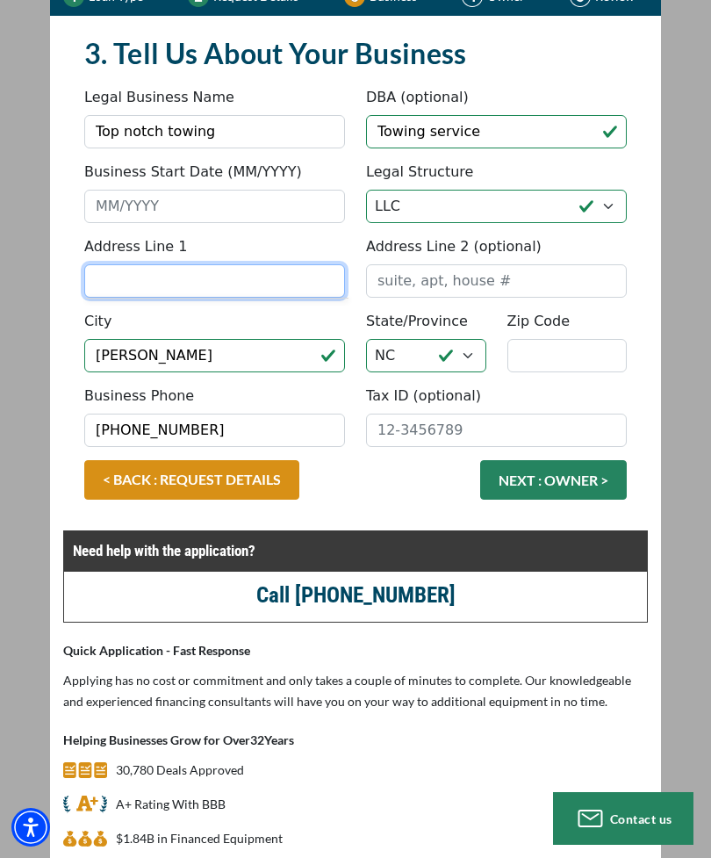
click at [298, 293] on input "Address Line 1" at bounding box center [214, 280] width 261 height 33
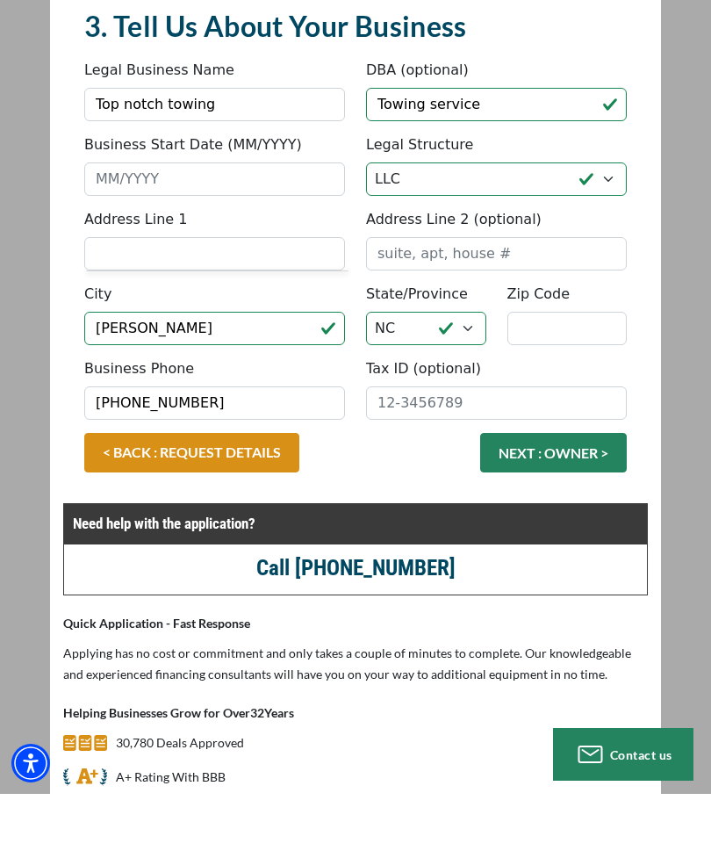
click at [279, 279] on div "Address Line 1 Address Line 2 (optional)" at bounding box center [356, 310] width 564 height 75
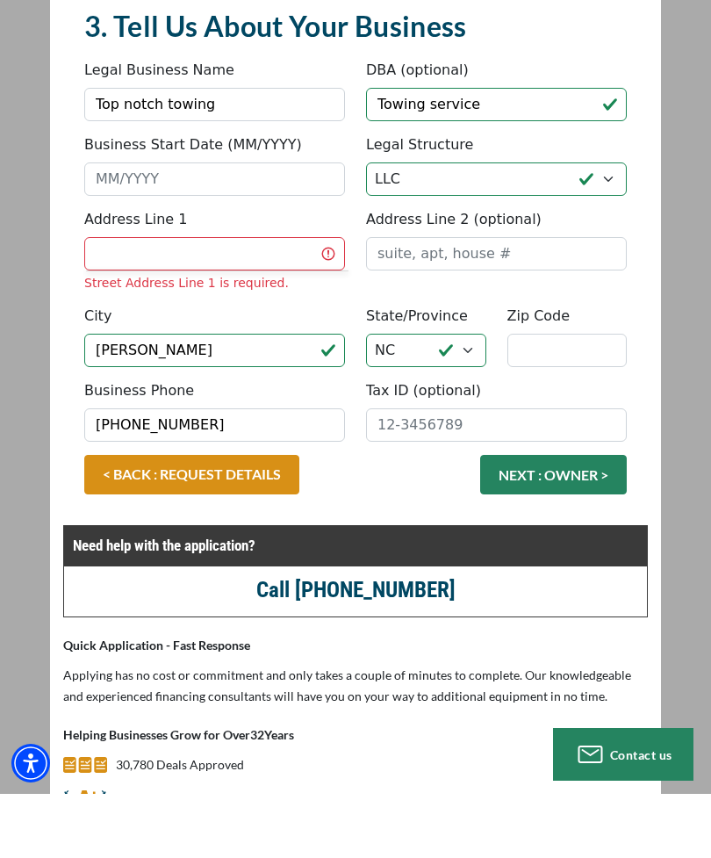
scroll to position [162, 0]
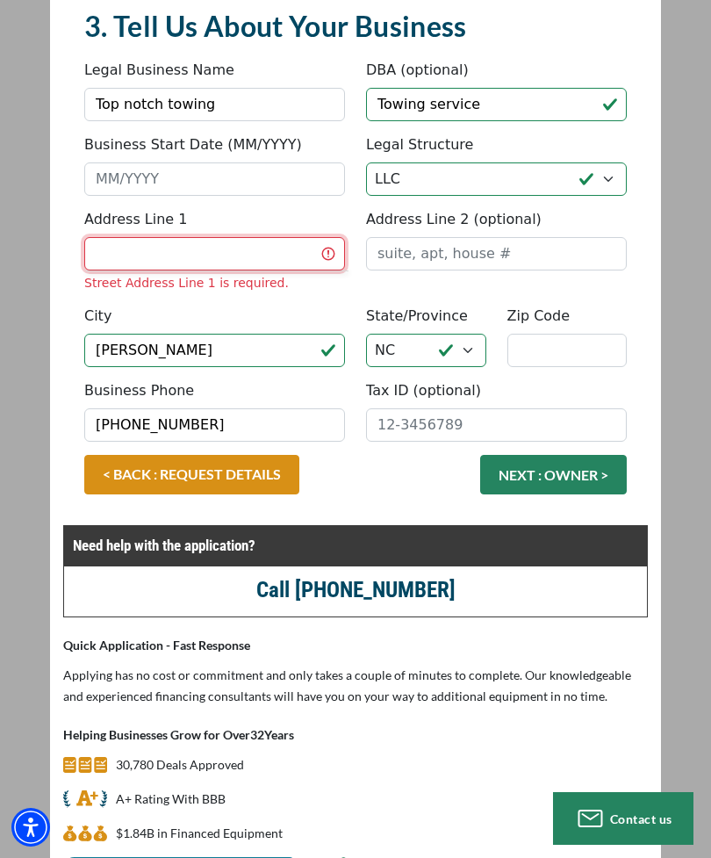
click at [235, 254] on input "Address Line 1" at bounding box center [214, 253] width 261 height 33
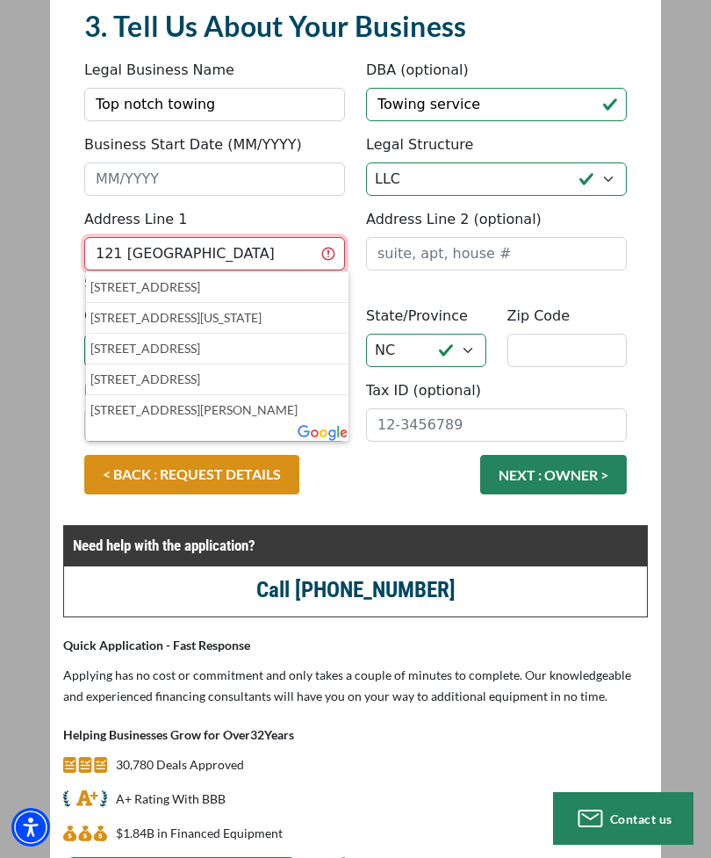
scroll to position [162, 0]
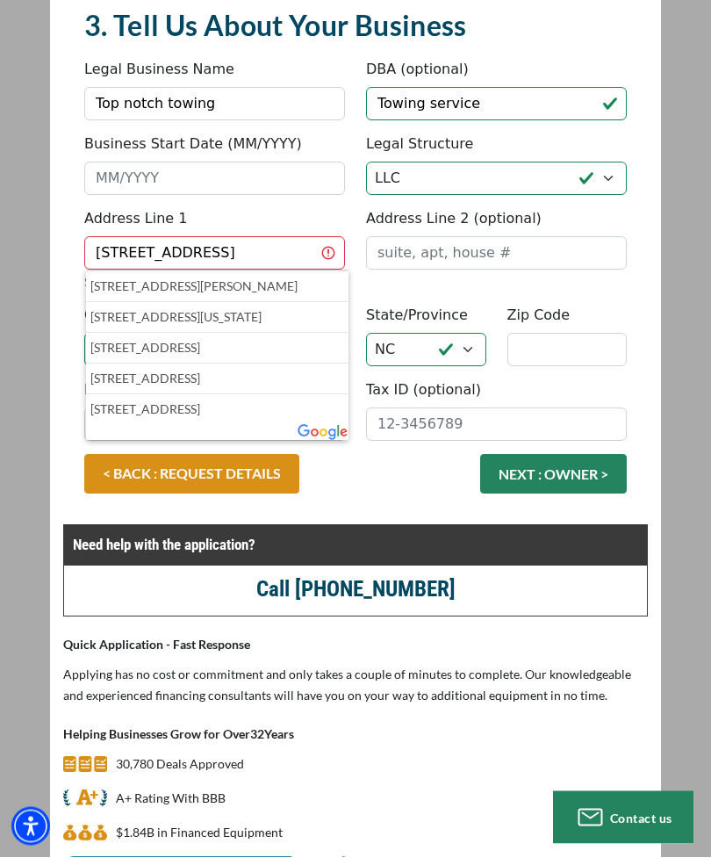
click at [270, 289] on p "121 Madison Ave, Wallace, NC, USA" at bounding box center [217, 287] width 254 height 21
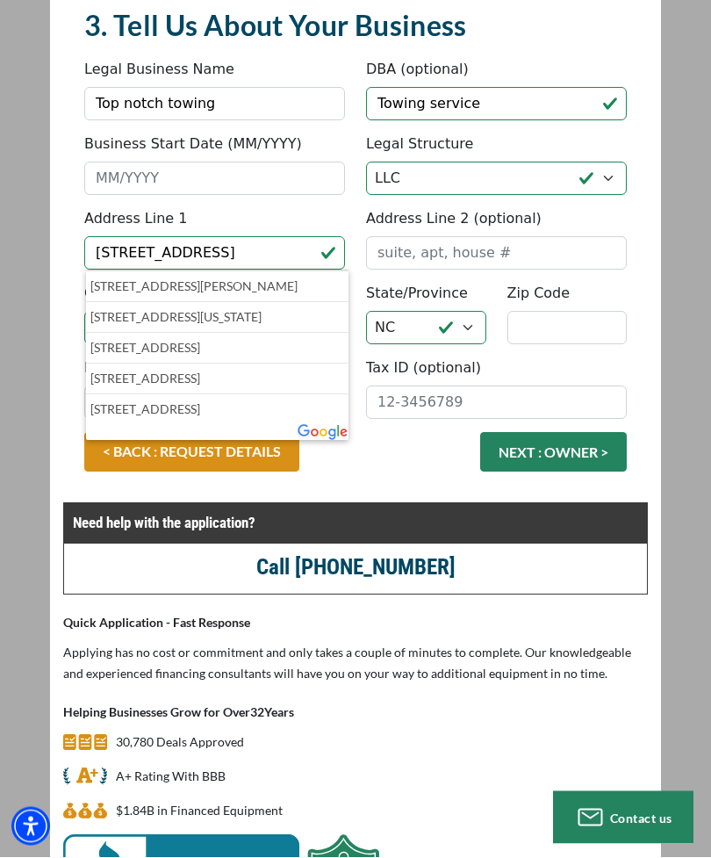
scroll to position [163, 0]
type input "121 Madison Avenue"
type input "Wallace"
type input "28466"
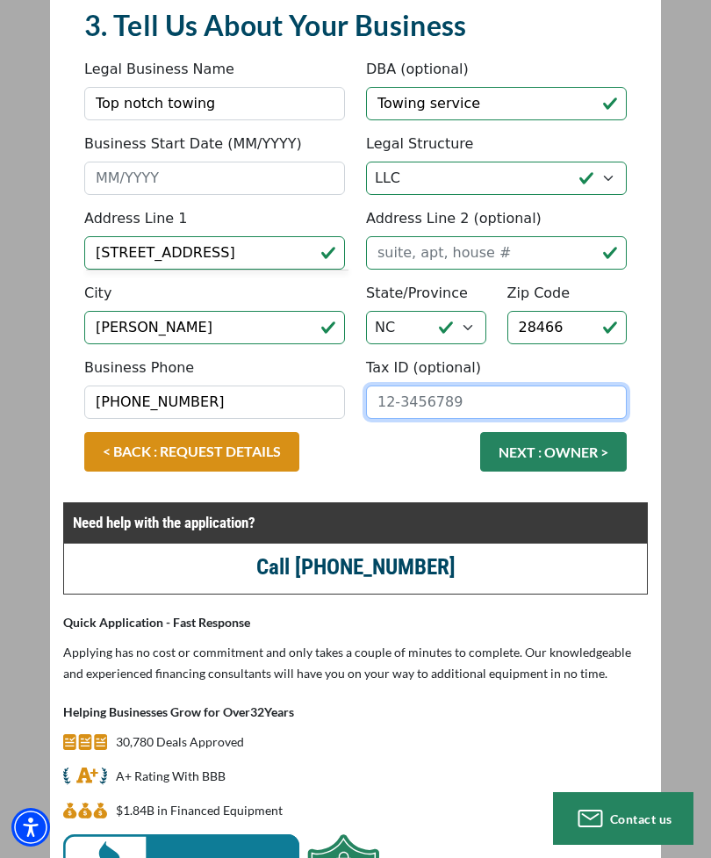
click at [558, 403] on input "Tax ID (optional)" at bounding box center [496, 401] width 261 height 33
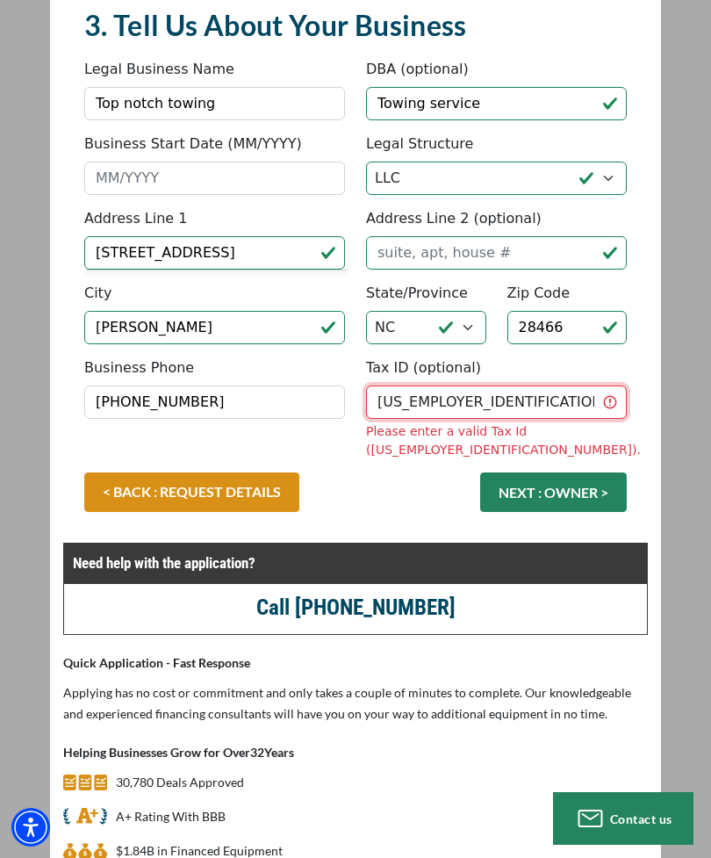
type input "39-4463071"
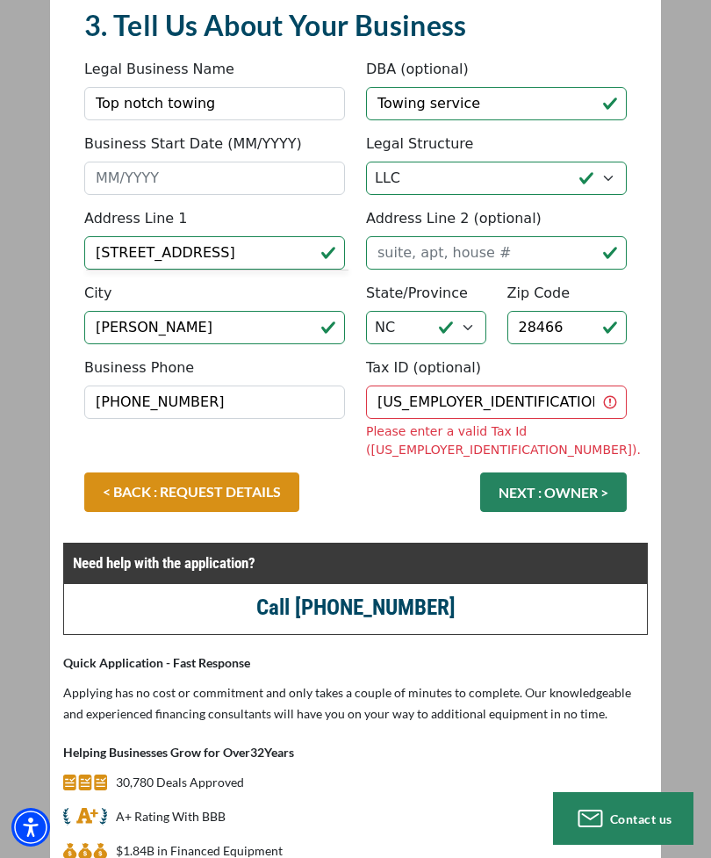
click at [438, 486] on div "< BACK : REQUEST DETAILS NEXT : OWNER >" at bounding box center [356, 500] width 564 height 57
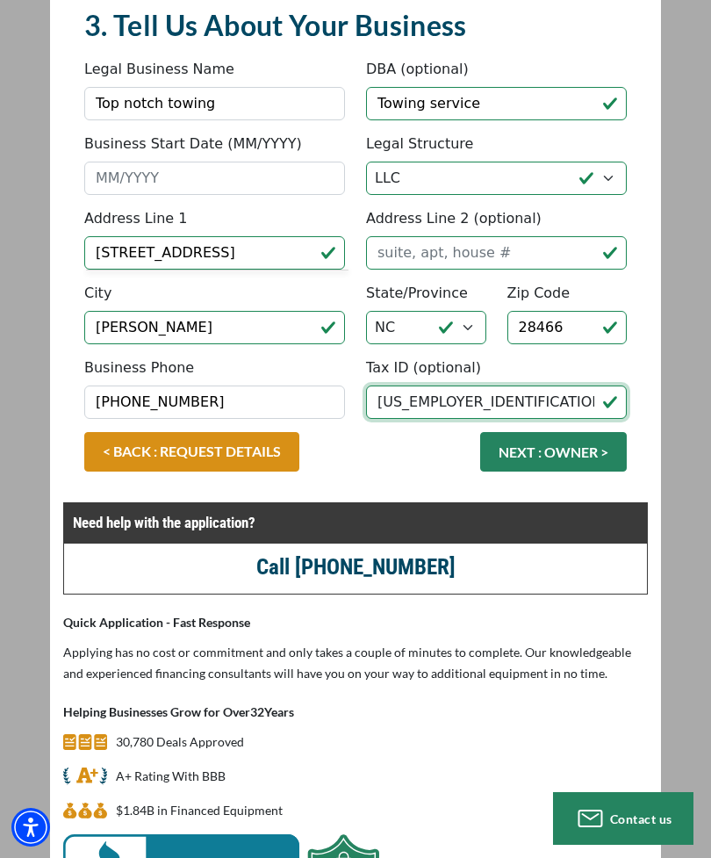
click at [504, 400] on input "39-4463071" at bounding box center [496, 401] width 261 height 33
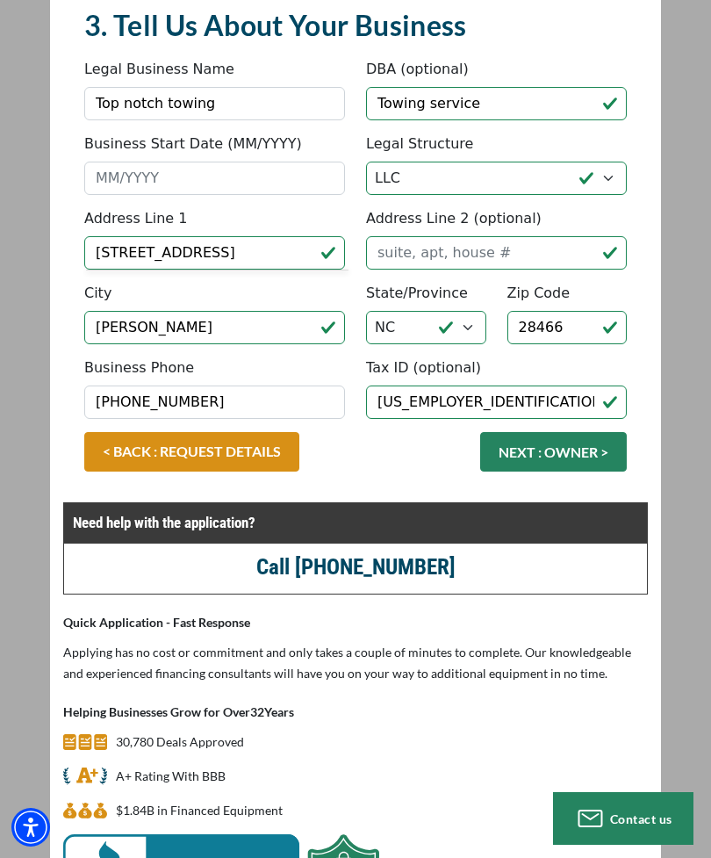
click at [538, 450] on button "NEXT : OWNER >" at bounding box center [553, 452] width 147 height 40
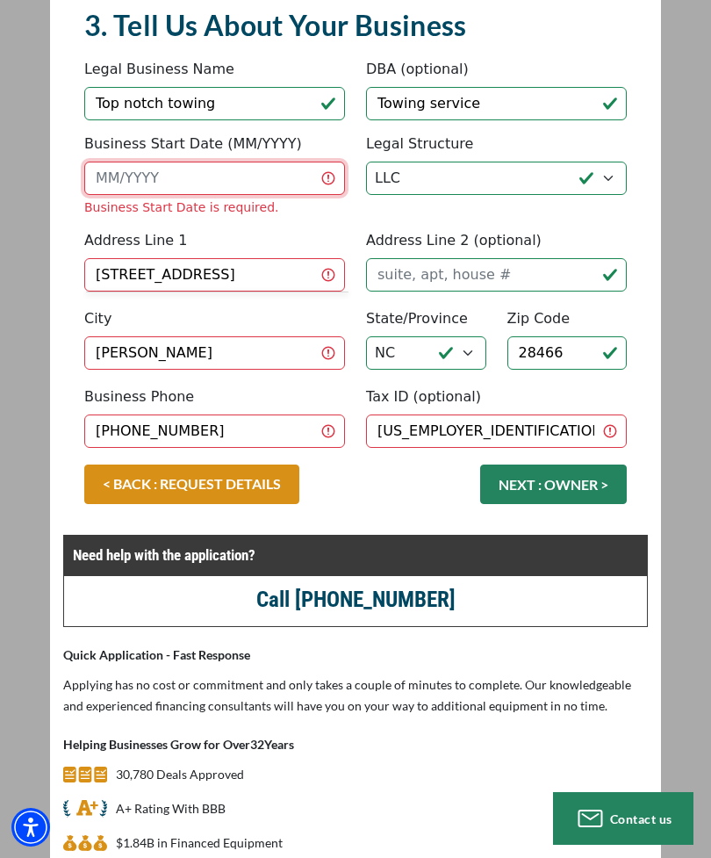
click at [288, 174] on input "Business Start Date (MM/YYYY)" at bounding box center [214, 178] width 261 height 33
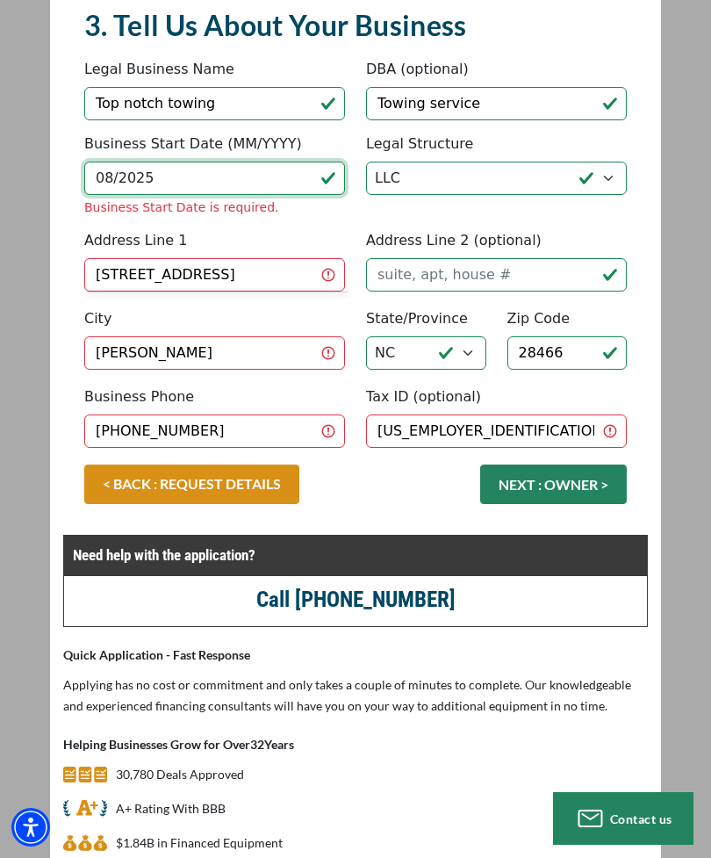
type input "08/2025"
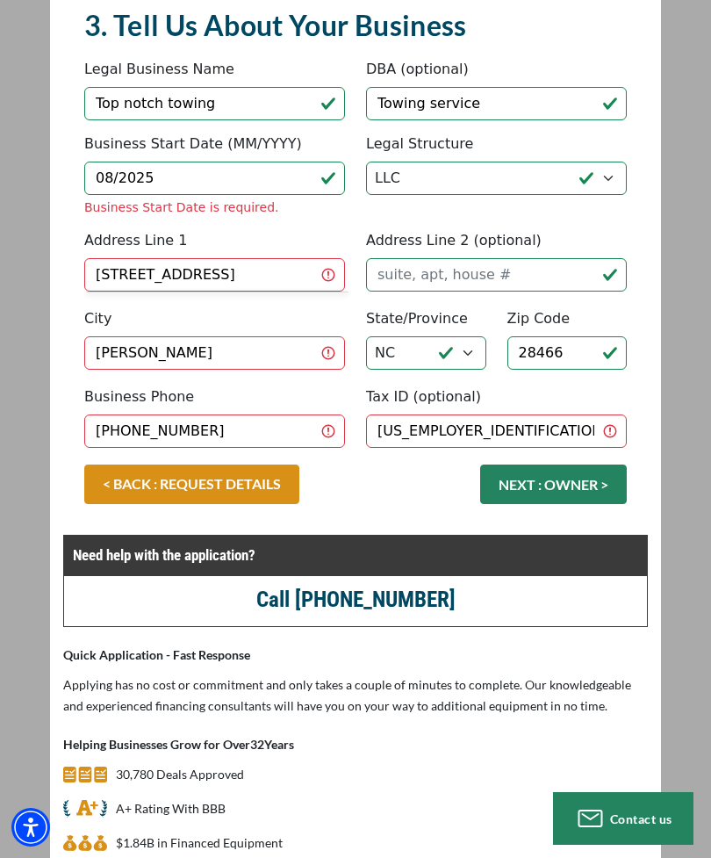
click at [578, 479] on div "< BACK : REQUEST DETAILS NEXT : OWNER >" at bounding box center [356, 492] width 564 height 57
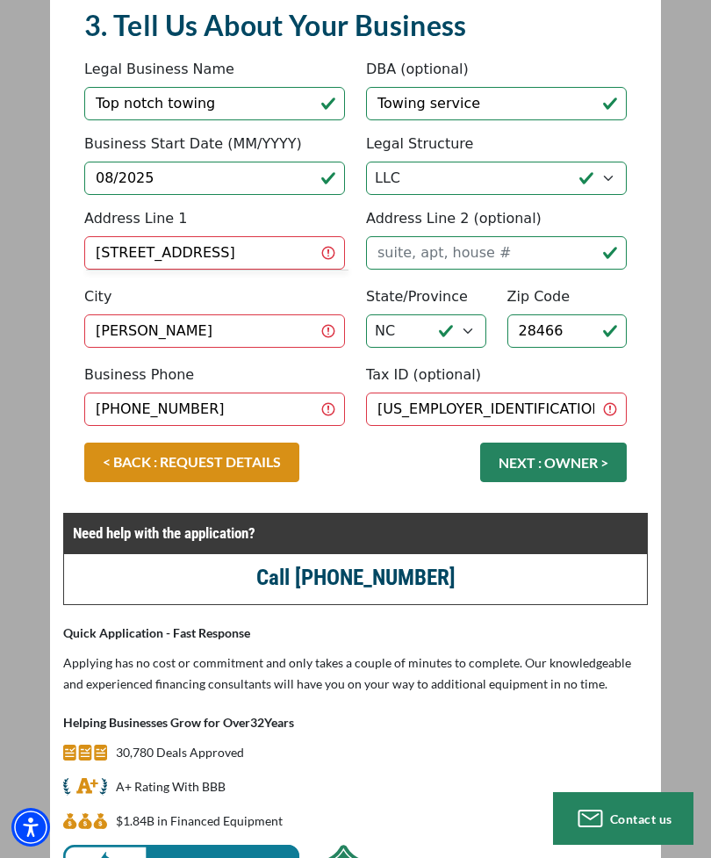
click at [580, 455] on button "NEXT : OWNER >" at bounding box center [553, 463] width 147 height 40
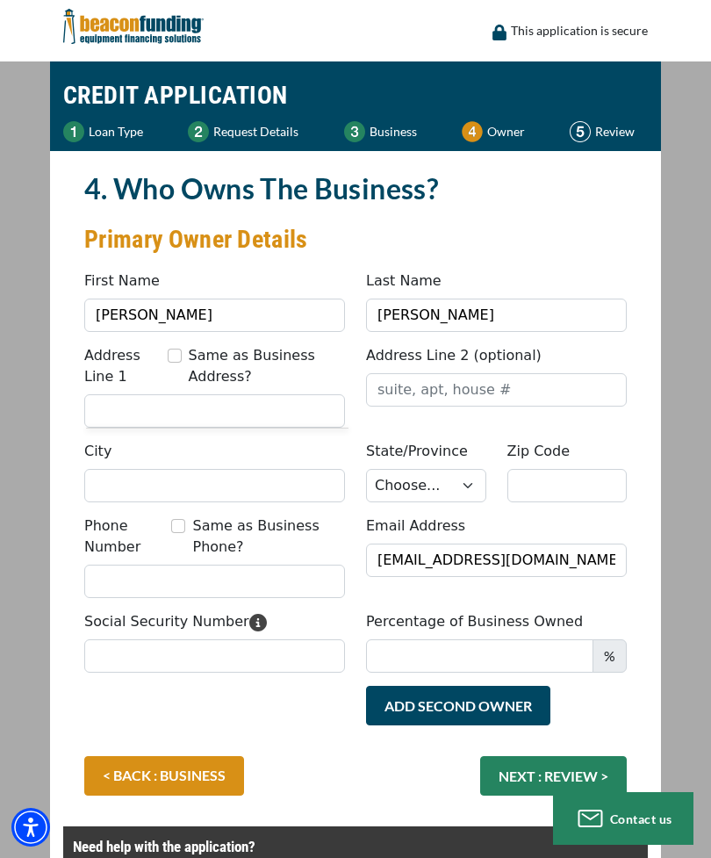
click at [173, 350] on input "Same as Business Address?" at bounding box center [175, 356] width 14 height 14
checkbox input "true"
type input "[STREET_ADDRESS]"
type input "[PERSON_NAME]"
select select "35"
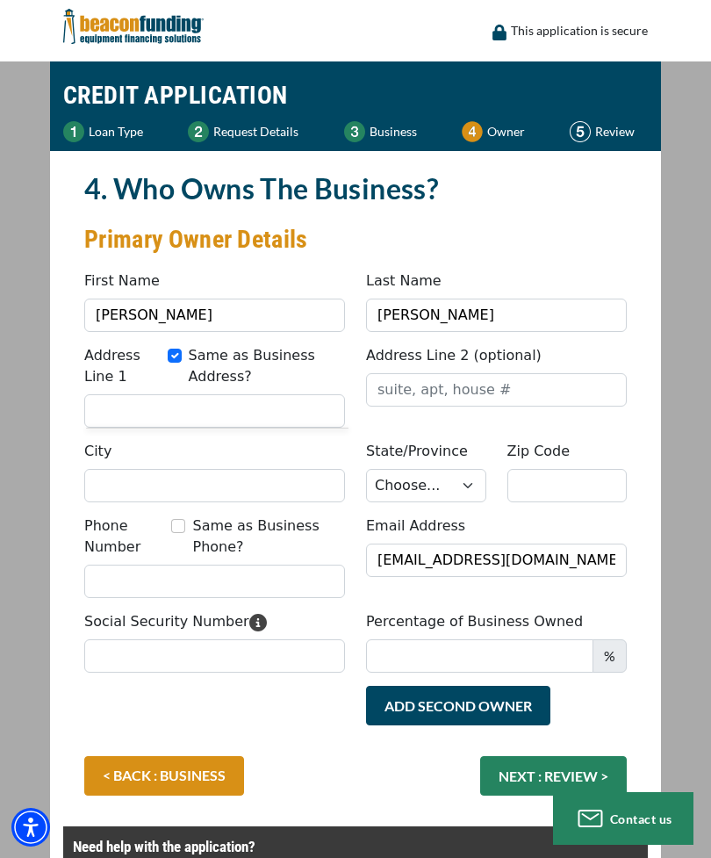
type input "28466"
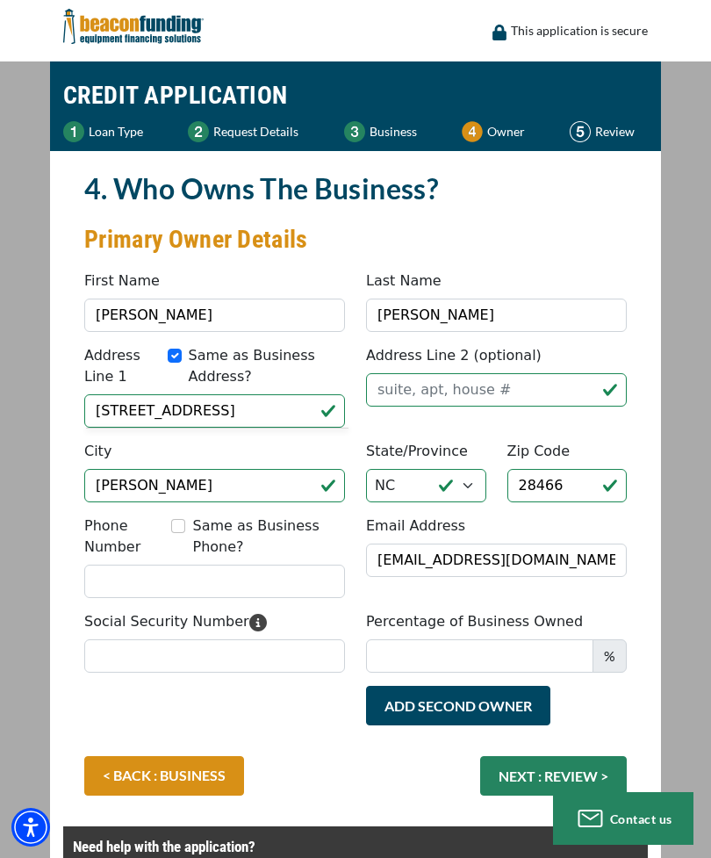
click at [179, 531] on input "Same as Business Phone?" at bounding box center [178, 526] width 14 height 14
checkbox input "true"
type input "[PHONE_NUMBER]"
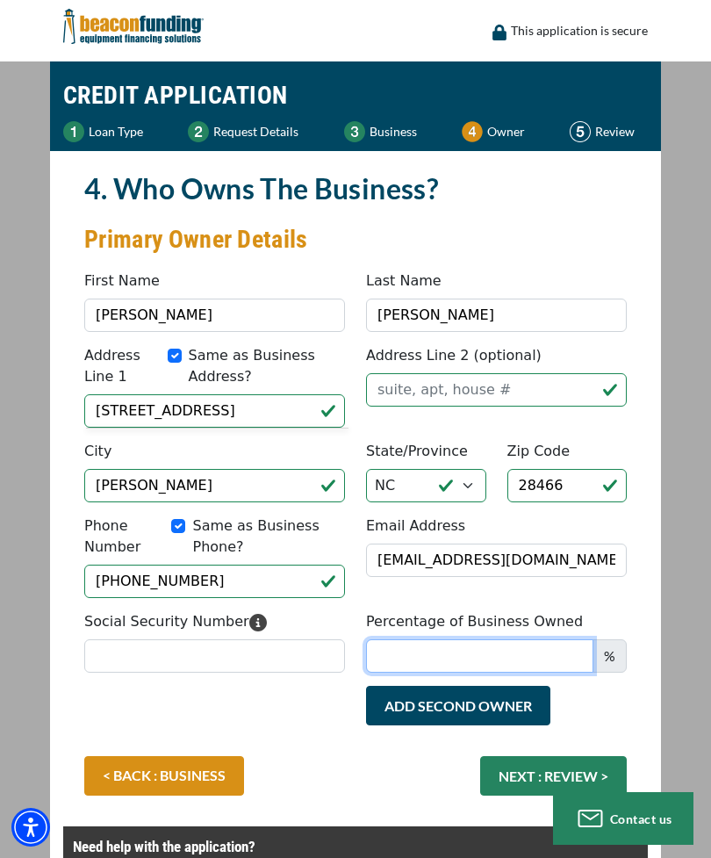
click at [551, 664] on input "Percentage of Business Owned" at bounding box center [479, 655] width 227 height 33
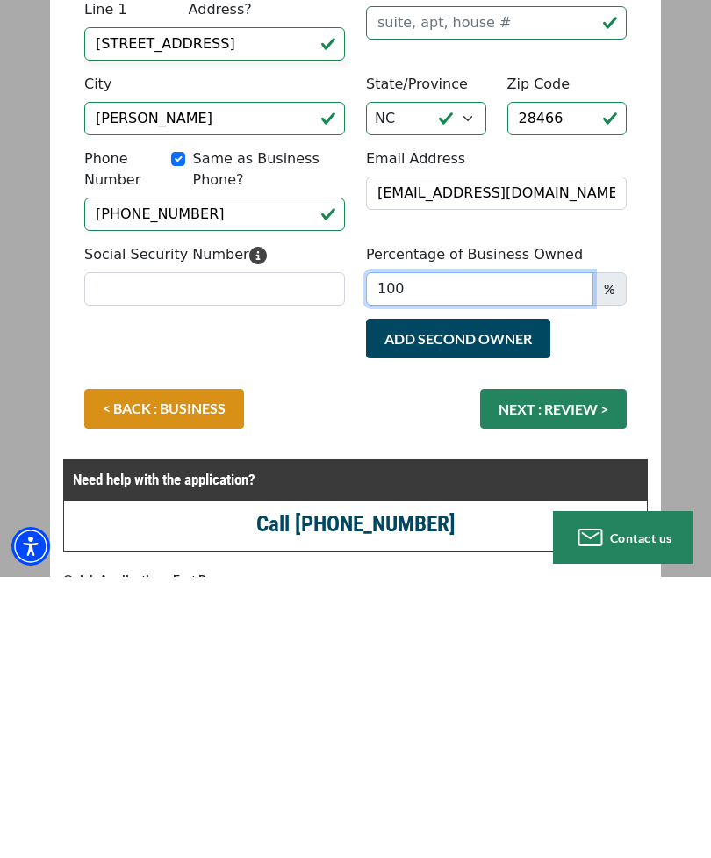
type input "100"
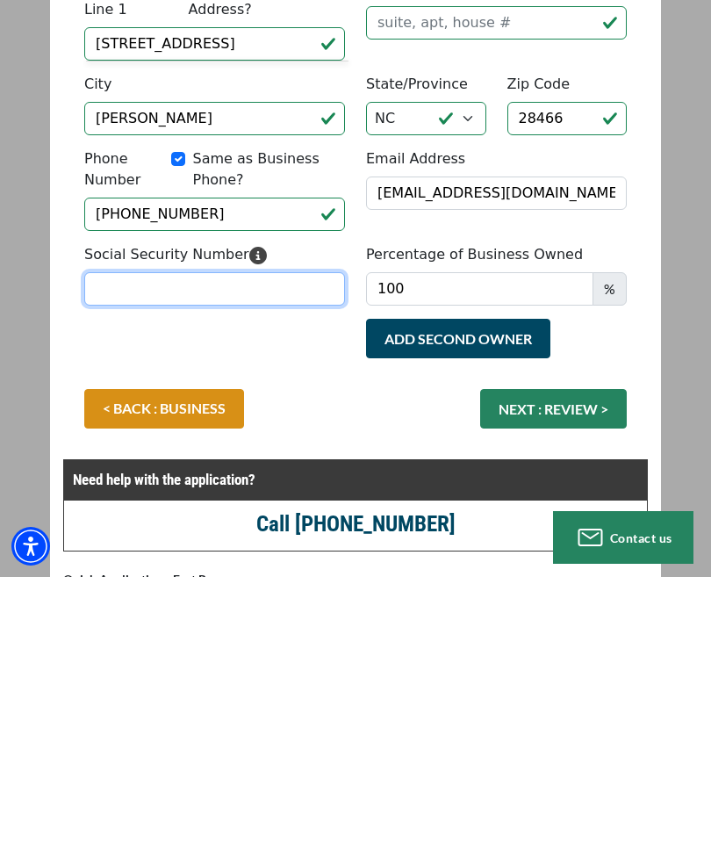
click at [271, 553] on input "Social Security Number" at bounding box center [214, 569] width 261 height 33
type input "245-37-5290"
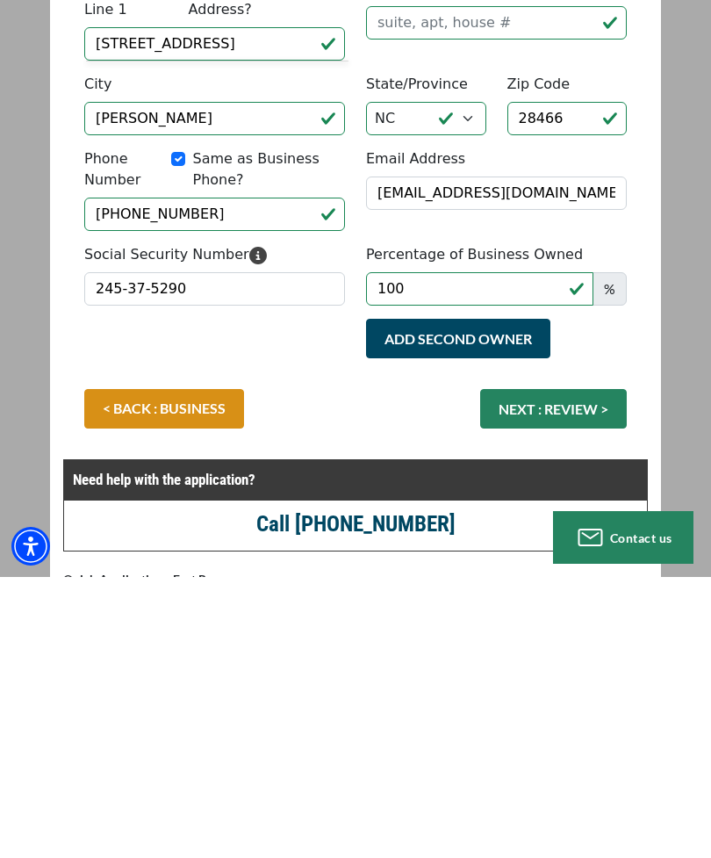
click at [587, 670] on button "NEXT : REVIEW >" at bounding box center [553, 690] width 147 height 40
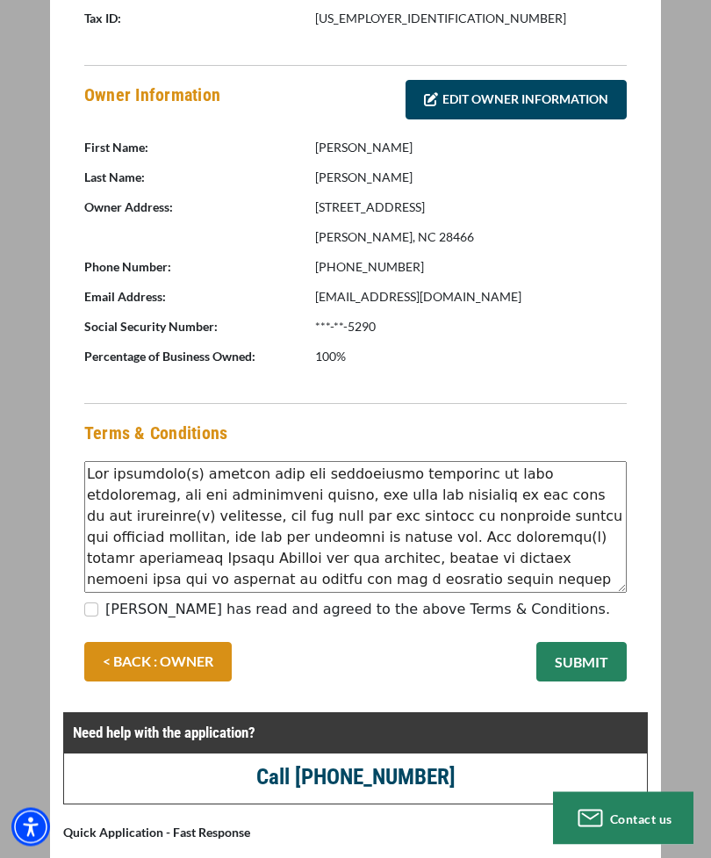
scroll to position [820, 0]
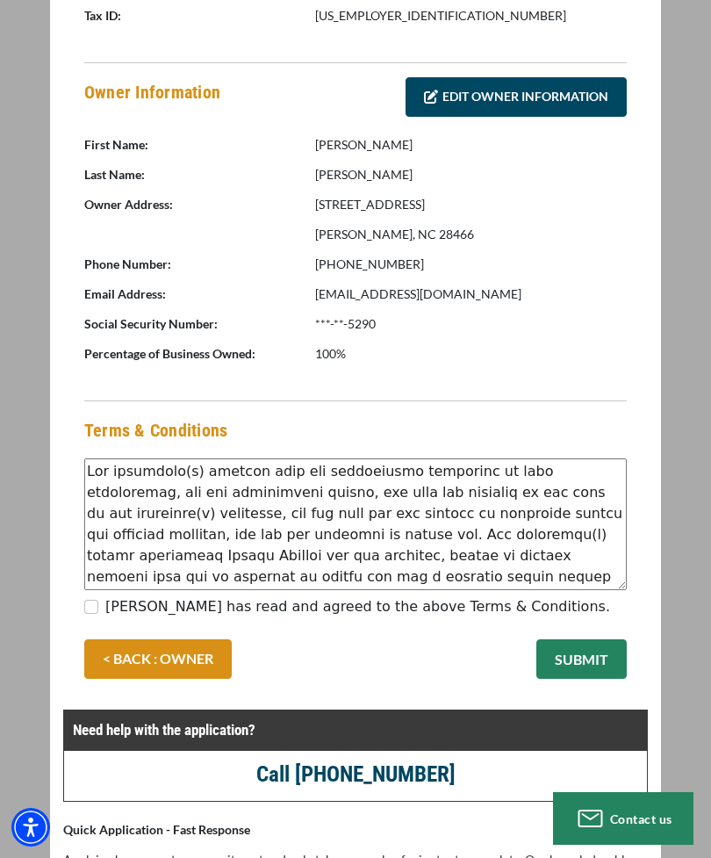
click at [97, 609] on input "Cameron Osborne has read and agreed to the above Terms & Conditions." at bounding box center [91, 607] width 14 height 14
checkbox input "true"
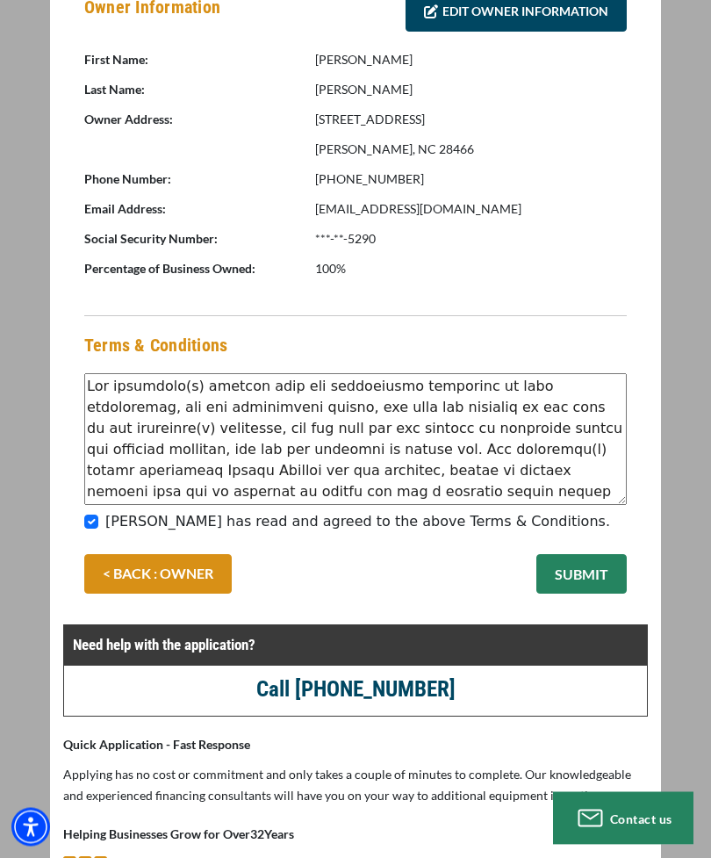
scroll to position [905, 0]
click at [590, 575] on button "SUBMIT" at bounding box center [581, 574] width 90 height 40
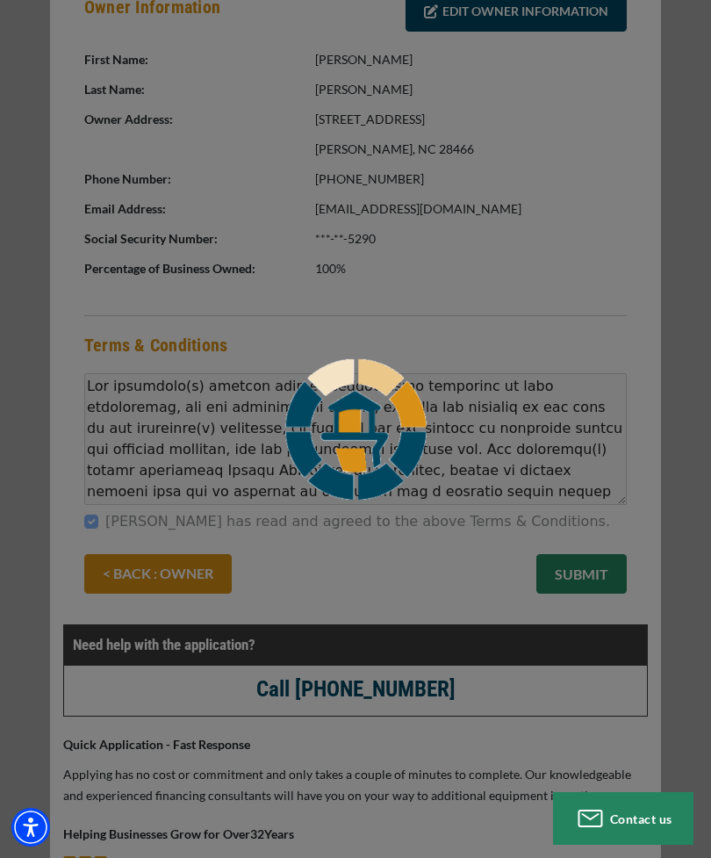
scroll to position [961, 0]
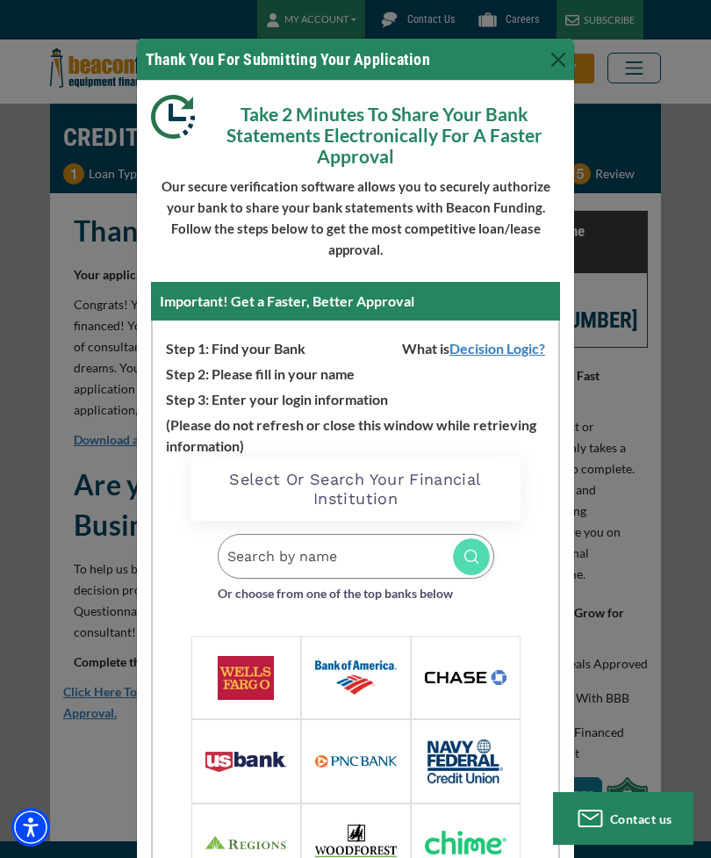
click at [564, 68] on button "Close" at bounding box center [558, 60] width 28 height 28
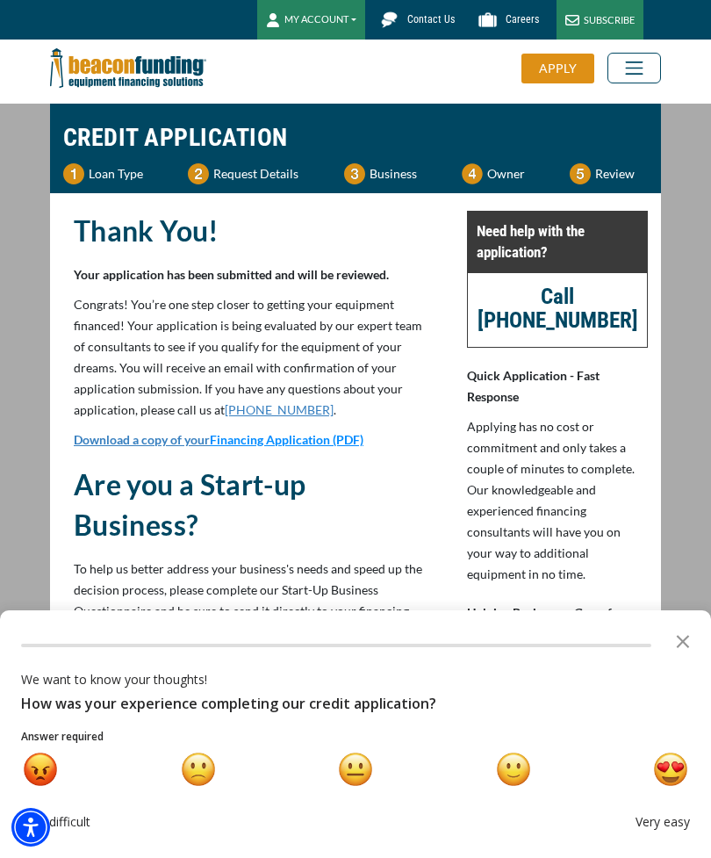
click at [676, 773] on div "very happy" at bounding box center [670, 768] width 33 height 33
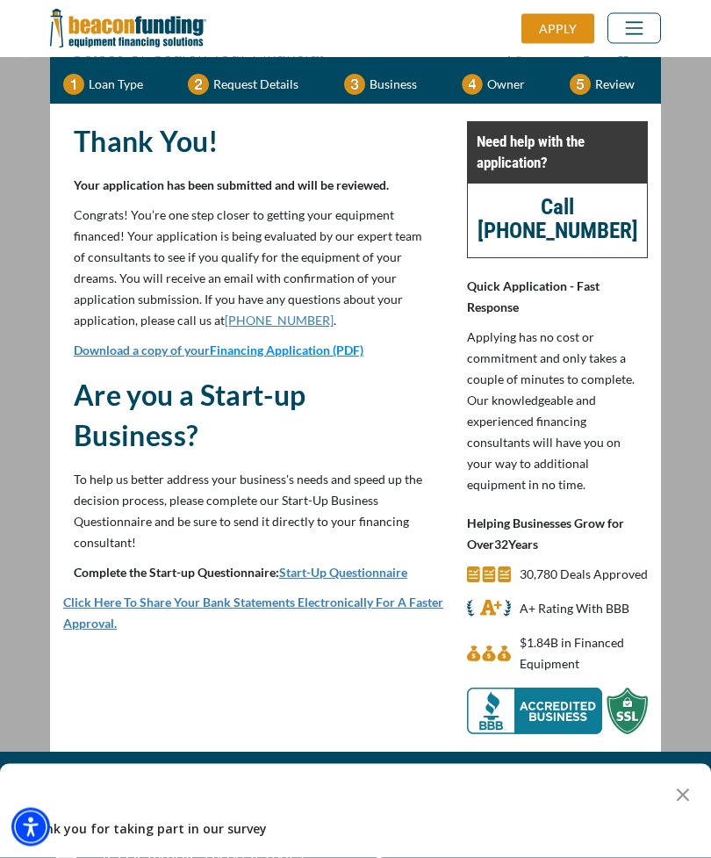
scroll to position [90, 0]
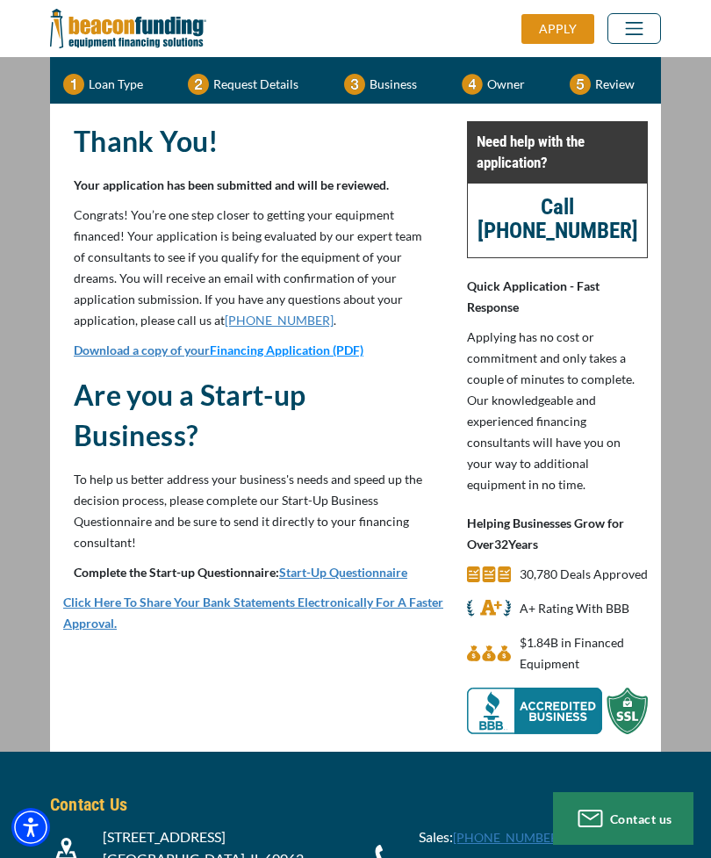
click at [383, 569] on link "Start-Up Questionnaire" at bounding box center [343, 572] width 128 height 15
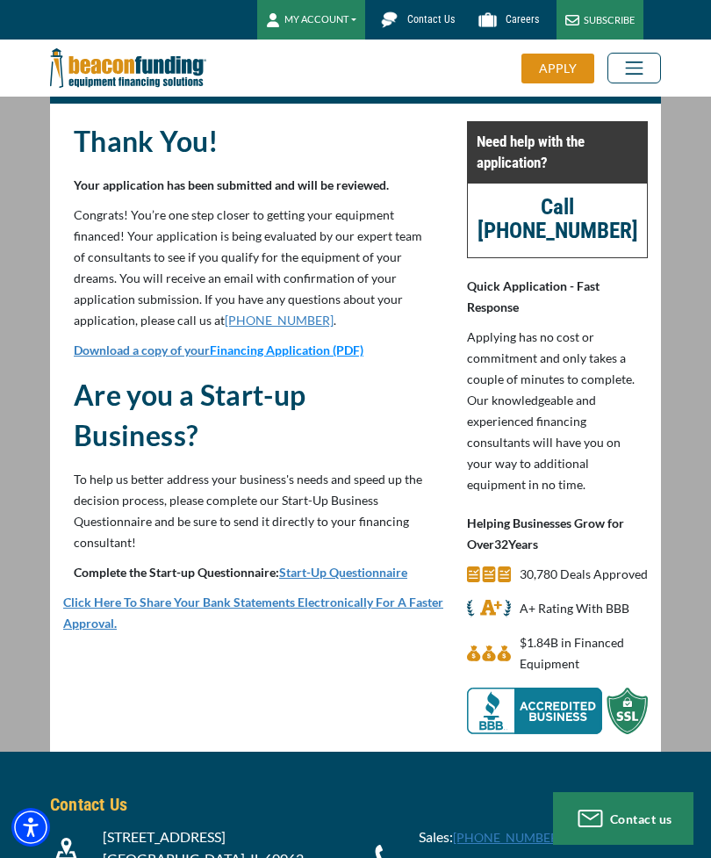
scroll to position [146, 0]
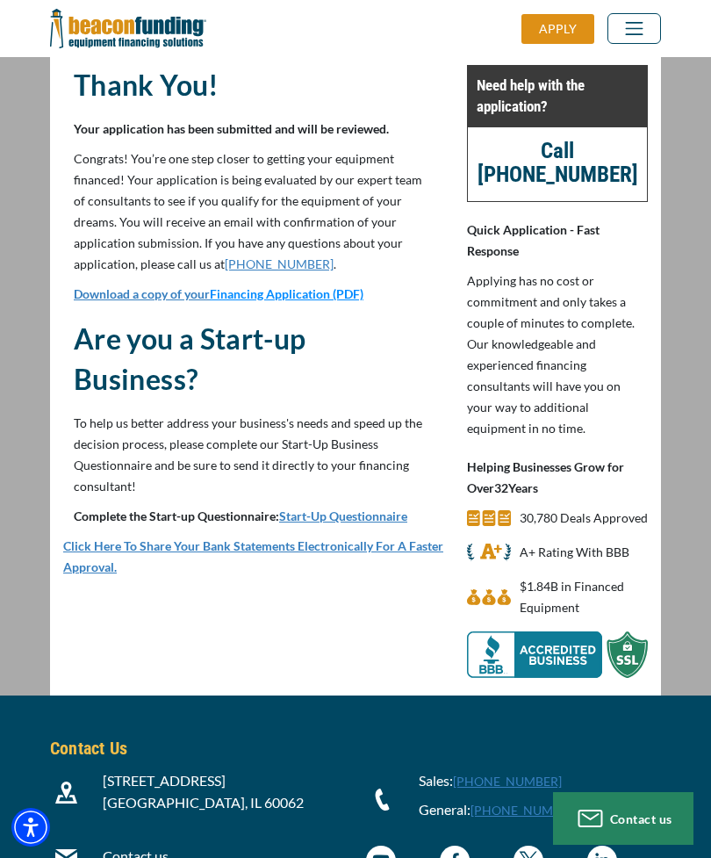
click at [393, 516] on link "Start-Up Questionnaire" at bounding box center [343, 515] width 128 height 15
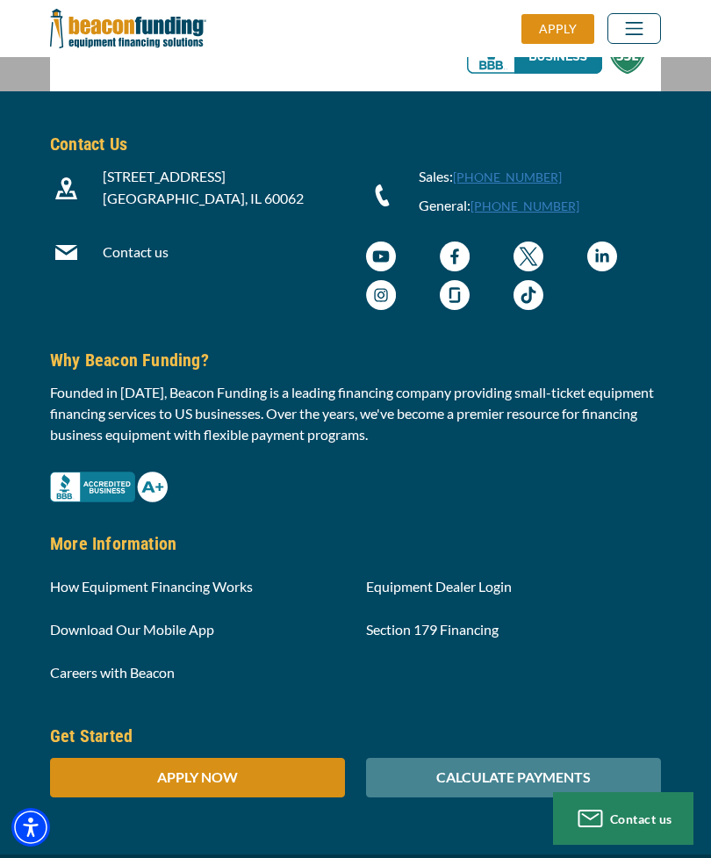
scroll to position [749, 0]
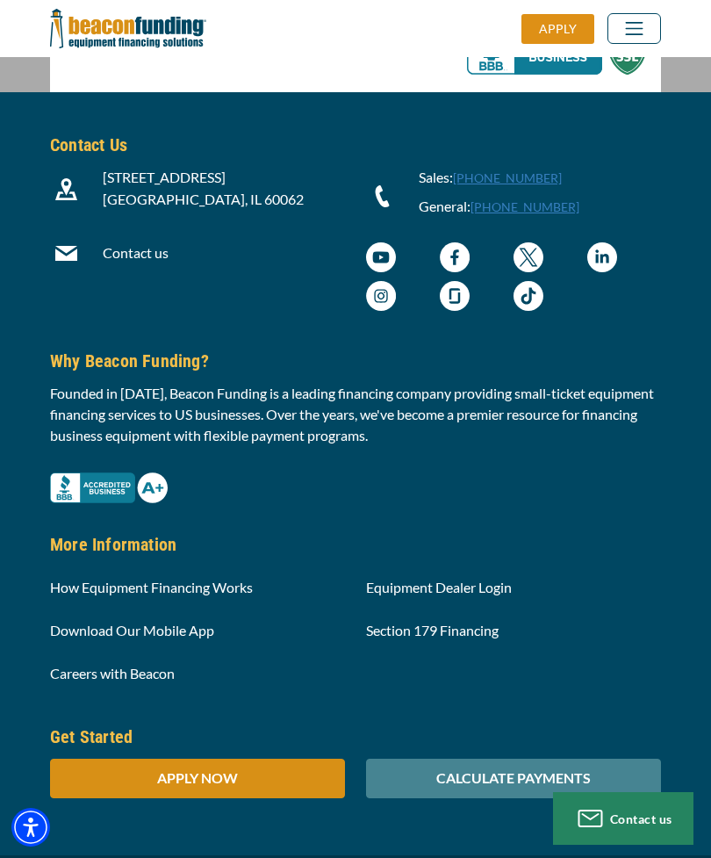
click at [593, 778] on div "CALCULATE PAYMENTS" at bounding box center [513, 779] width 295 height 40
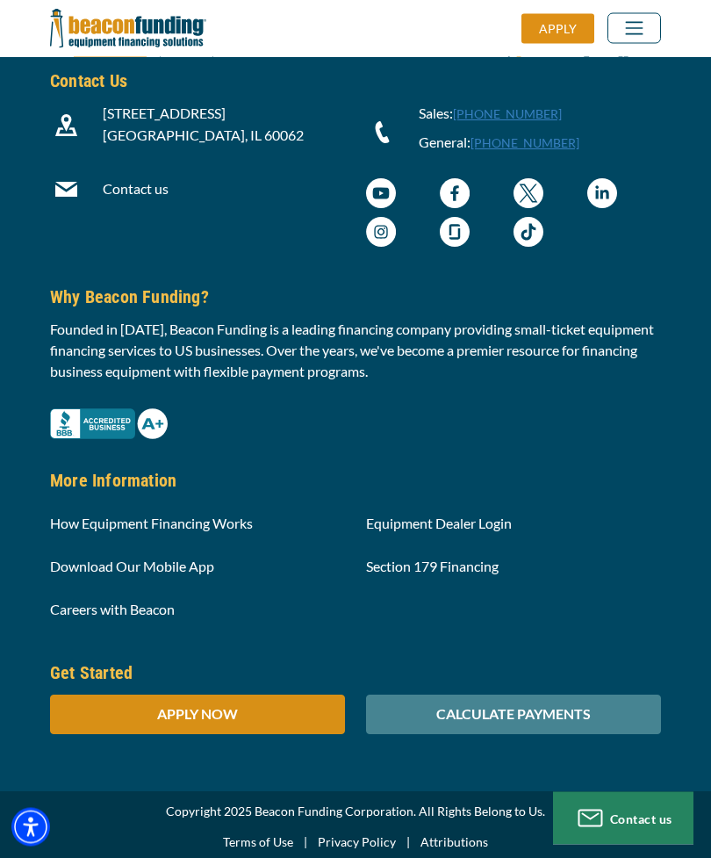
scroll to position [813, 0]
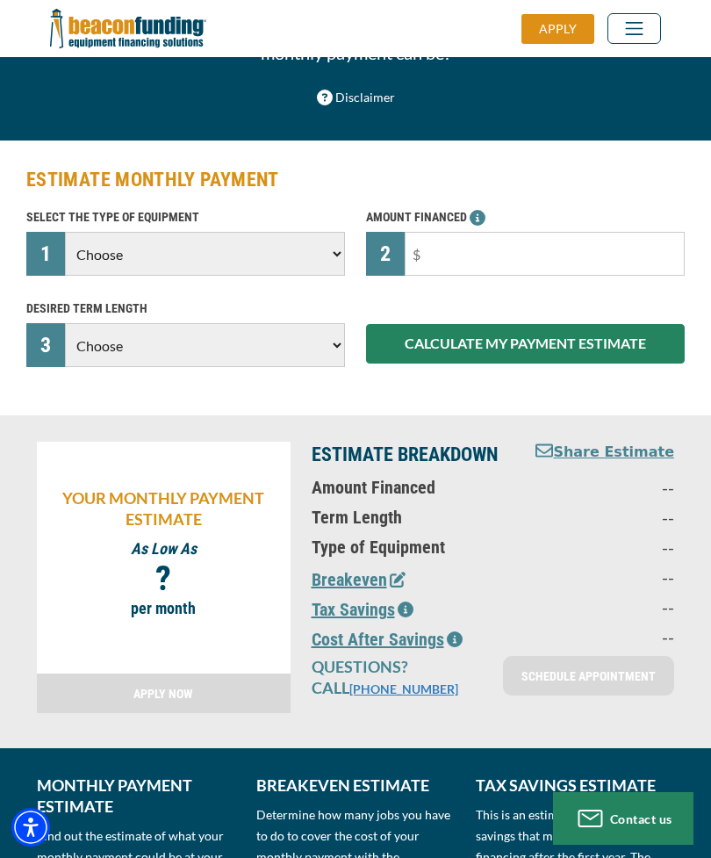
scroll to position [175, 0]
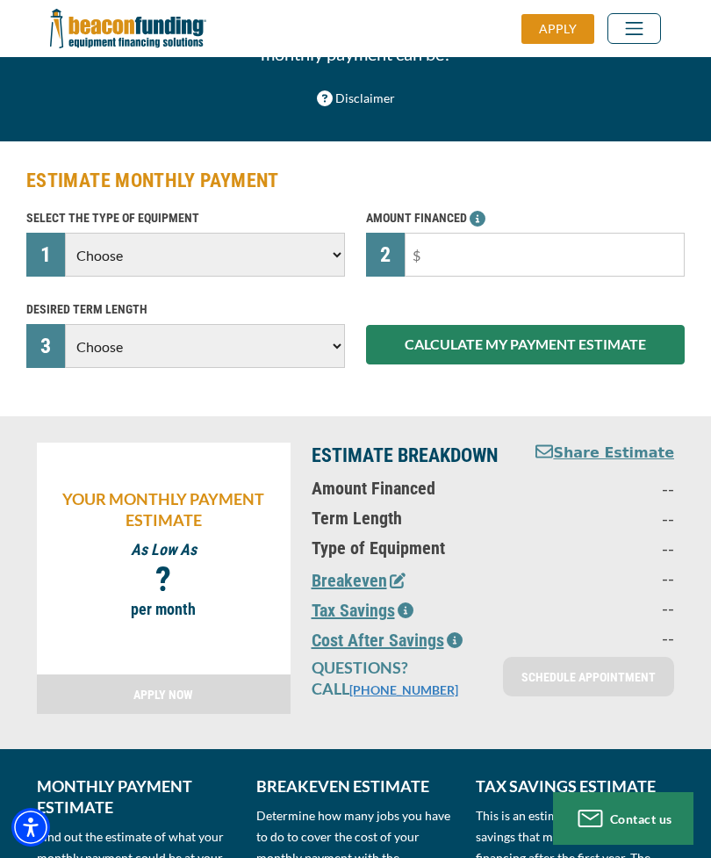
click at [178, 546] on p "As Low As" at bounding box center [164, 549] width 236 height 21
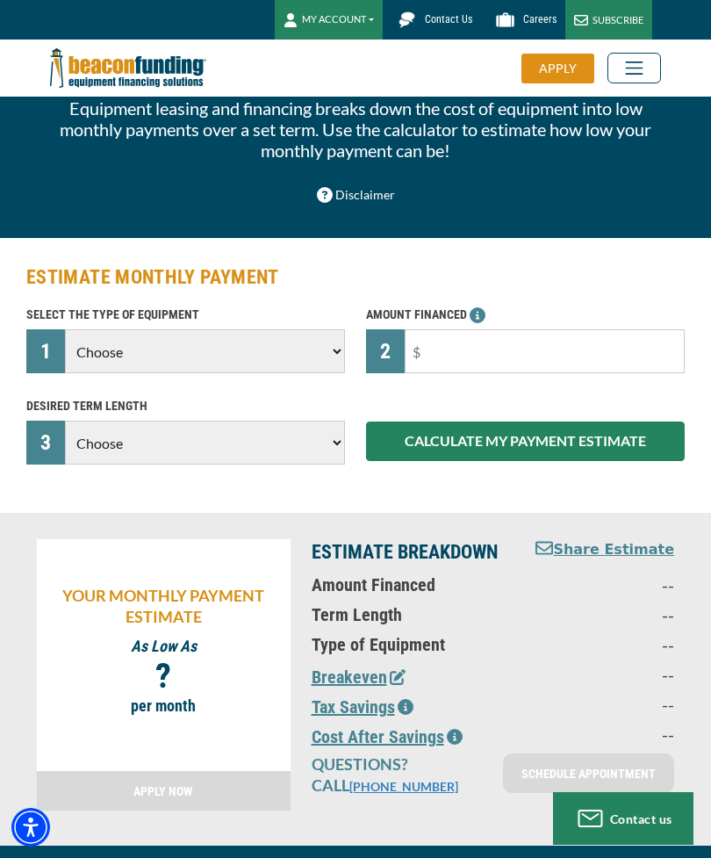
scroll to position [77, 0]
click at [326, 351] on select "Choose Backhoe Boom/Bucket Truck Chipper Commercial Mower Crane DTG/DTF Printin…" at bounding box center [205, 352] width 280 height 44
select select "5"
click at [328, 443] on select "Choose 36 Months 48 Months 60 Months" at bounding box center [205, 443] width 280 height 44
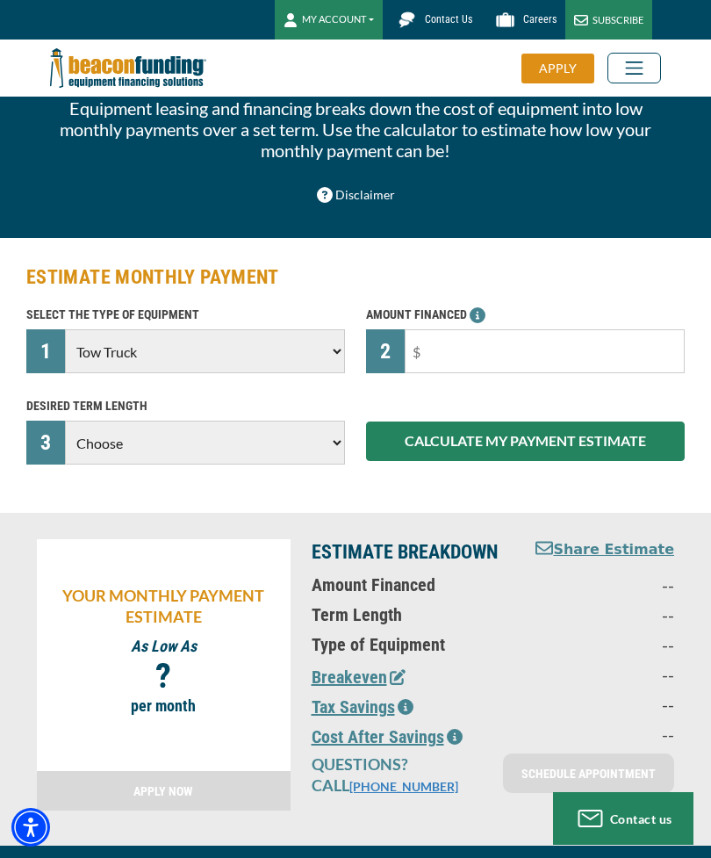
select select "60"
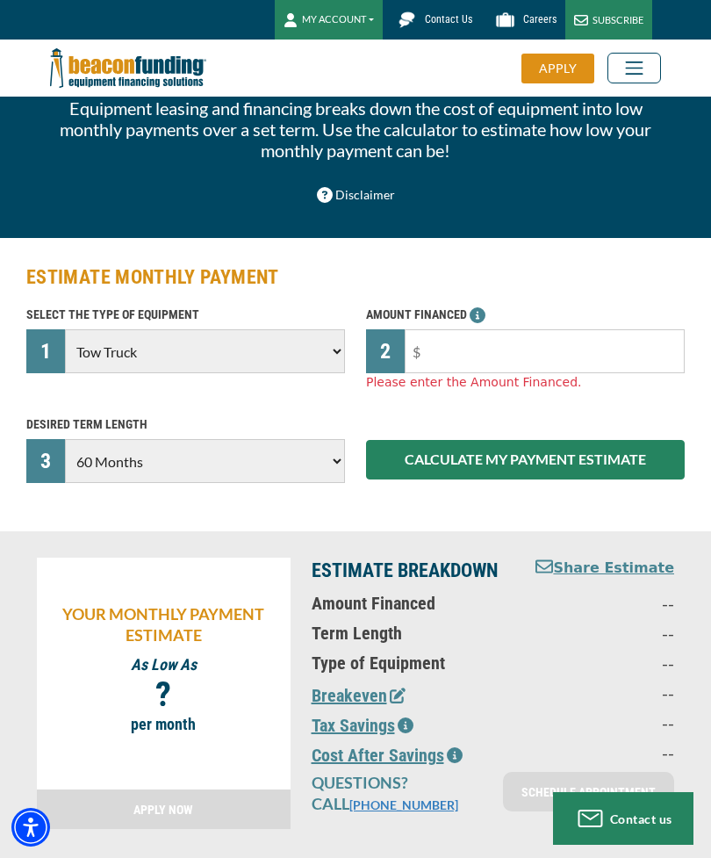
click at [620, 356] on input "text" at bounding box center [545, 351] width 280 height 44
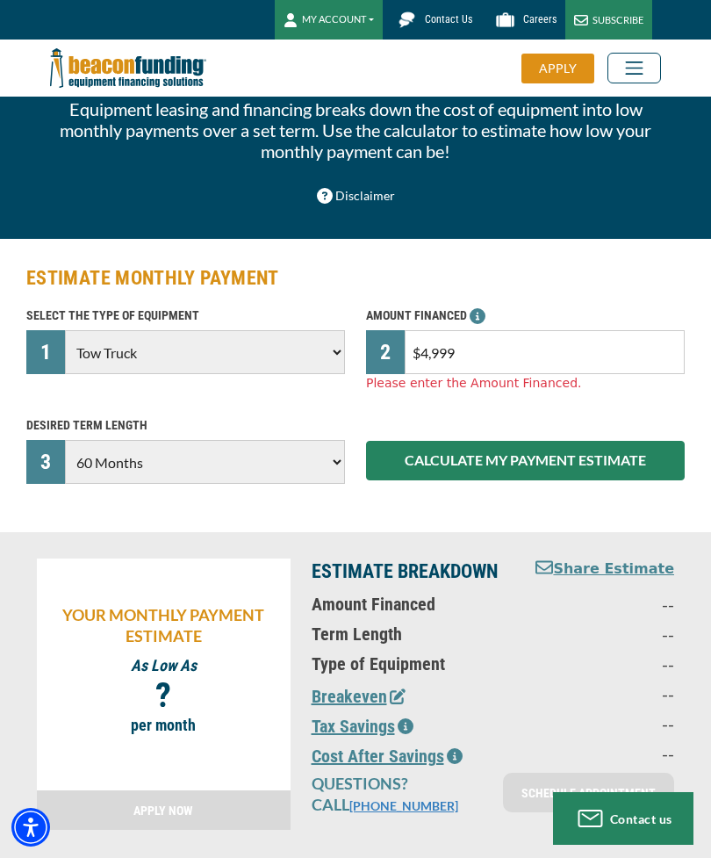
type input "$49,999"
click at [644, 457] on button "CALCULATE MY PAYMENT ESTIMATE" at bounding box center [525, 461] width 319 height 40
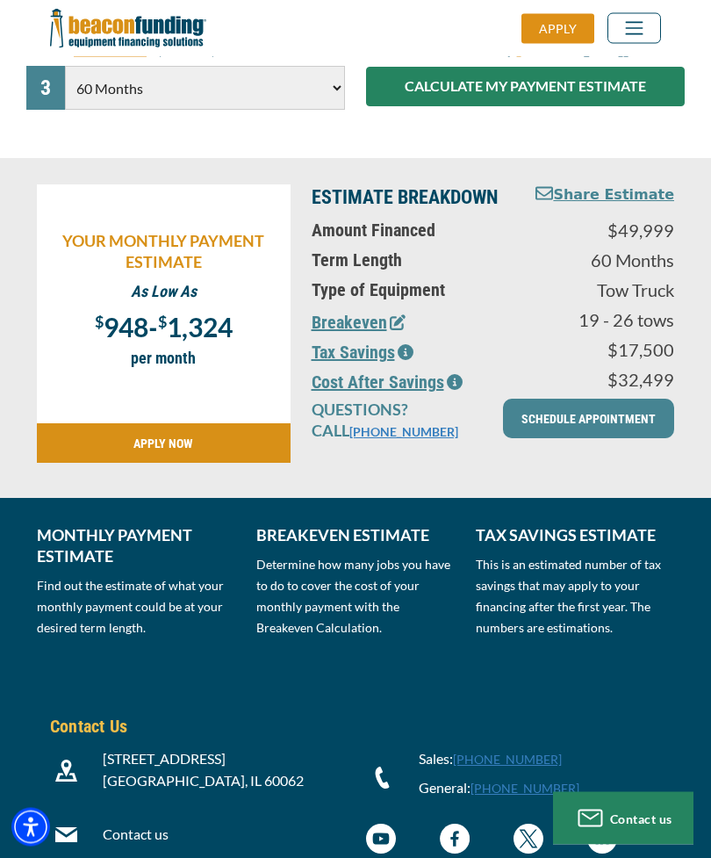
scroll to position [433, 0]
click at [336, 80] on select "Choose 36 Months 48 Months 60 Months" at bounding box center [205, 88] width 280 height 44
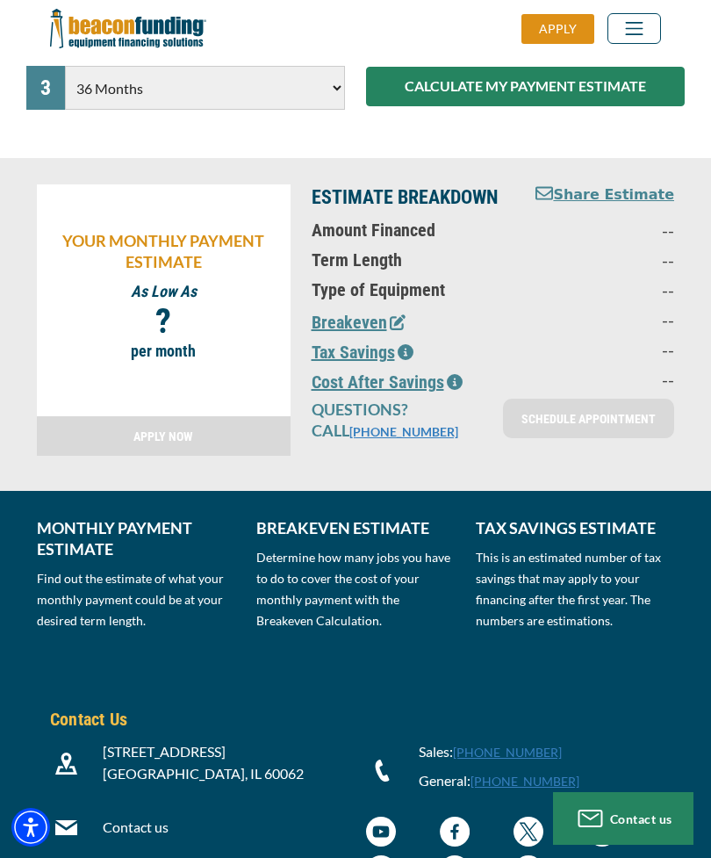
click at [632, 80] on button "CALCULATE MY PAYMENT ESTIMATE" at bounding box center [525, 87] width 319 height 40
click at [630, 83] on button "CALCULATE MY PAYMENT ESTIMATE" at bounding box center [525, 87] width 319 height 40
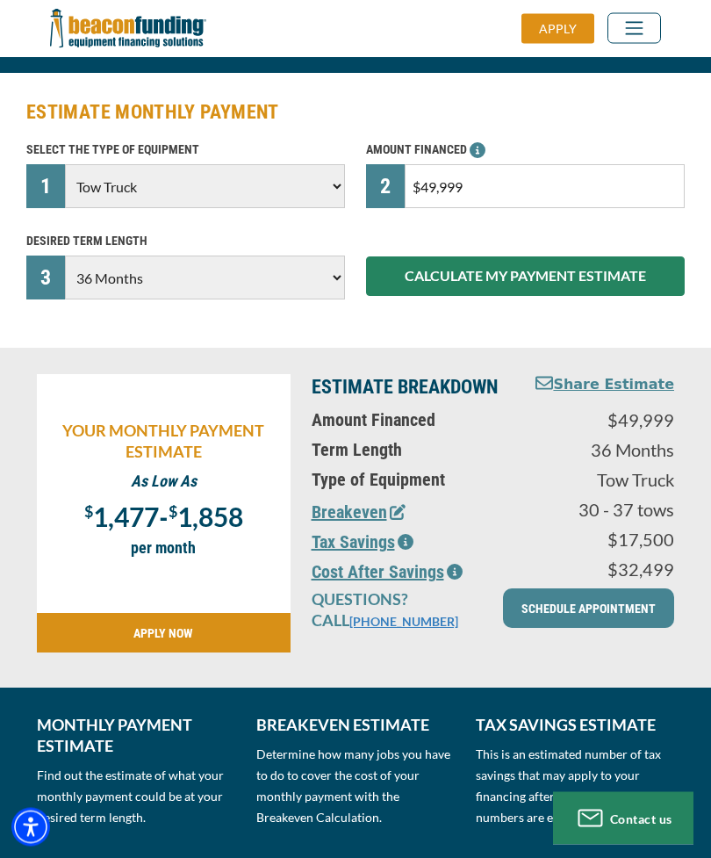
scroll to position [233, 0]
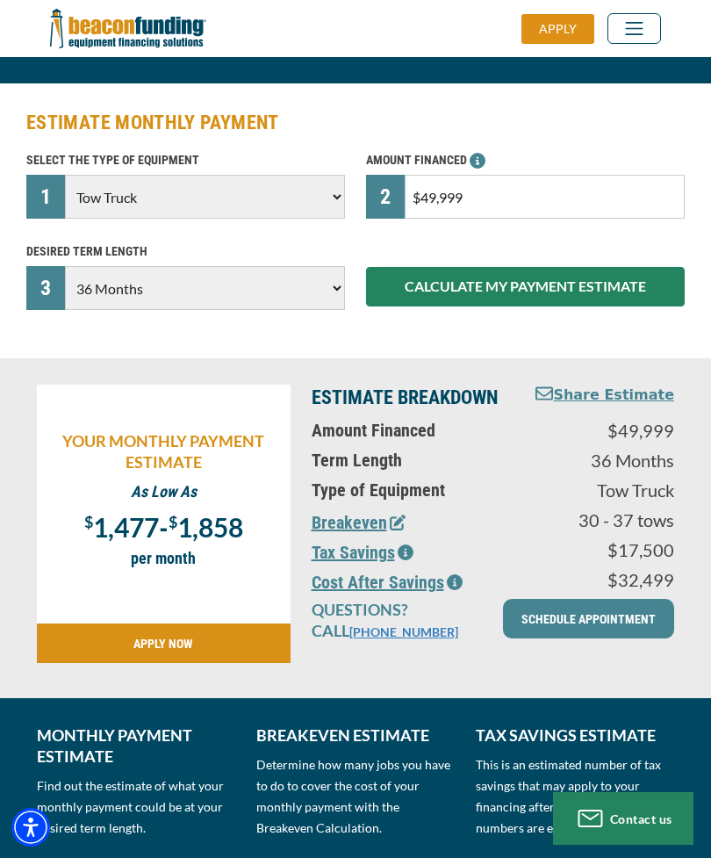
click at [330, 291] on select "Choose 36 Months 48 Months 60 Months" at bounding box center [205, 288] width 280 height 44
select select "60"
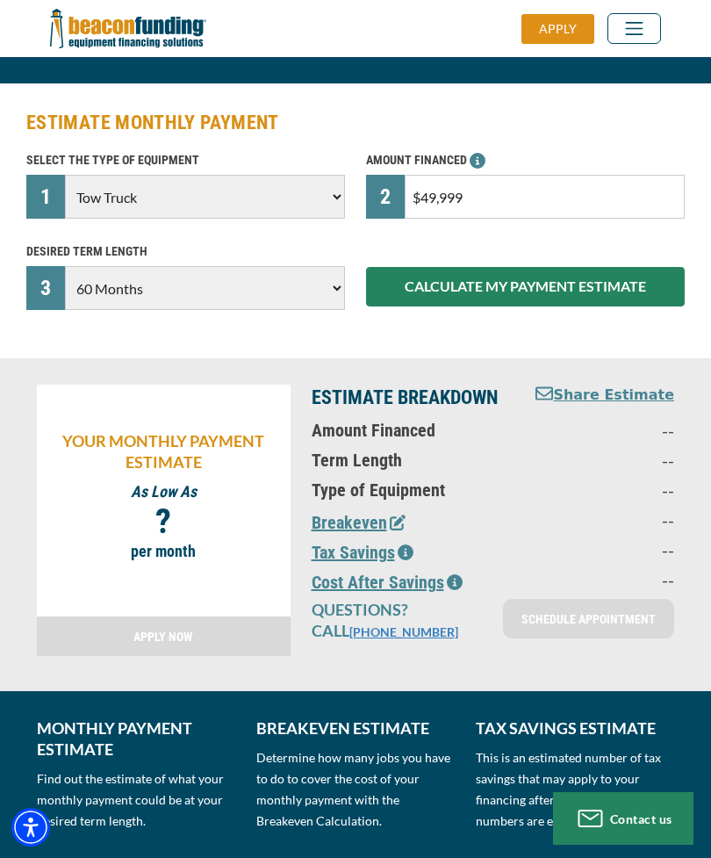
click at [613, 283] on button "CALCULATE MY PAYMENT ESTIMATE" at bounding box center [525, 287] width 319 height 40
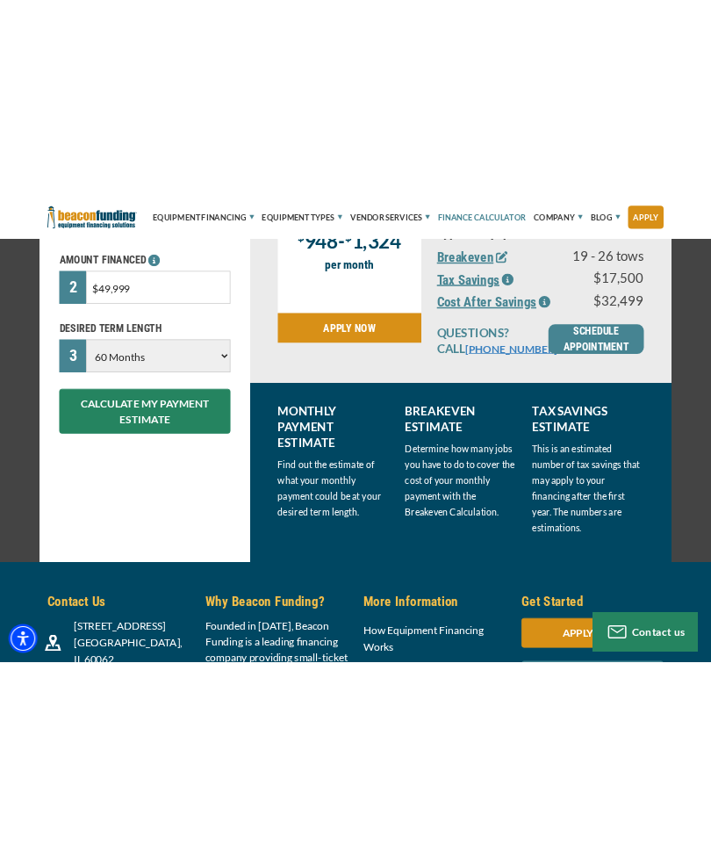
scroll to position [521, 0]
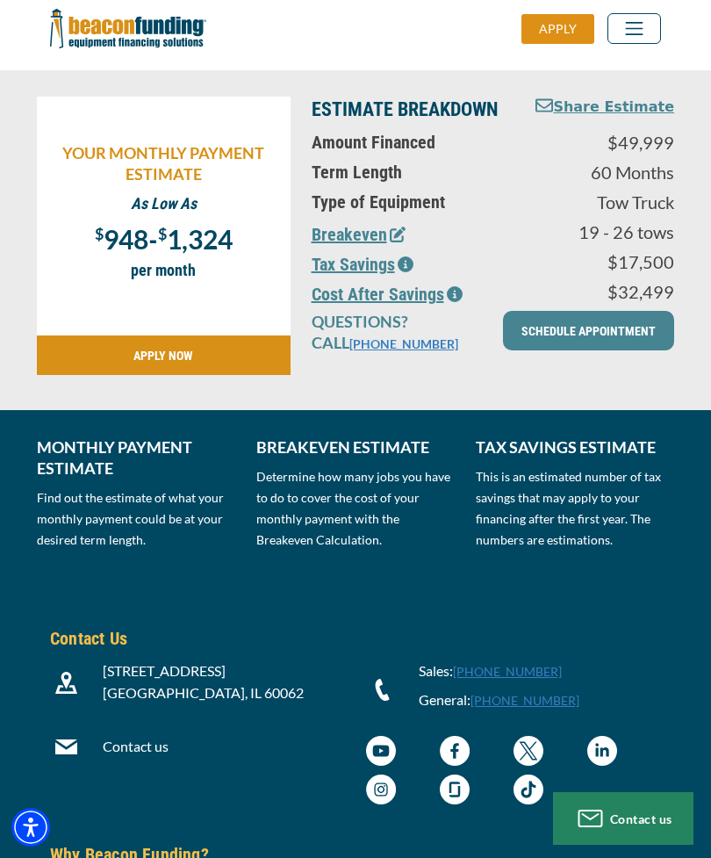
click at [705, 255] on div "YOUR MONTHLY PAYMENT ESTIMATE As Low As $ 948 - $ 1,324 ? per month APPLY NOW E…" at bounding box center [355, 240] width 711 height 340
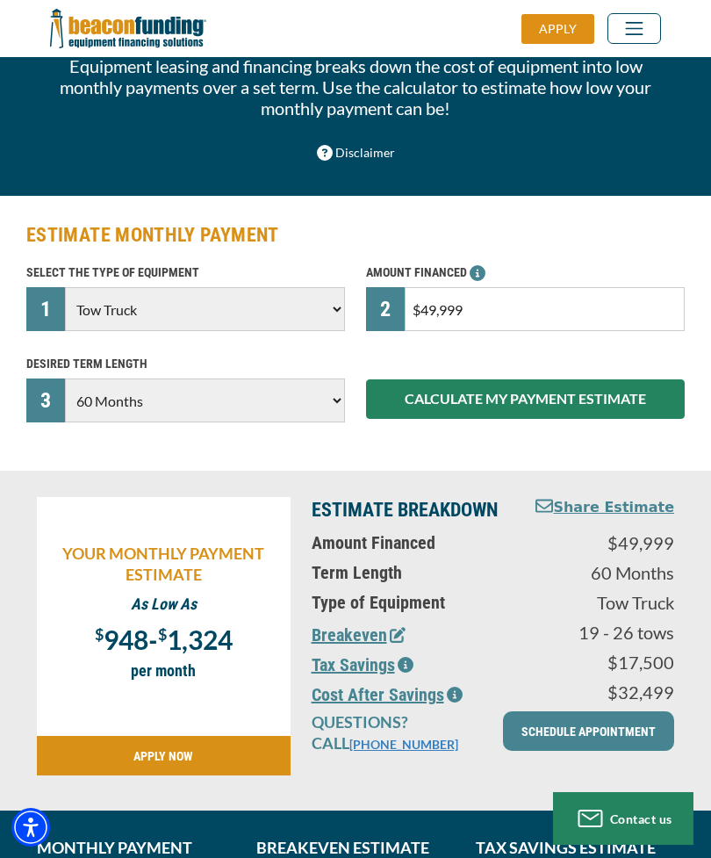
scroll to position [0, 0]
